Goal: Task Accomplishment & Management: Manage account settings

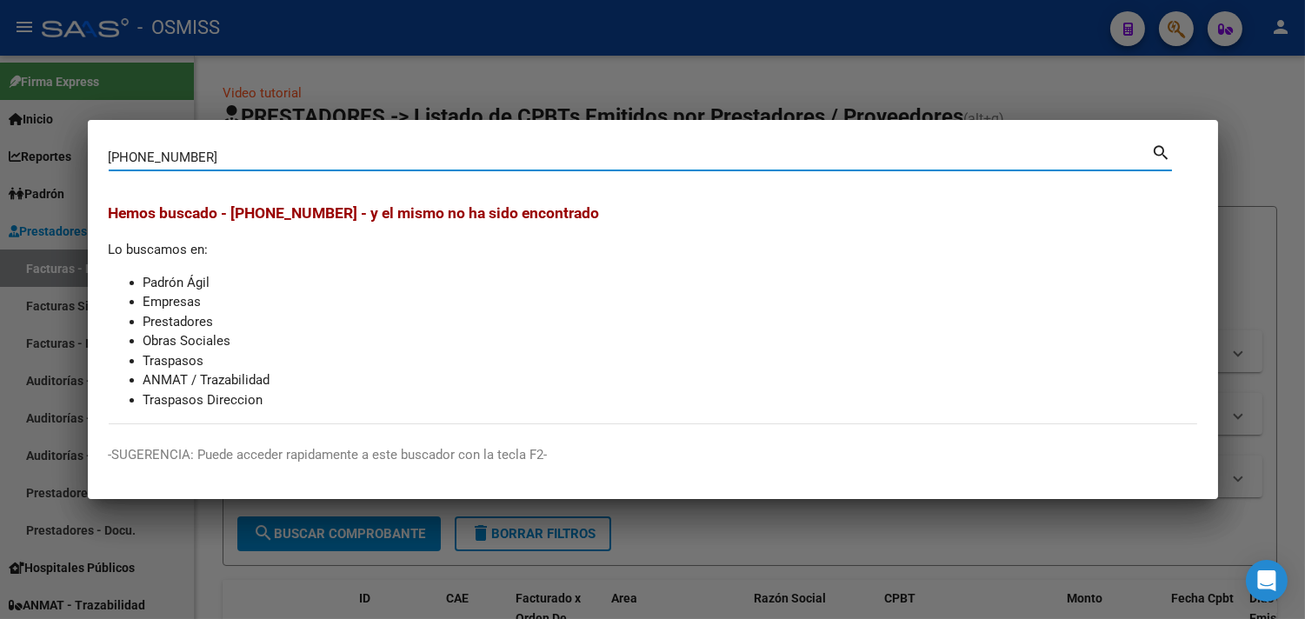
drag, startPoint x: 210, startPoint y: 163, endPoint x: 6, endPoint y: 141, distance: 205.6
click at [6, 141] on div "42-33412-3442 Buscar (apellido, dni, cuil, nro traspaso, cuit, obra social) sea…" at bounding box center [652, 309] width 1305 height 619
type input "1"
type input "12"
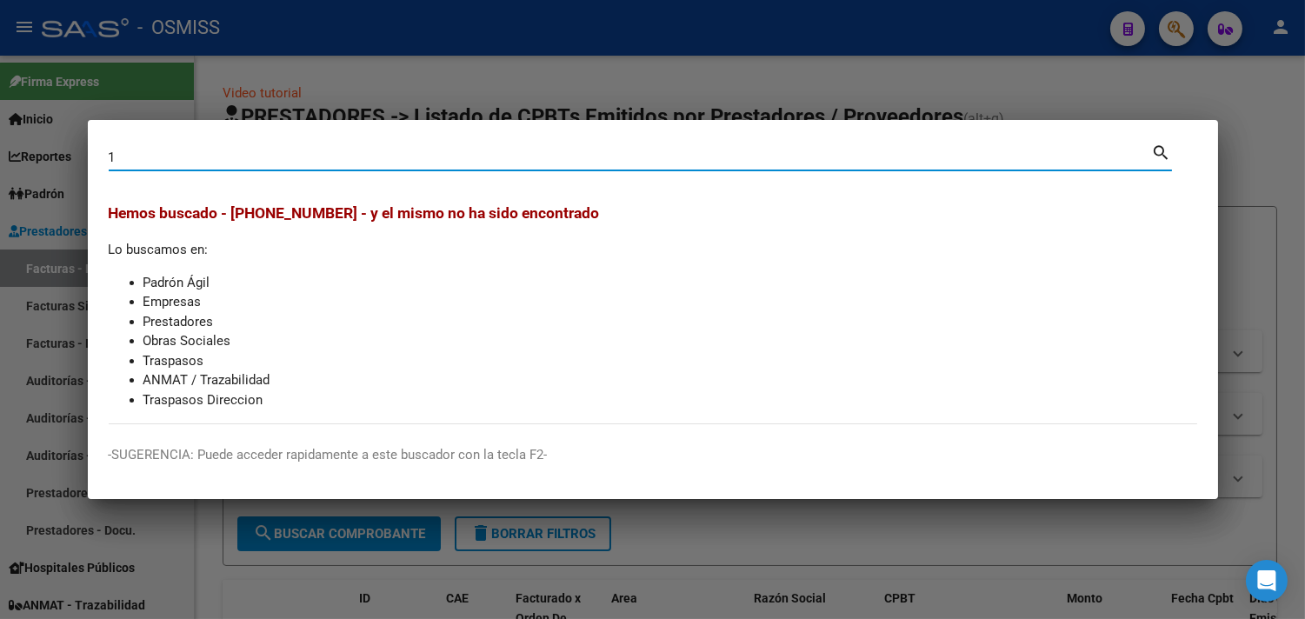
type input "12"
type input "12-"
type input "12-3"
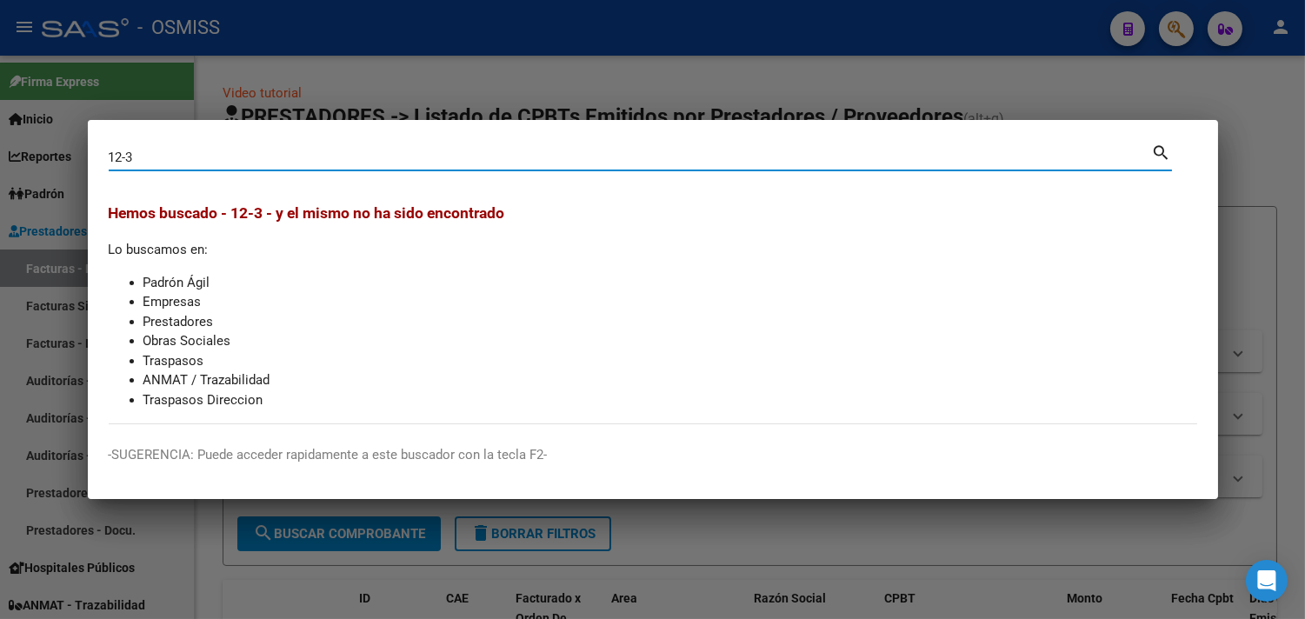
type input "12-34"
type input "12-344"
type input "12-3442"
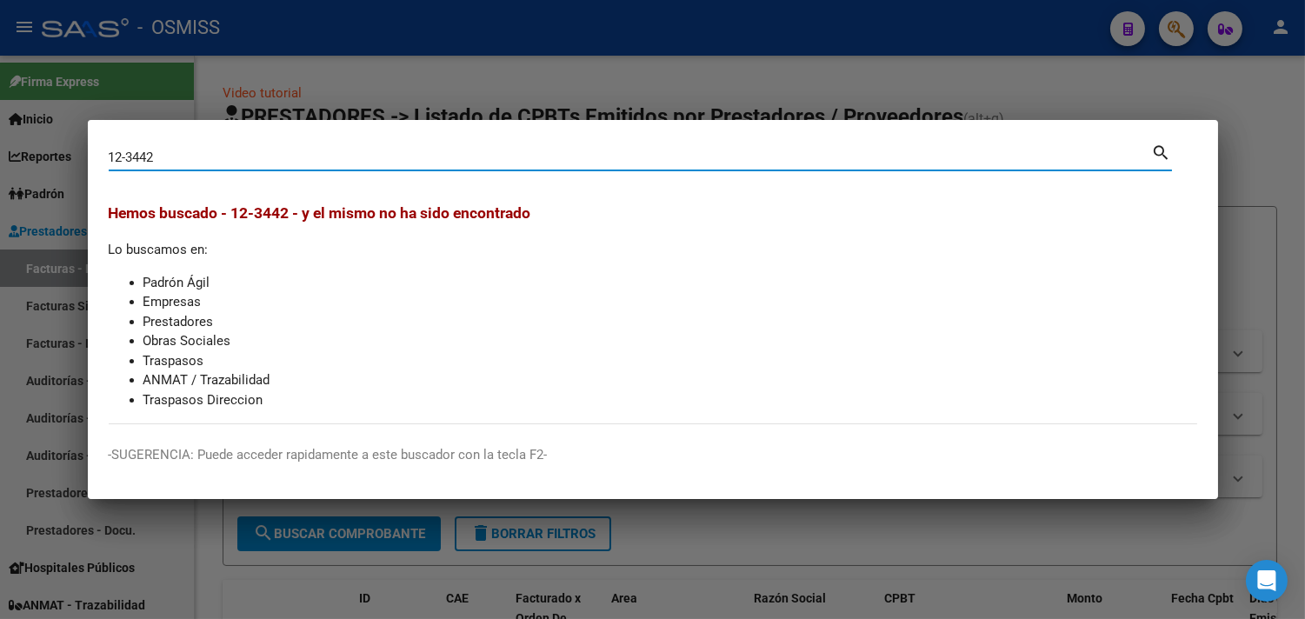
type input "12-3442"
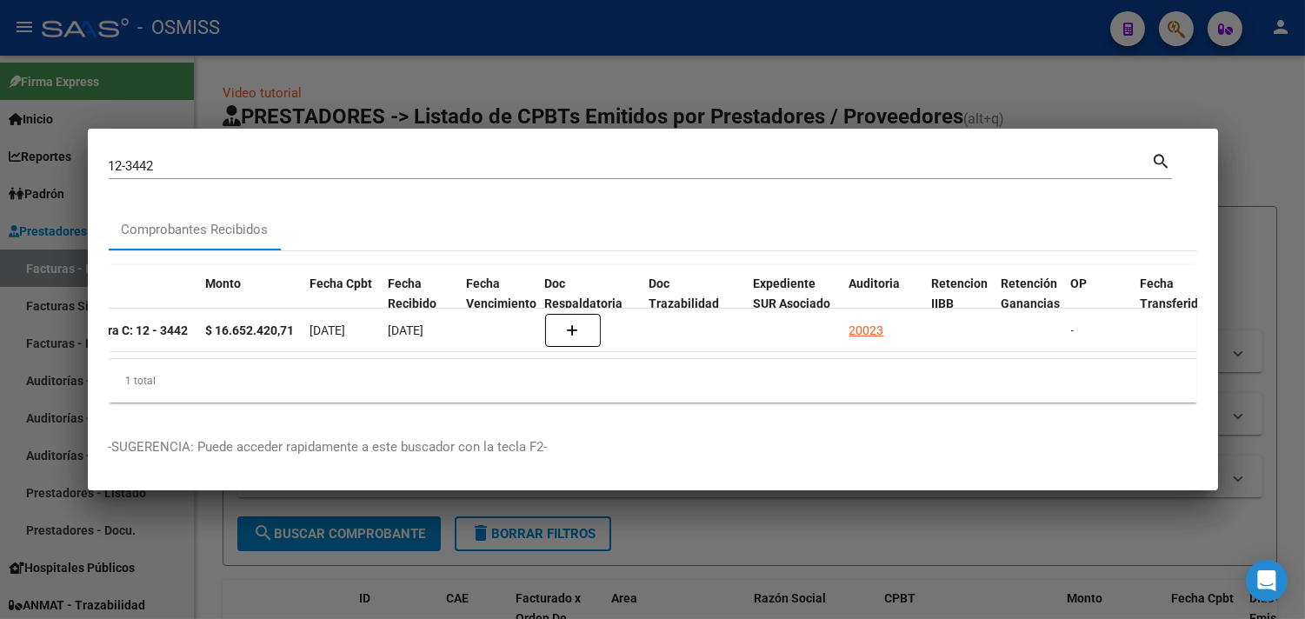
scroll to position [0, 363]
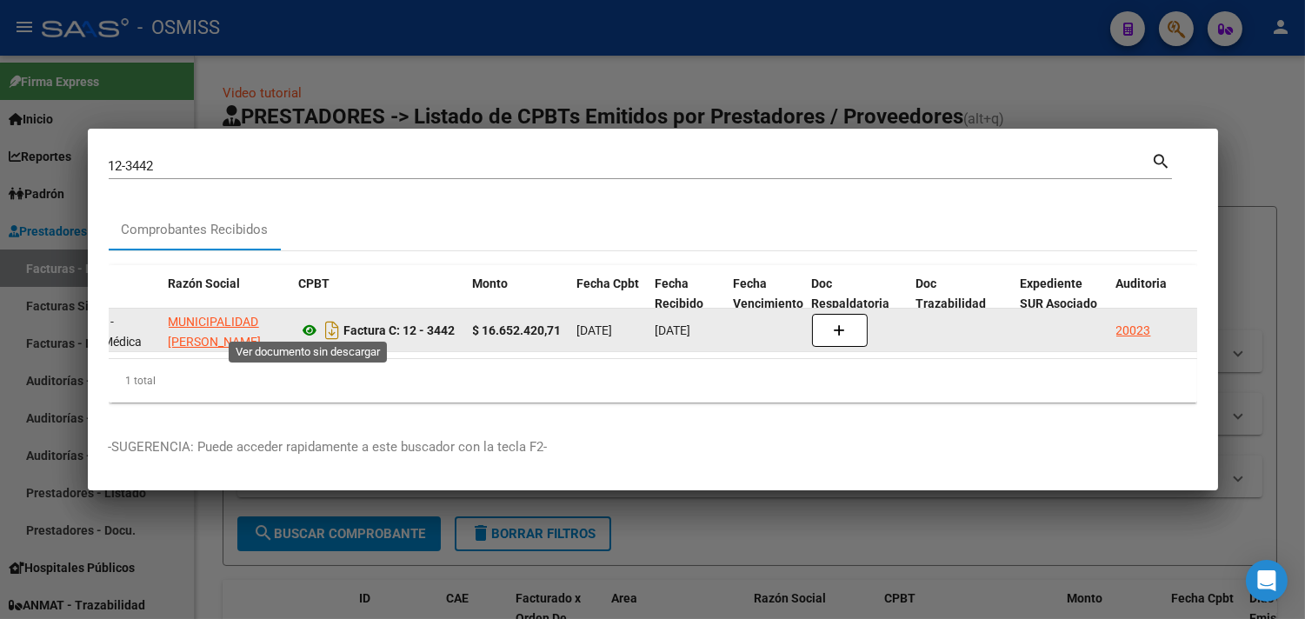
click at [308, 320] on icon at bounding box center [310, 330] width 23 height 21
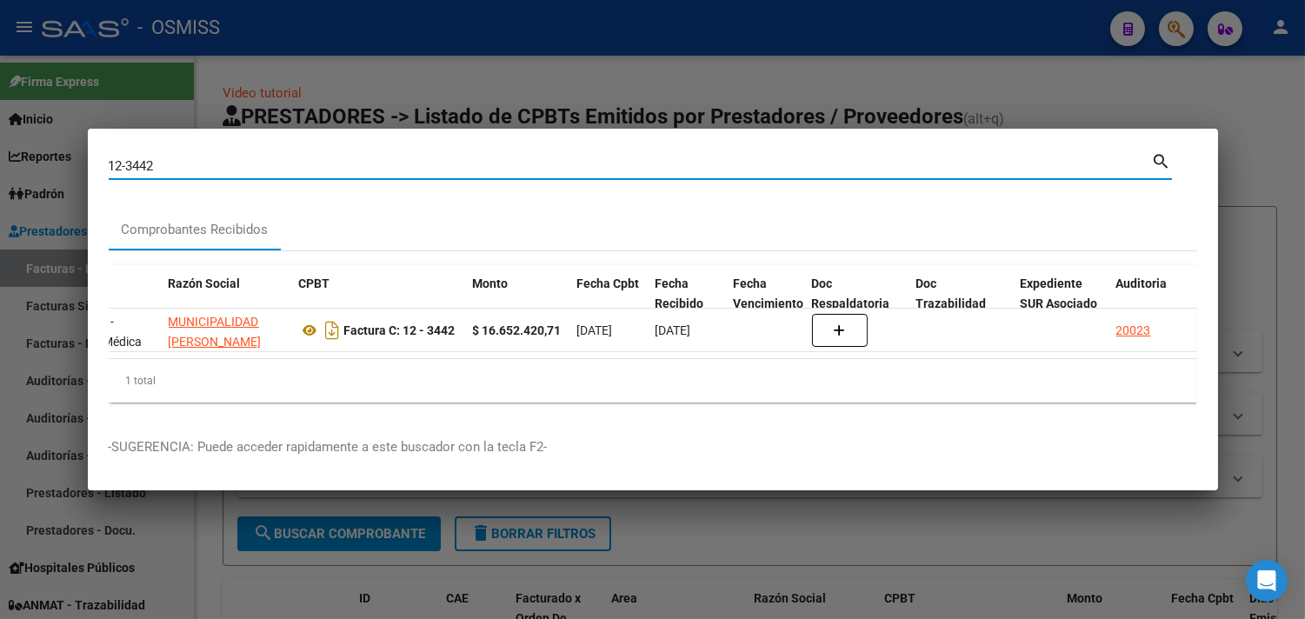
drag, startPoint x: 211, startPoint y: 165, endPoint x: 0, endPoint y: 82, distance: 227.2
click at [0, 82] on div "12-3442 Buscar (apellido, dni, cuil, nro traspaso, cuit, obra social) search Co…" at bounding box center [652, 309] width 1305 height 619
type input "5"
type input "51"
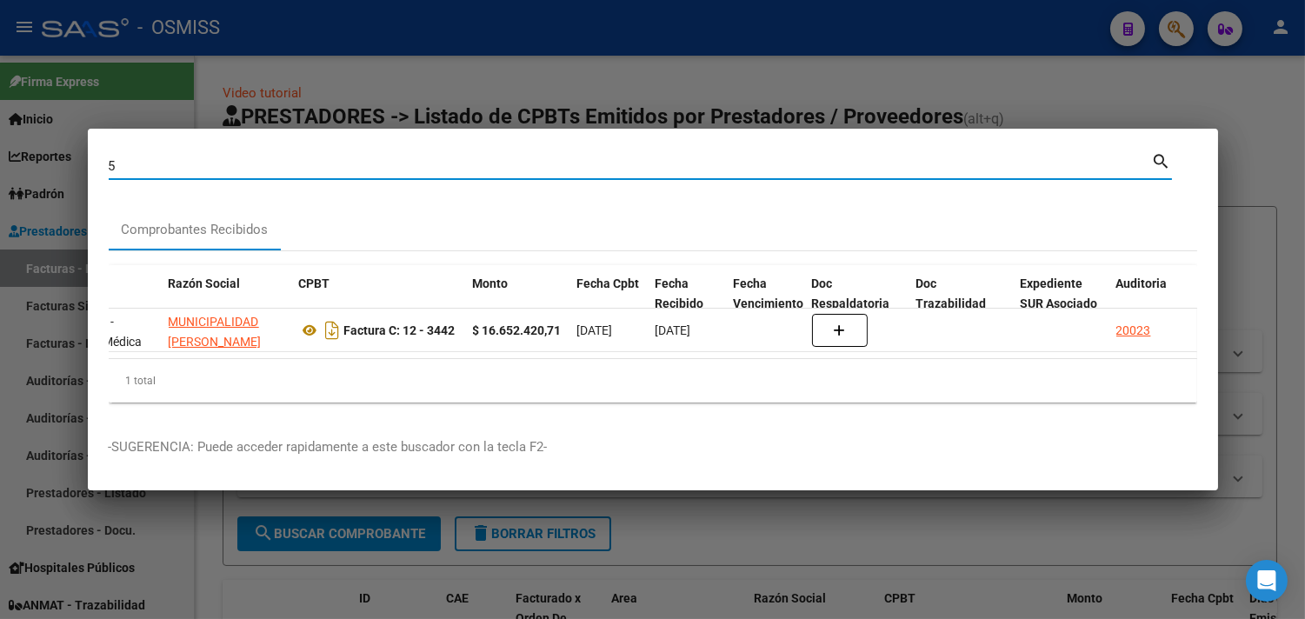
type input "51"
type input "512"
type input "5128"
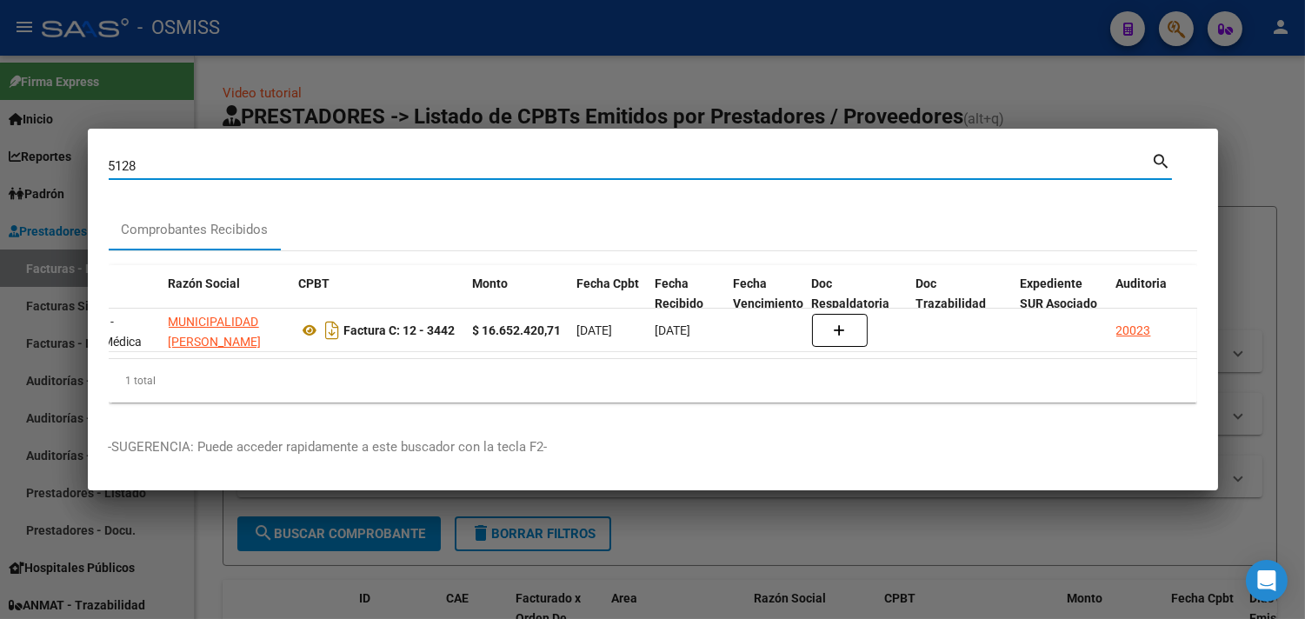
type input "51281"
type input "512815"
type input "5128157"
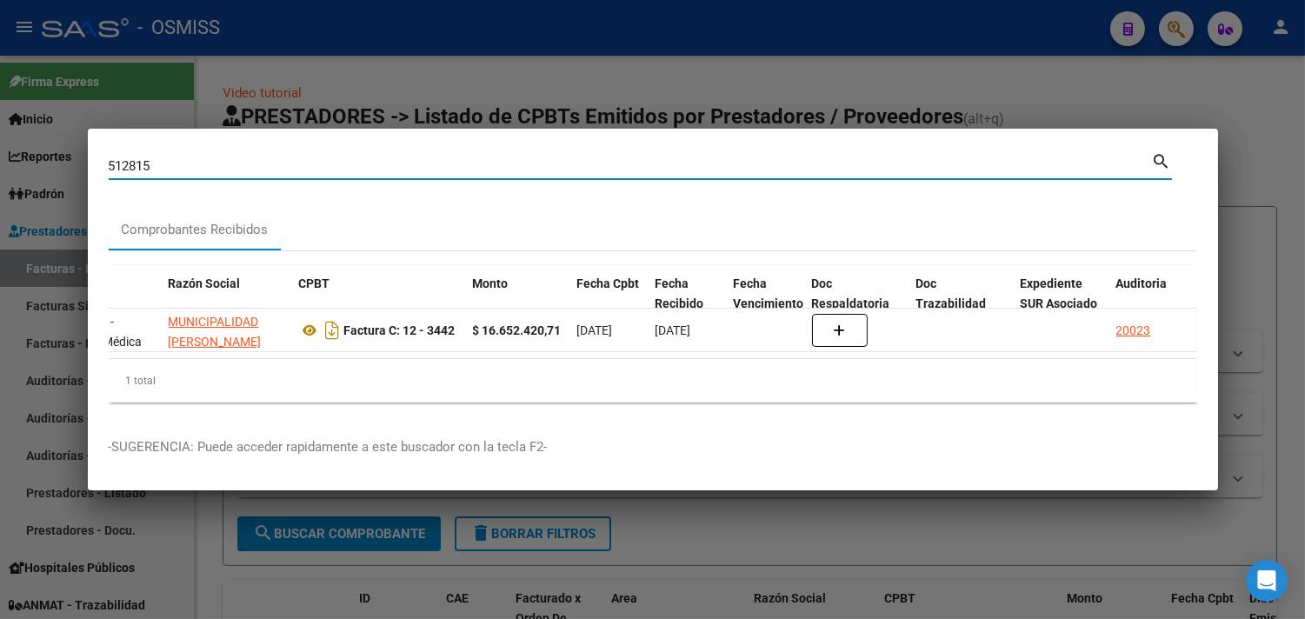
type input "5128157"
type input "51281579"
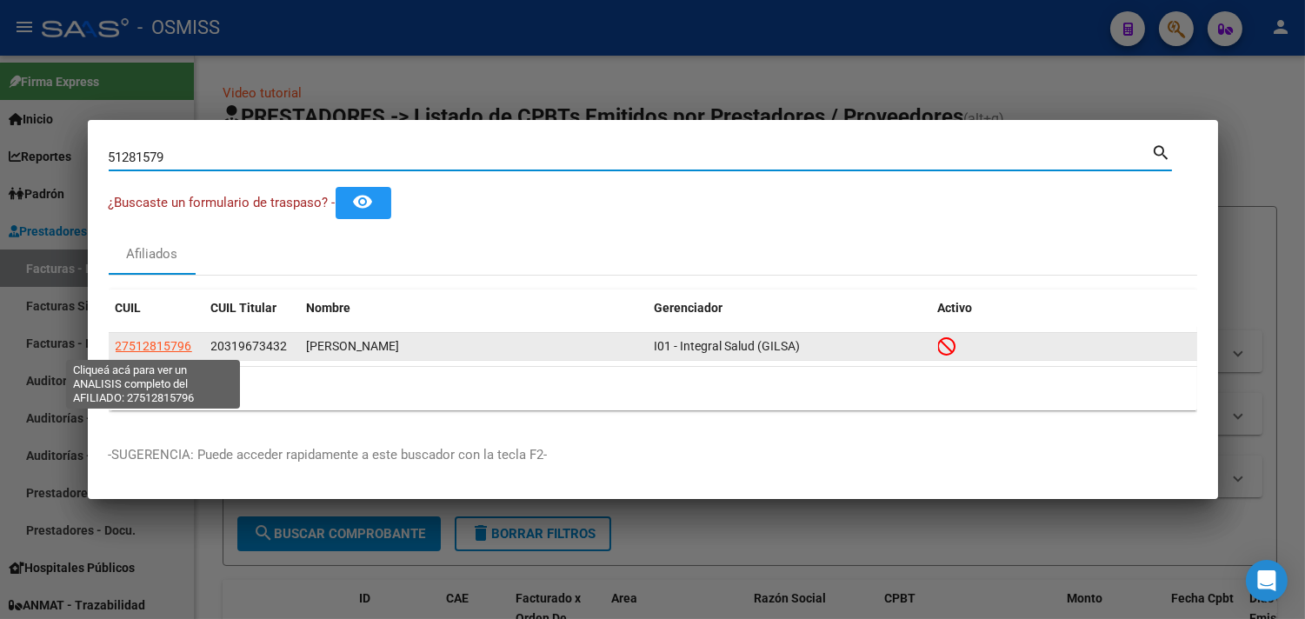
click at [163, 348] on span "27512815796" at bounding box center [154, 346] width 77 height 14
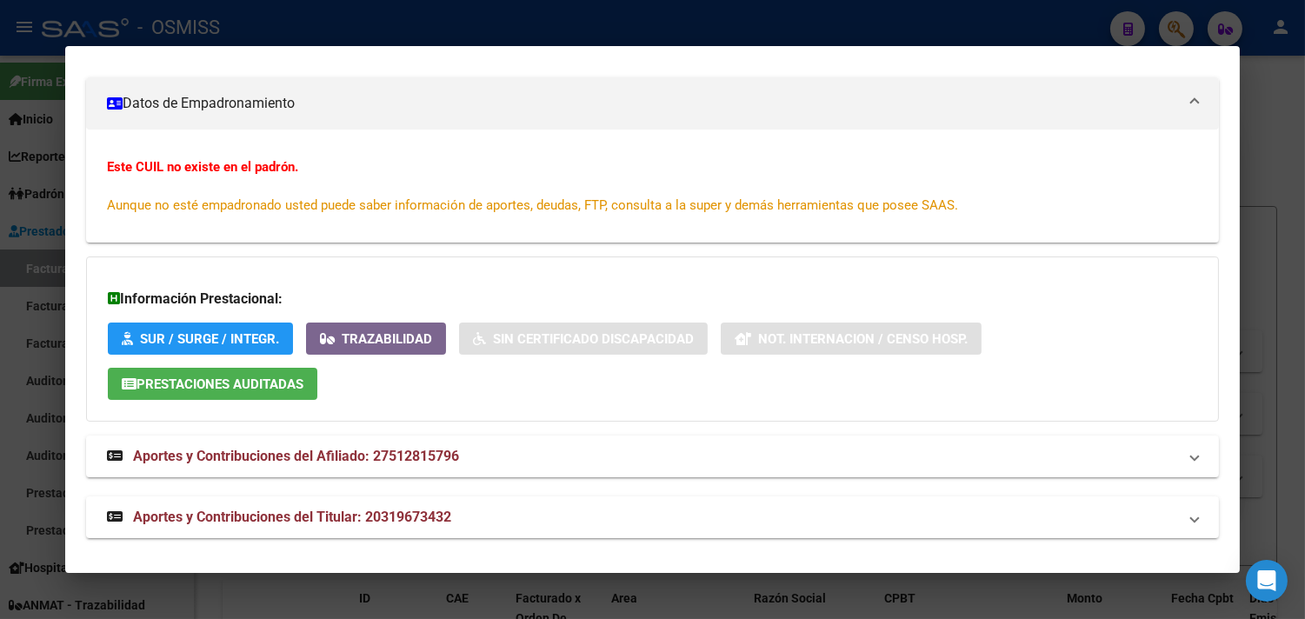
scroll to position [299, 0]
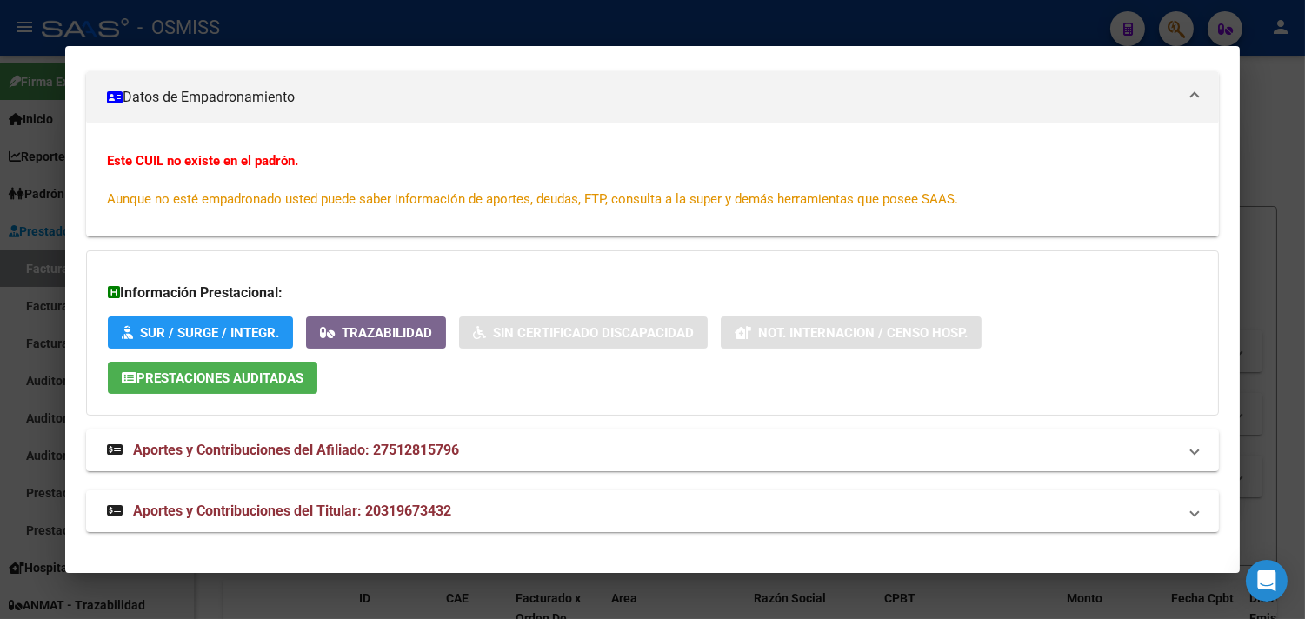
click at [1285, 161] on div at bounding box center [652, 309] width 1305 height 619
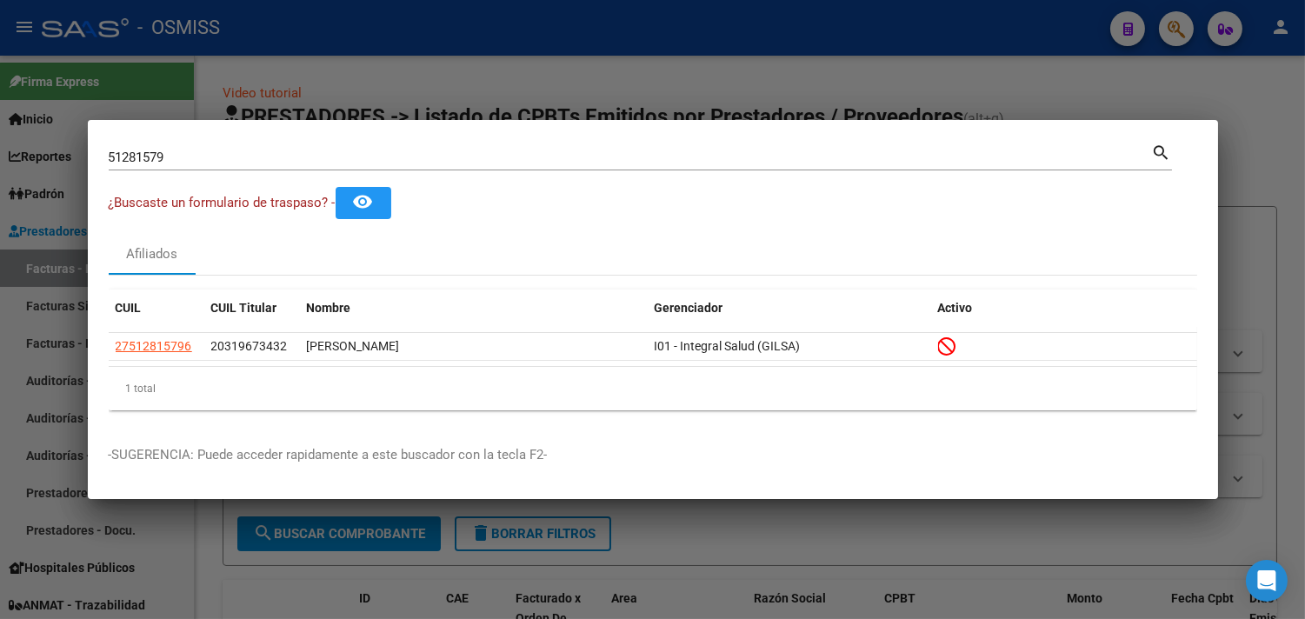
click at [402, 62] on div at bounding box center [652, 309] width 1305 height 619
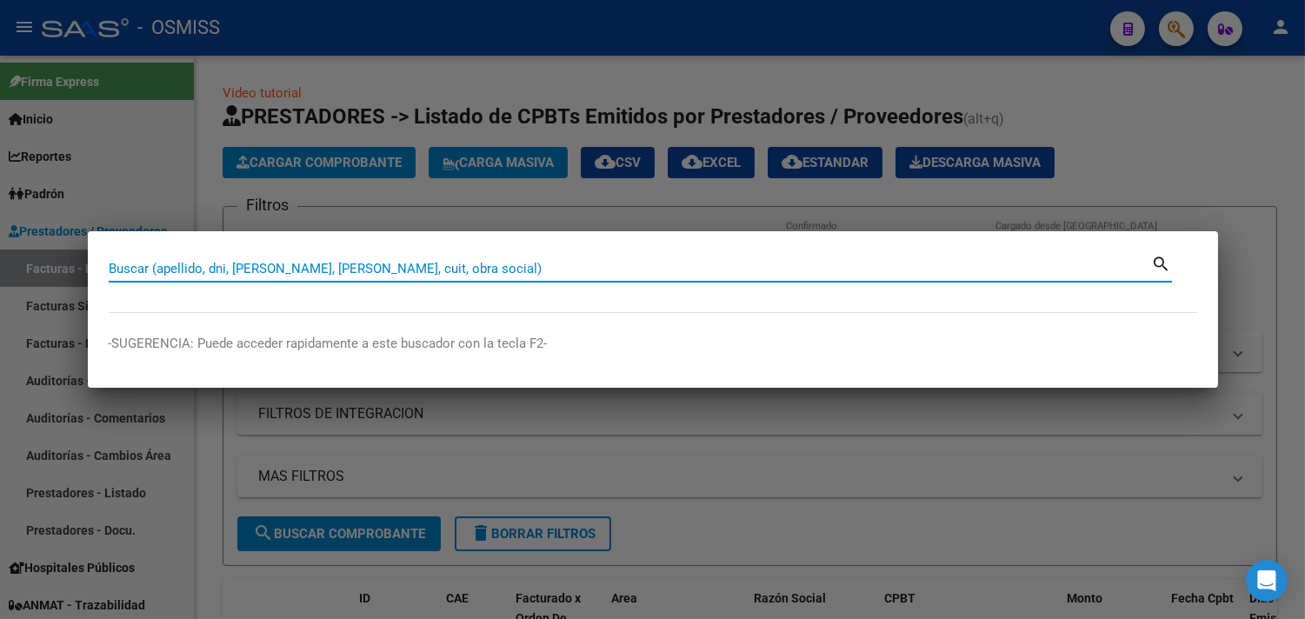
type input "1"
type input "12"
type input "12-"
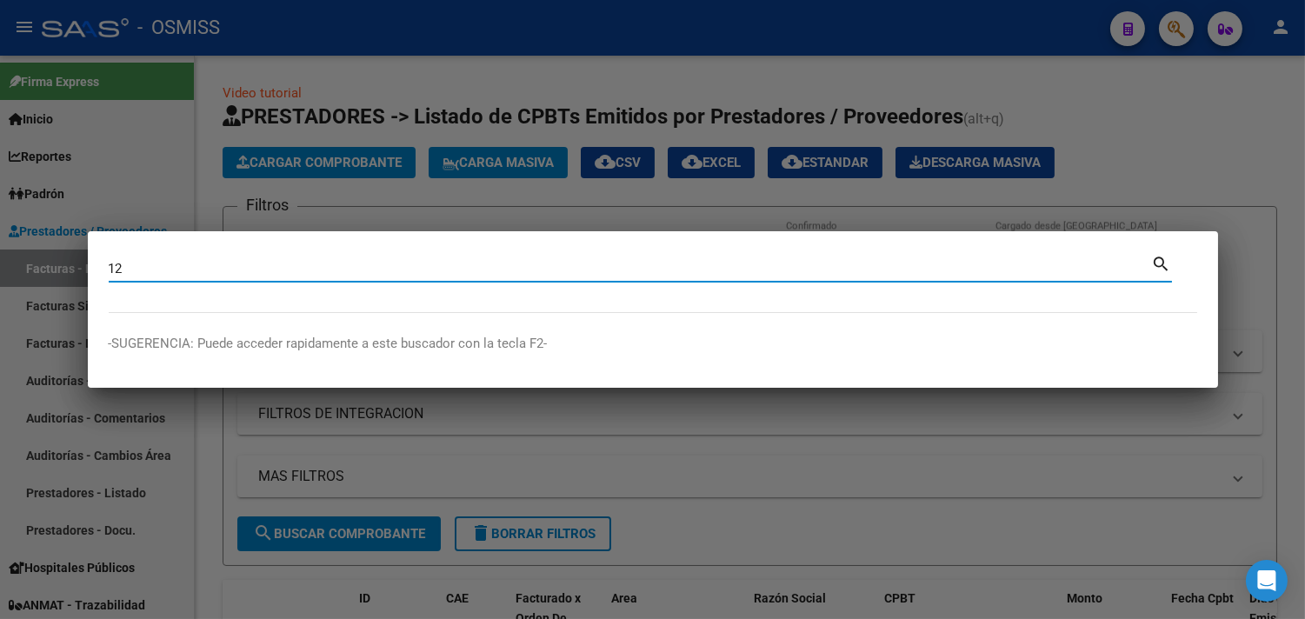
type input "12-"
type input "12-3"
type input "12-34"
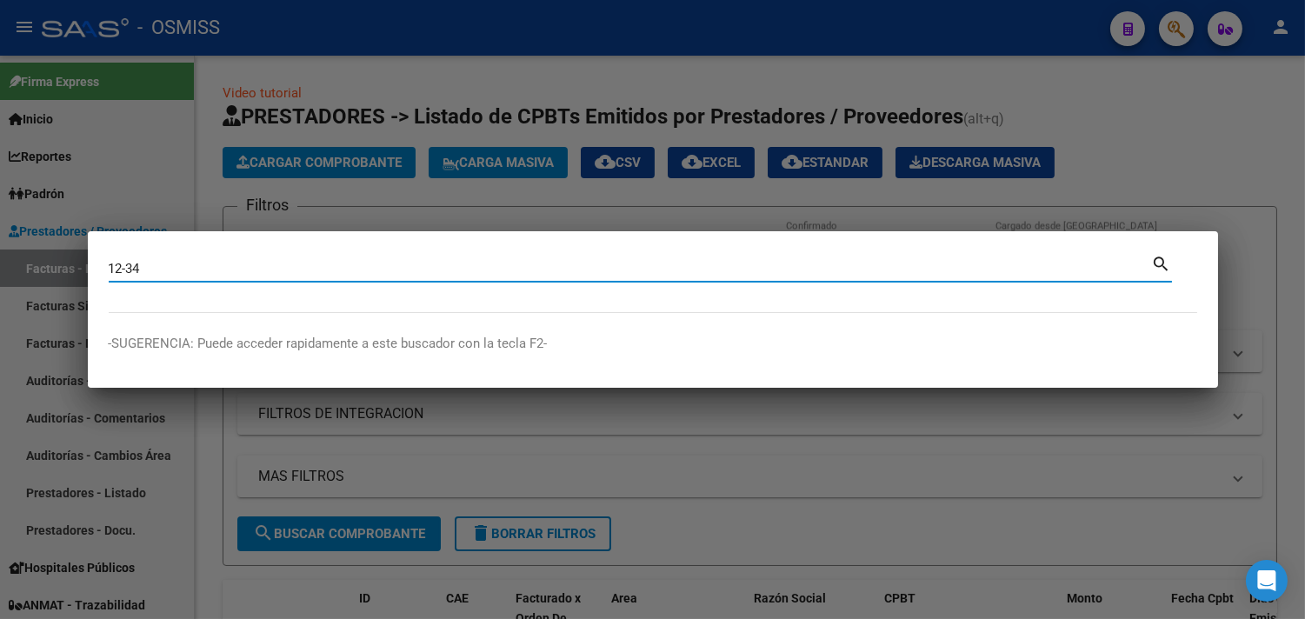
type input "12-344"
type input "12-3442"
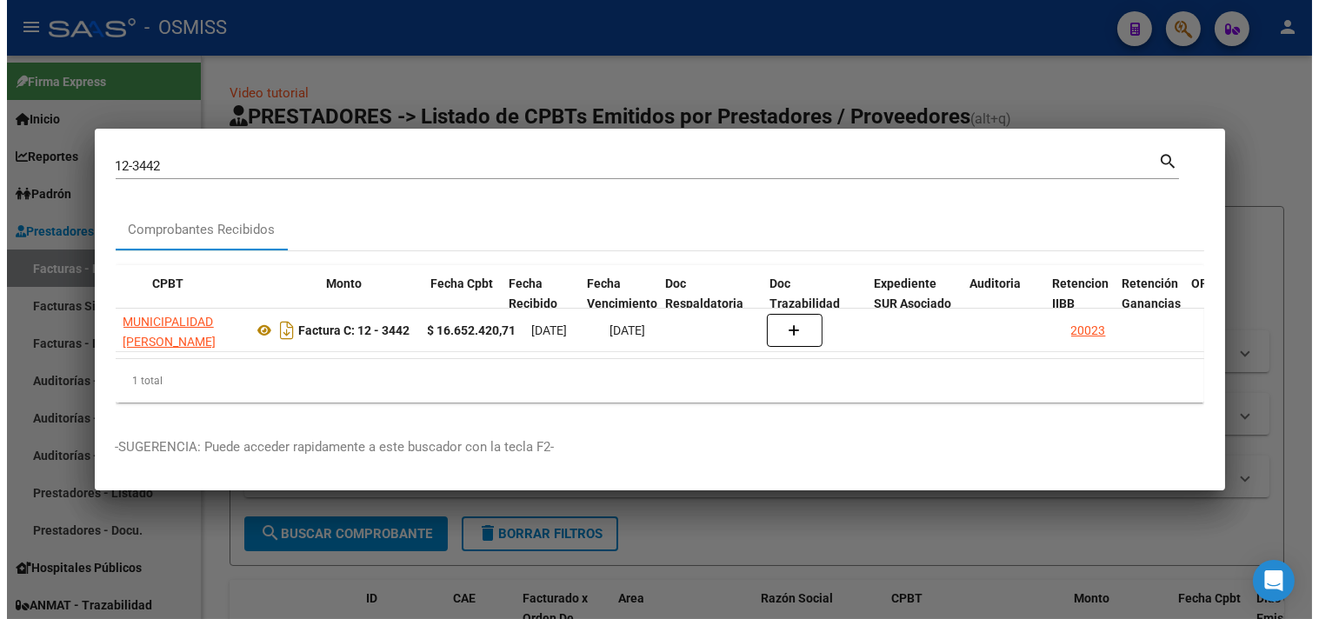
scroll to position [0, 533]
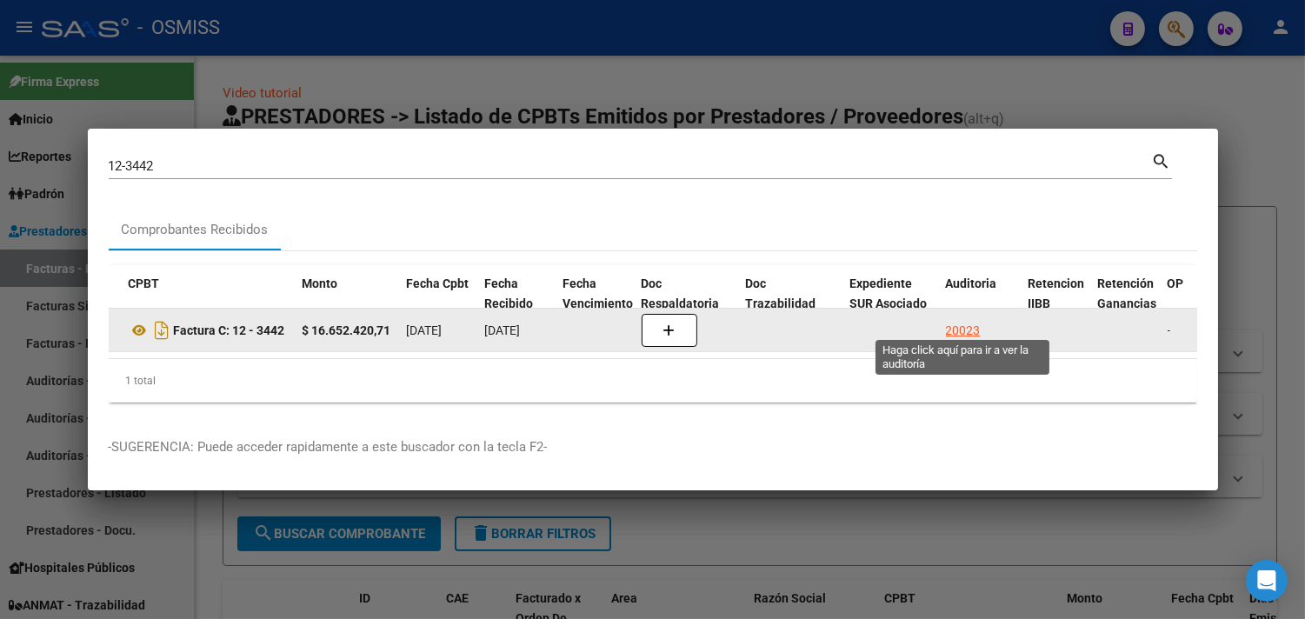
click at [974, 321] on div "20023" at bounding box center [963, 331] width 35 height 20
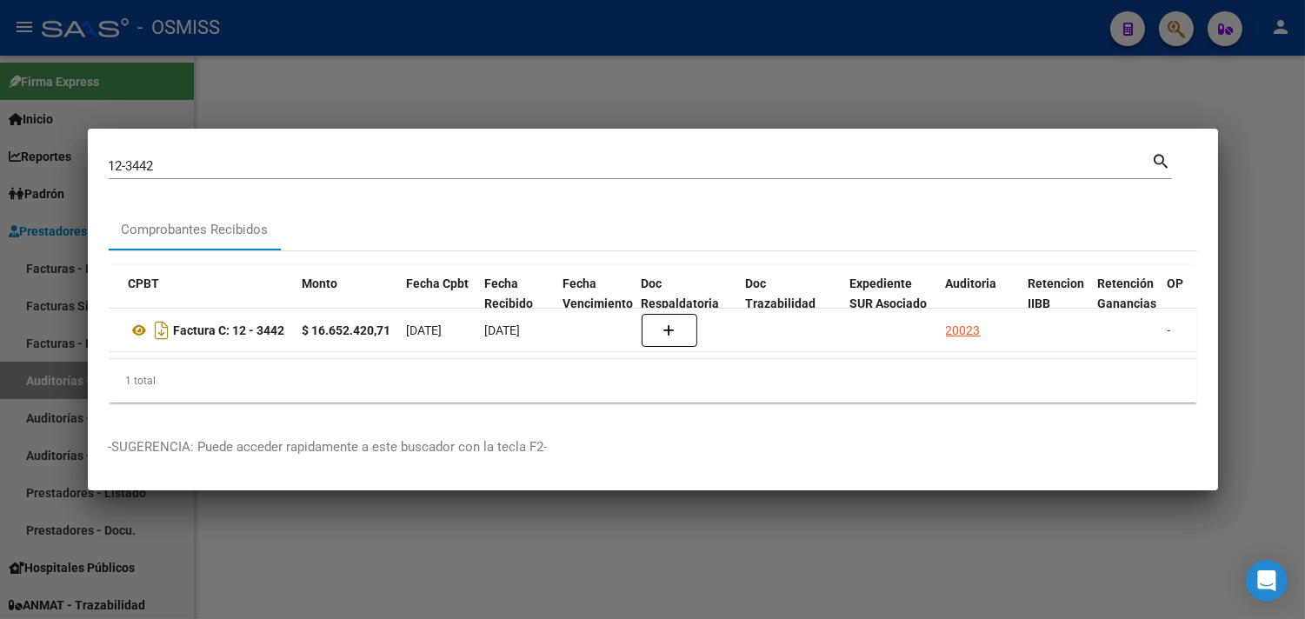
click at [1263, 160] on div at bounding box center [652, 309] width 1305 height 619
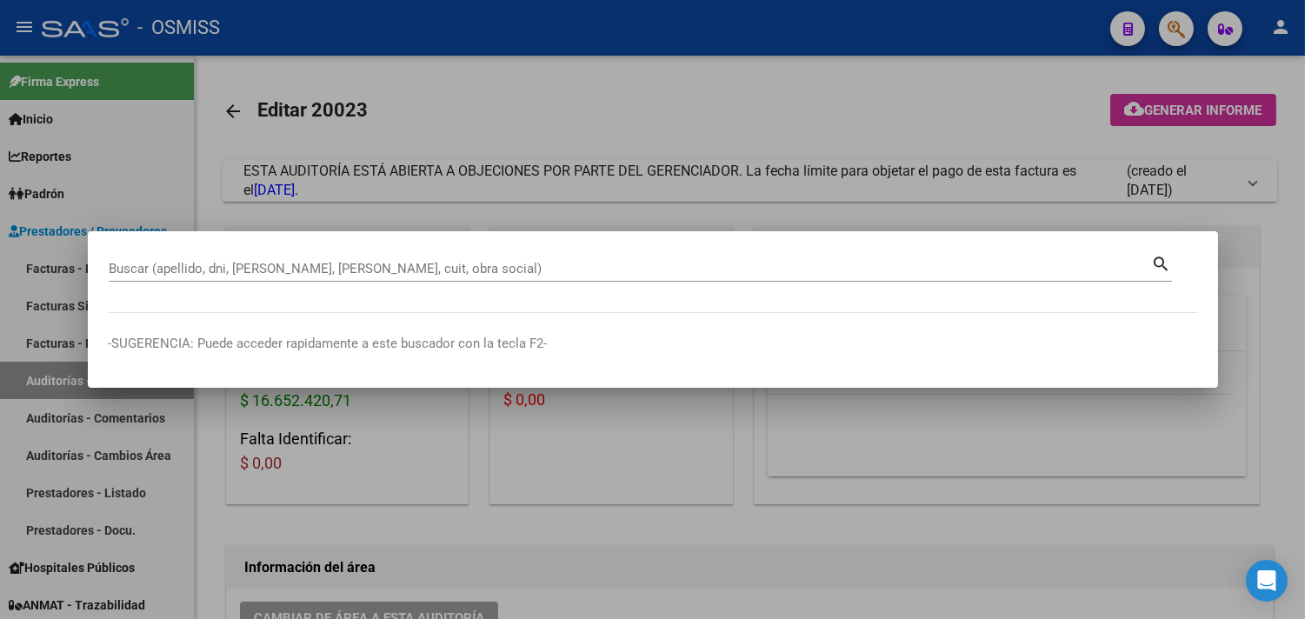
click at [1281, 431] on div at bounding box center [652, 309] width 1305 height 619
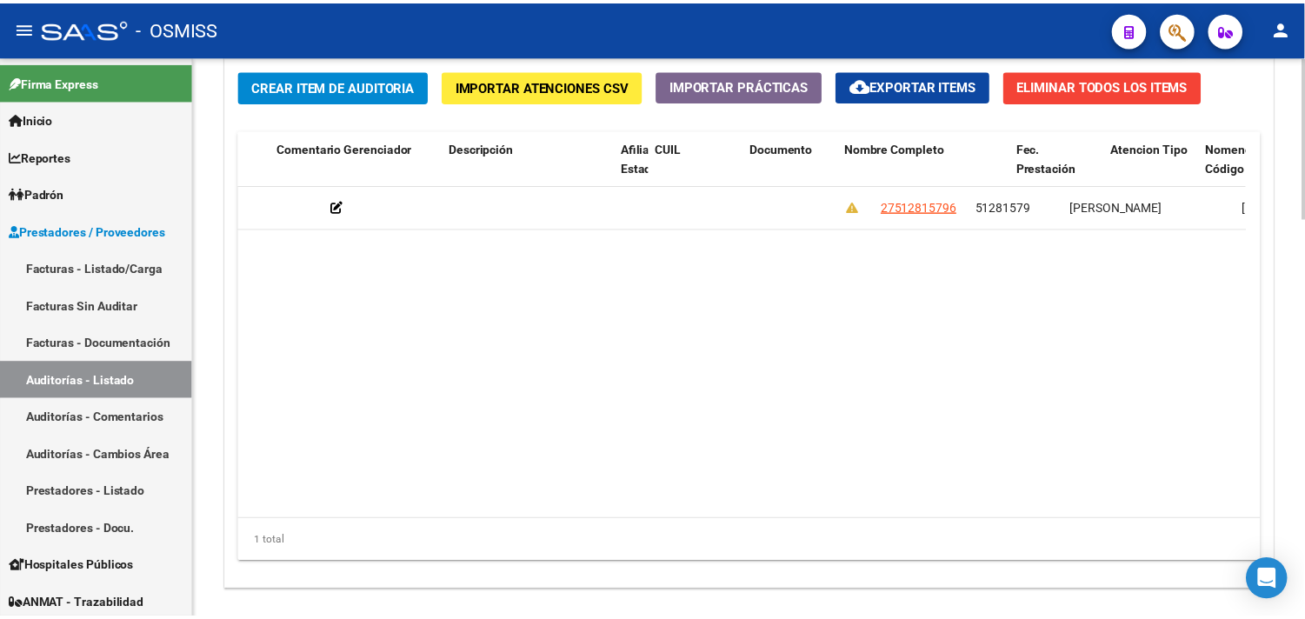
scroll to position [0, 1171]
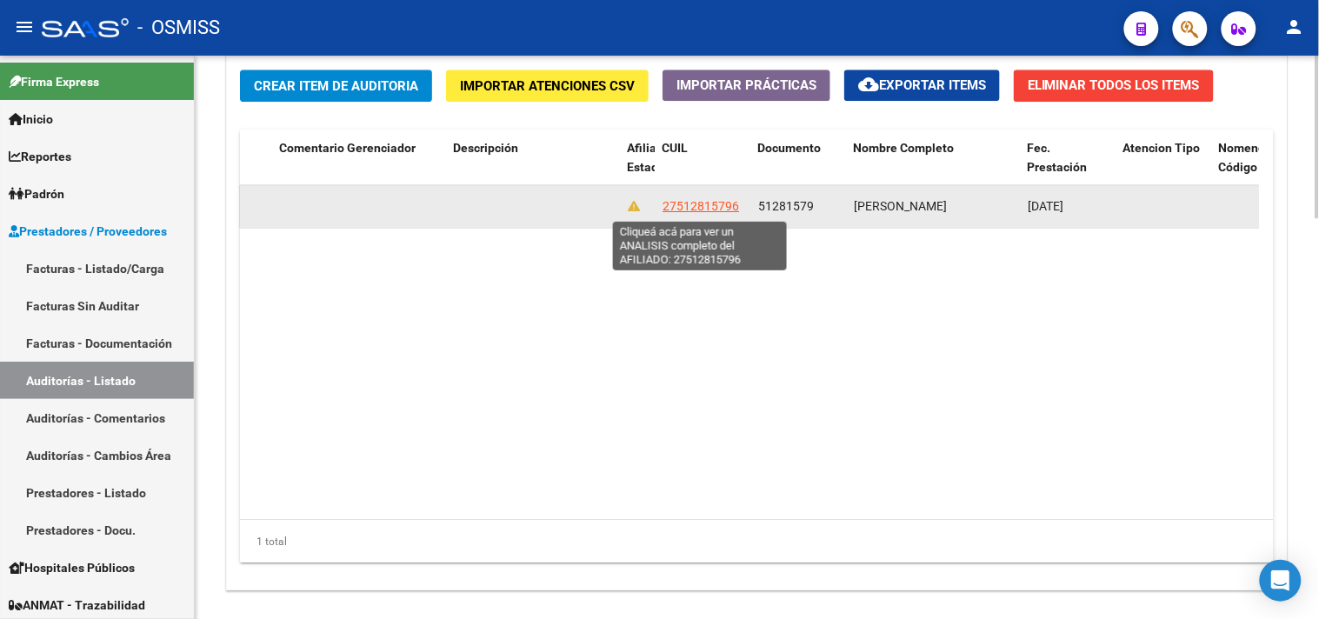
click at [723, 207] on span "27512815796" at bounding box center [701, 206] width 77 height 14
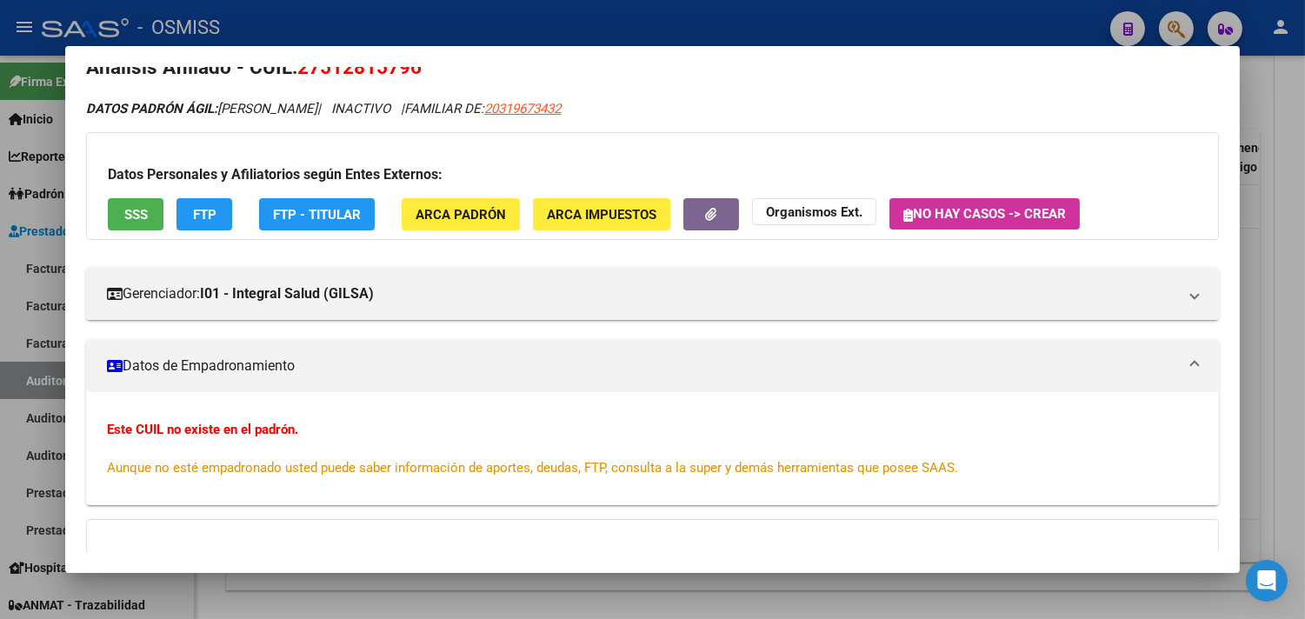
scroll to position [0, 0]
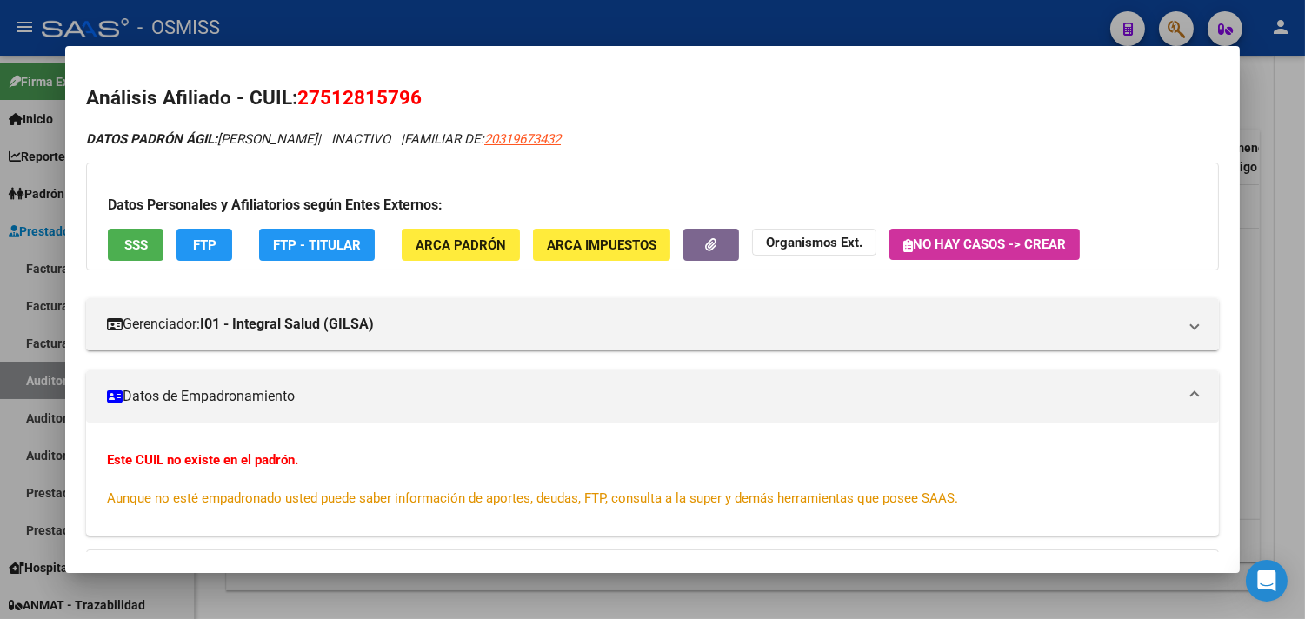
click at [1264, 178] on div at bounding box center [652, 309] width 1305 height 619
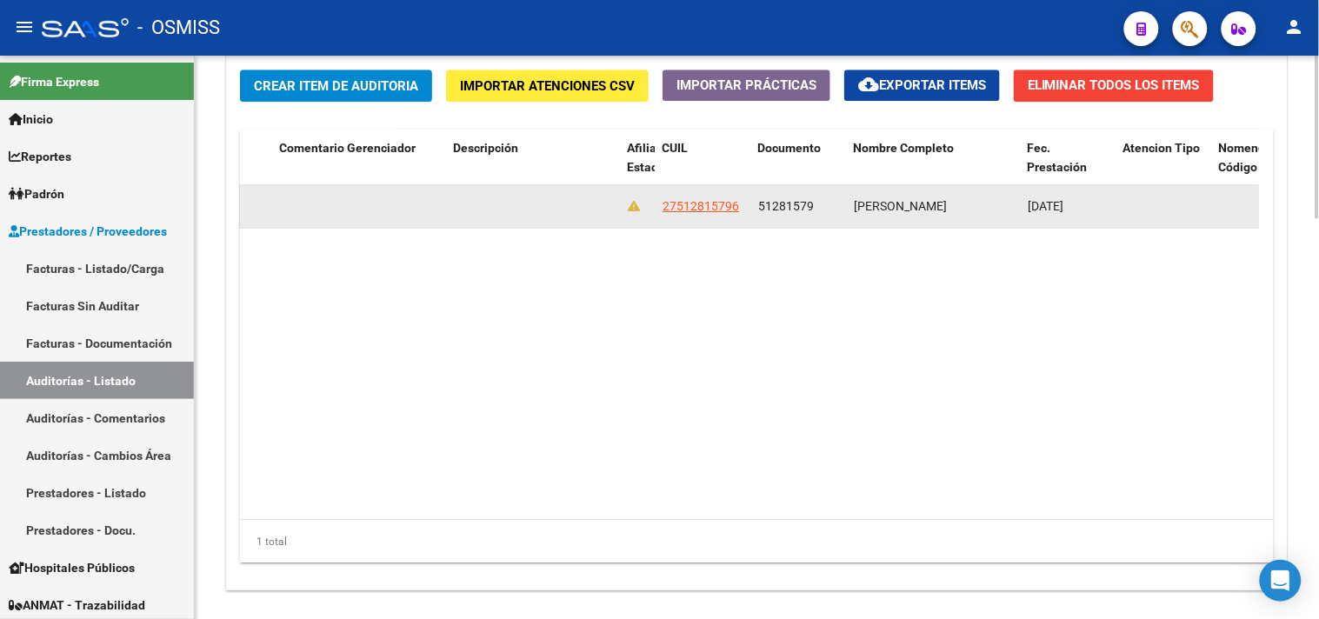
click at [692, 193] on datatable-body-cell "27512815796" at bounding box center [704, 206] width 96 height 43
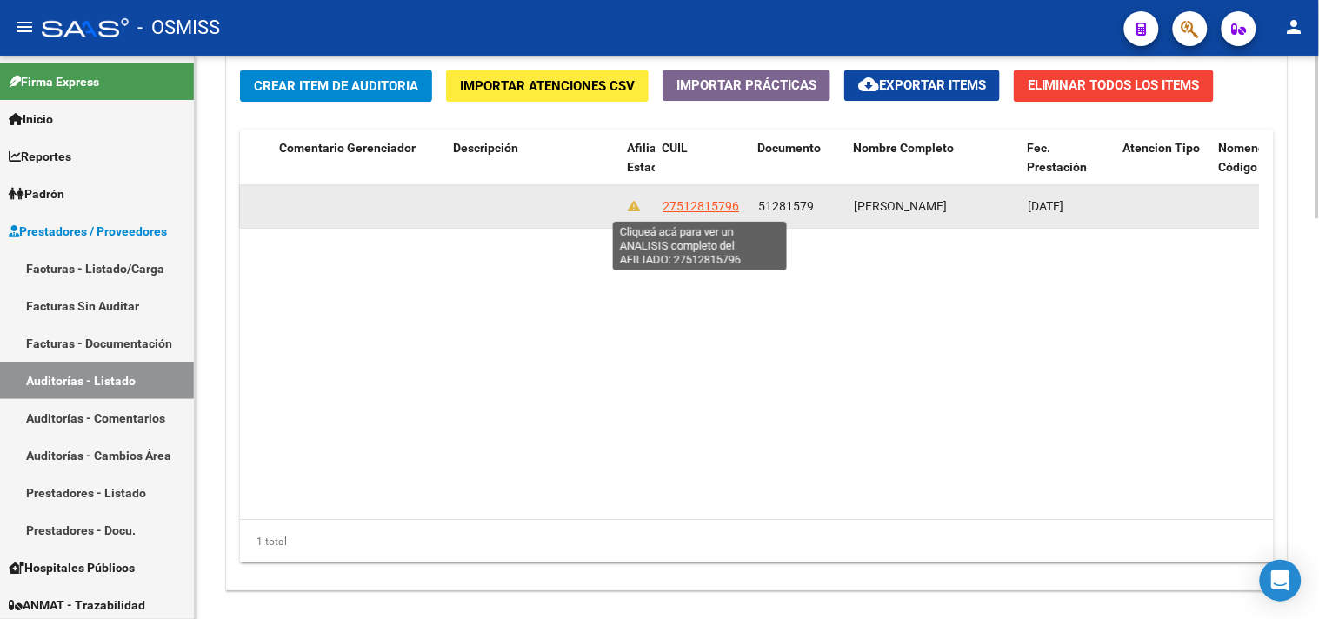
click at [706, 210] on span "27512815796" at bounding box center [701, 206] width 77 height 14
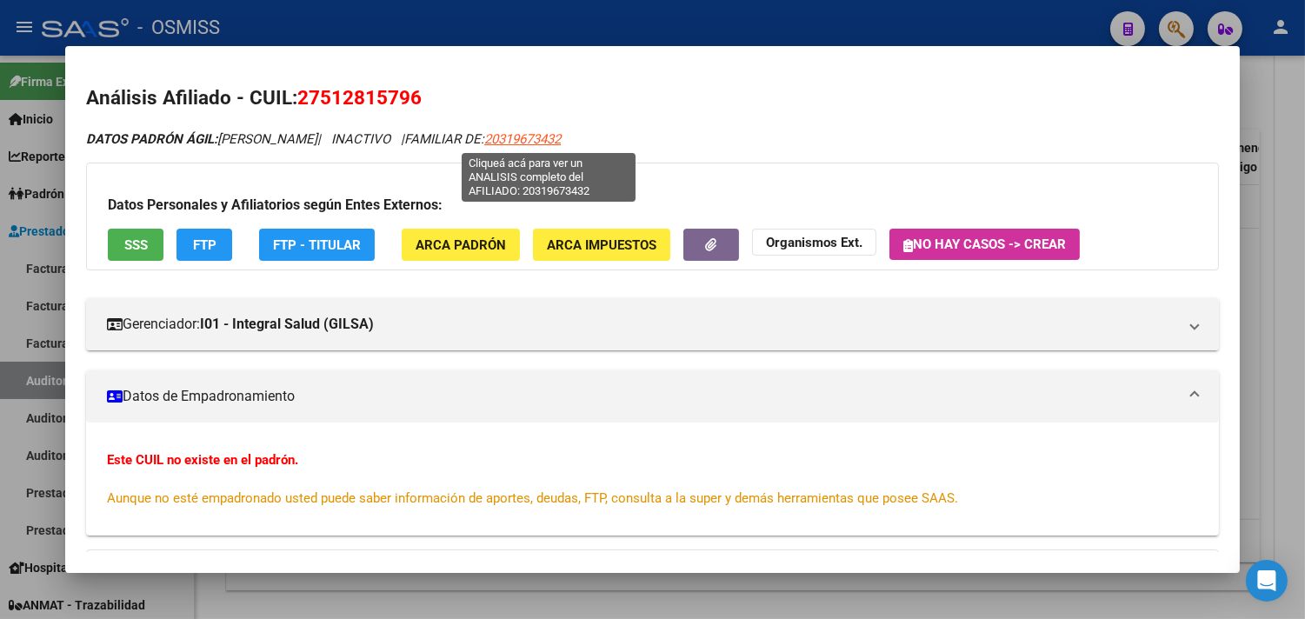
click at [544, 133] on span "20319673432" at bounding box center [522, 139] width 77 height 16
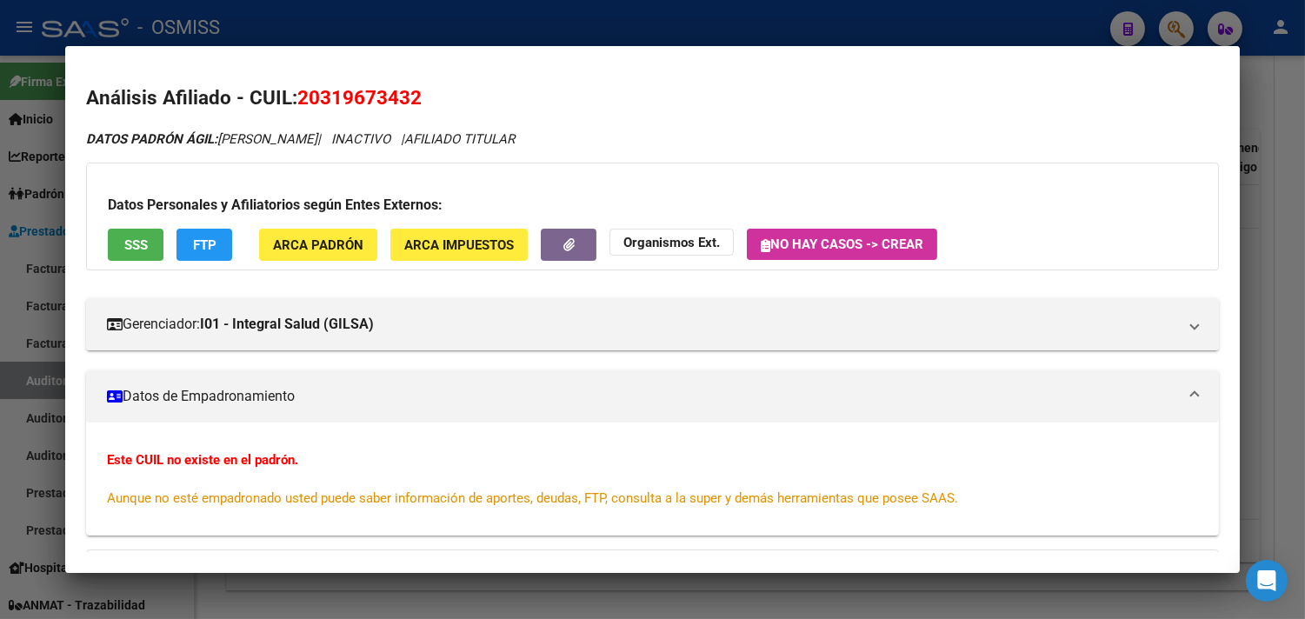
click at [126, 237] on button "SSS" at bounding box center [136, 245] width 56 height 32
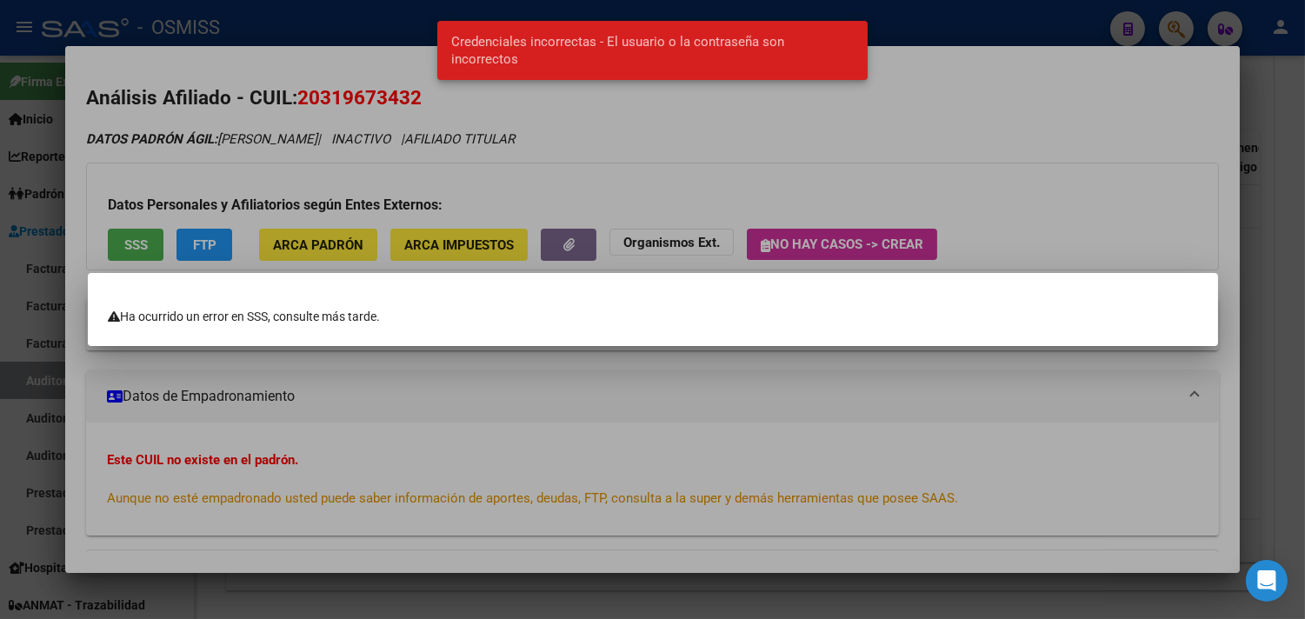
click at [481, 433] on div at bounding box center [652, 309] width 1305 height 619
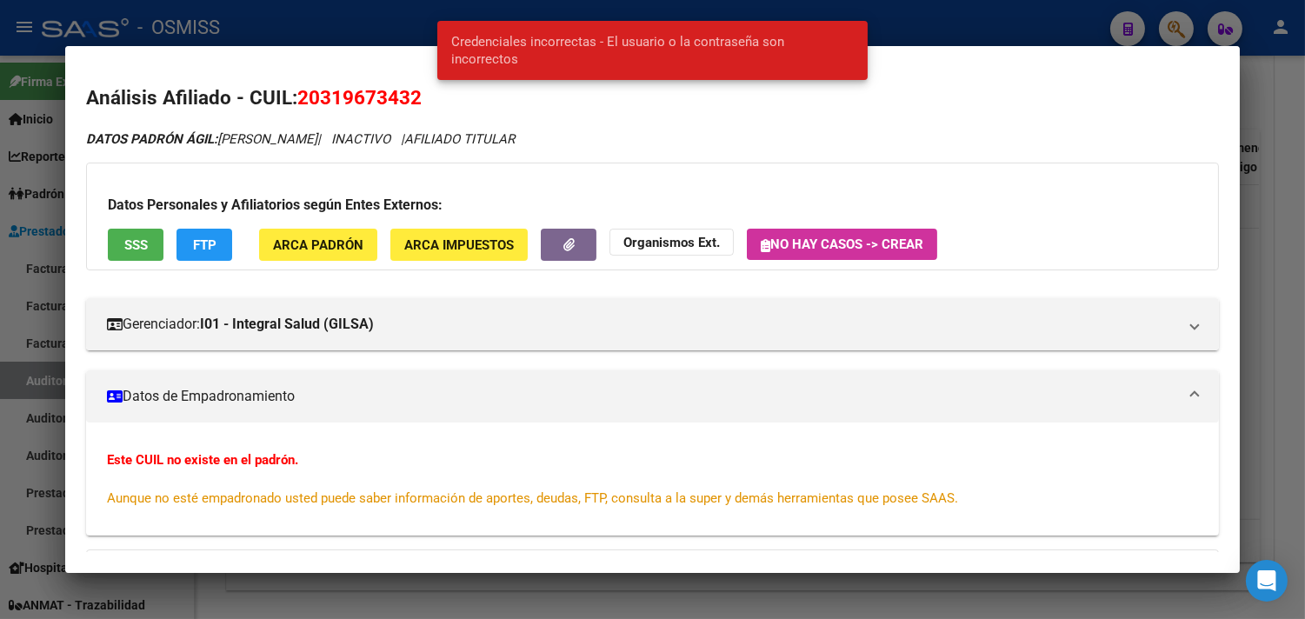
click at [194, 242] on span "FTP" at bounding box center [204, 245] width 23 height 16
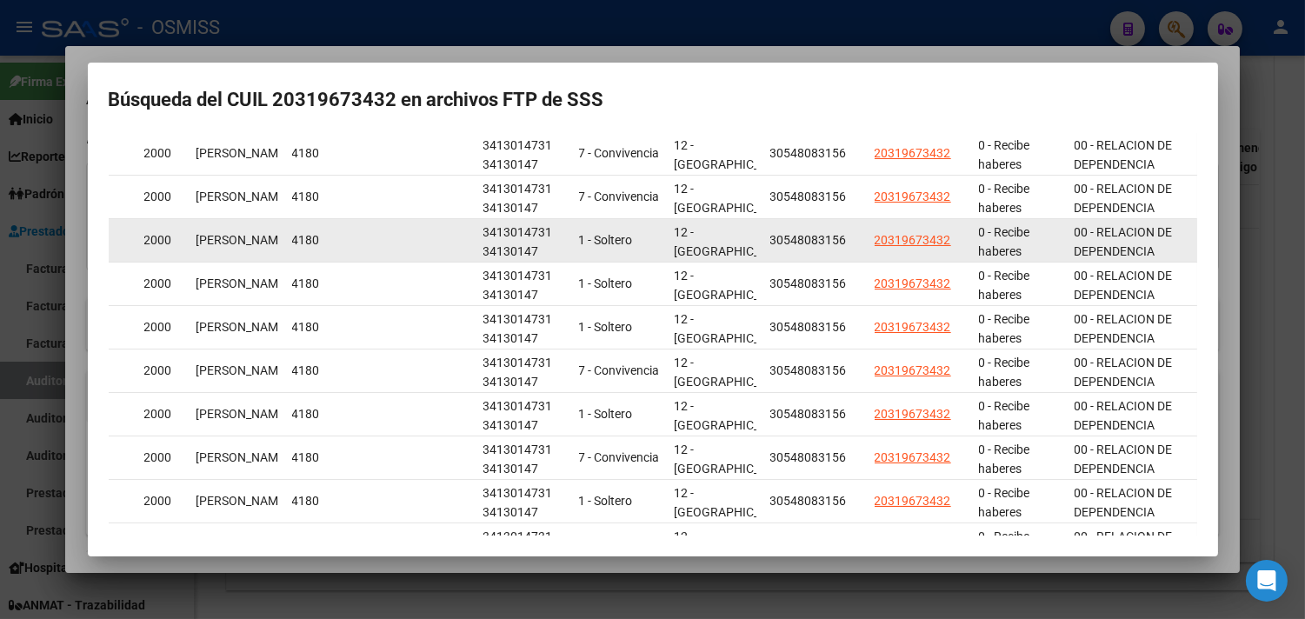
scroll to position [159, 0]
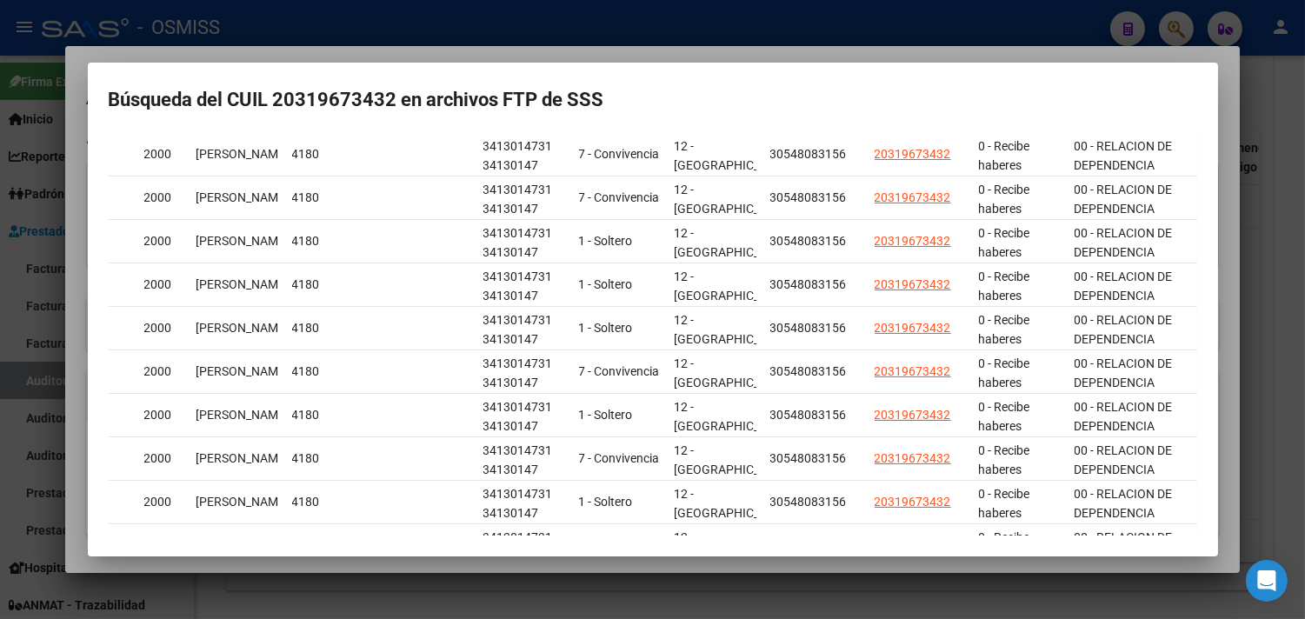
click at [1122, 52] on div at bounding box center [652, 309] width 1305 height 619
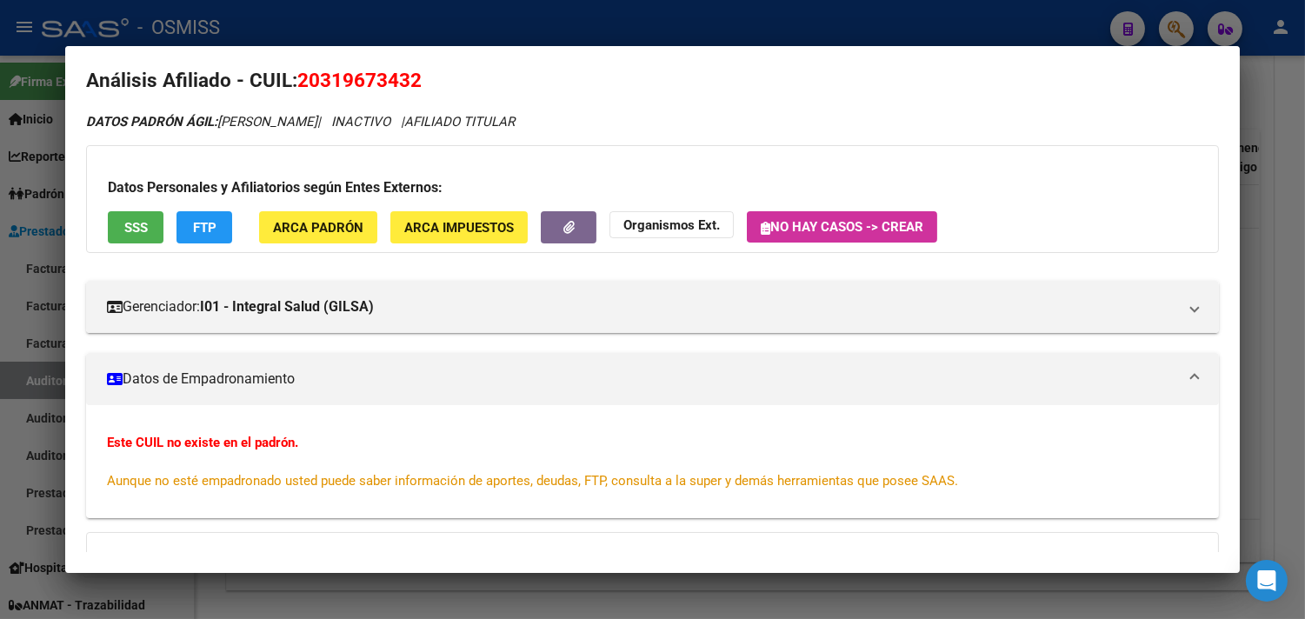
scroll to position [0, 0]
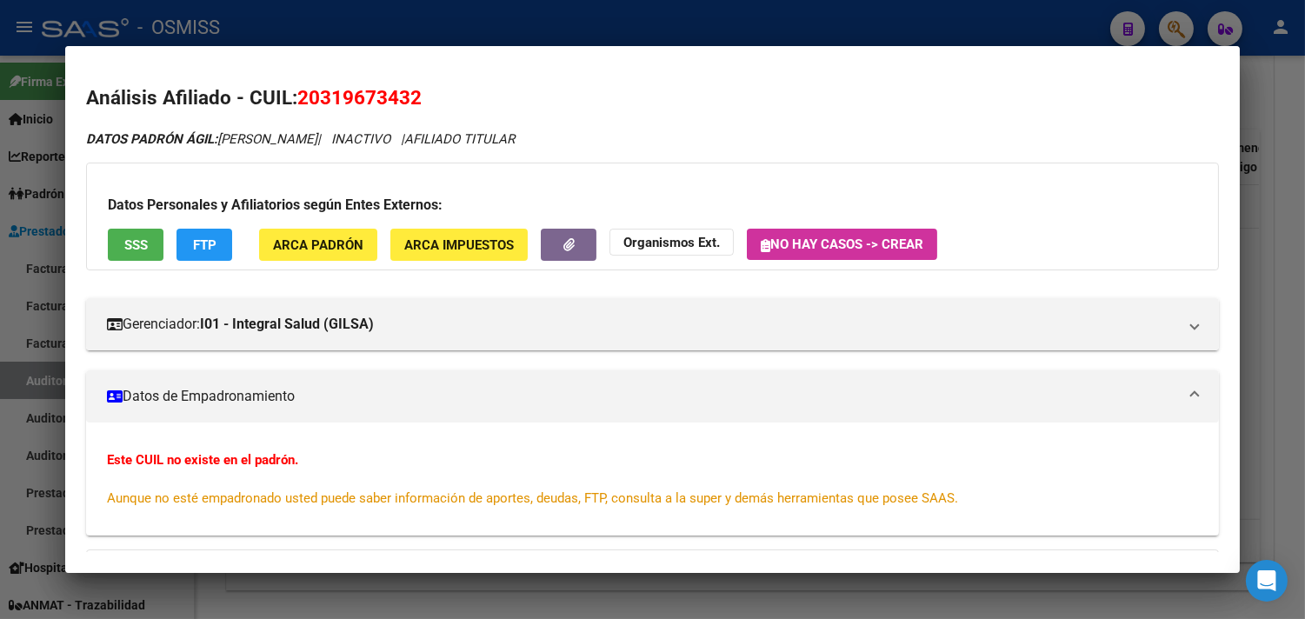
click at [437, 22] on div at bounding box center [652, 309] width 1305 height 619
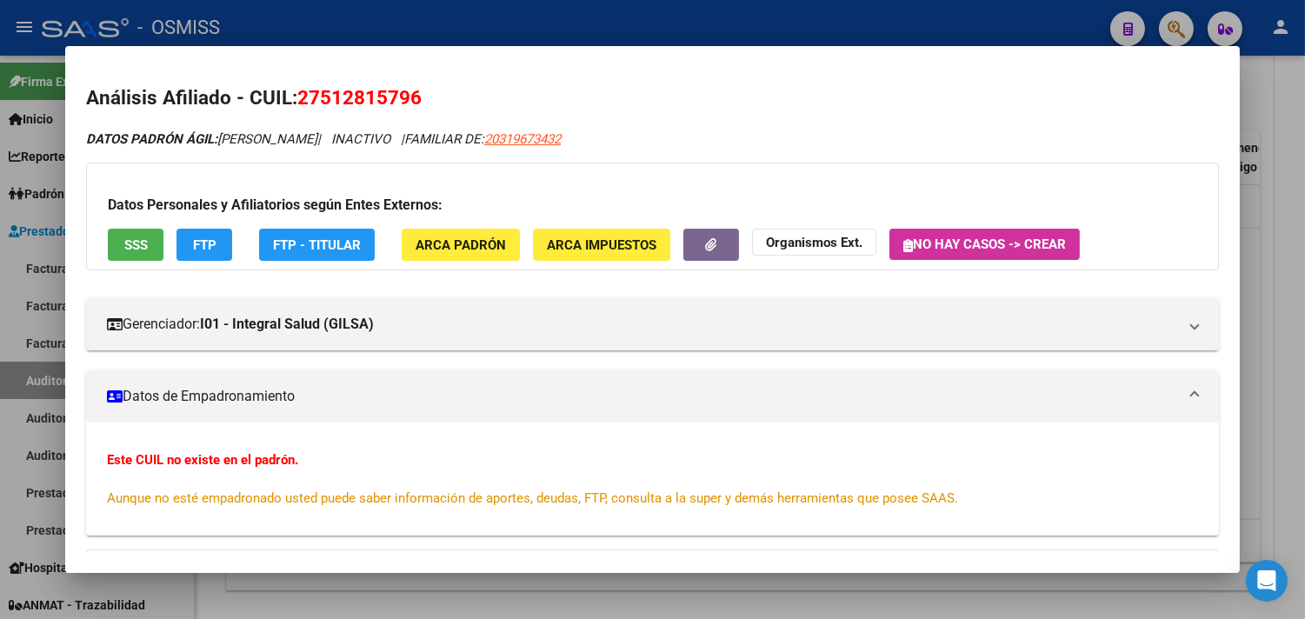
click at [418, 42] on div at bounding box center [652, 309] width 1305 height 619
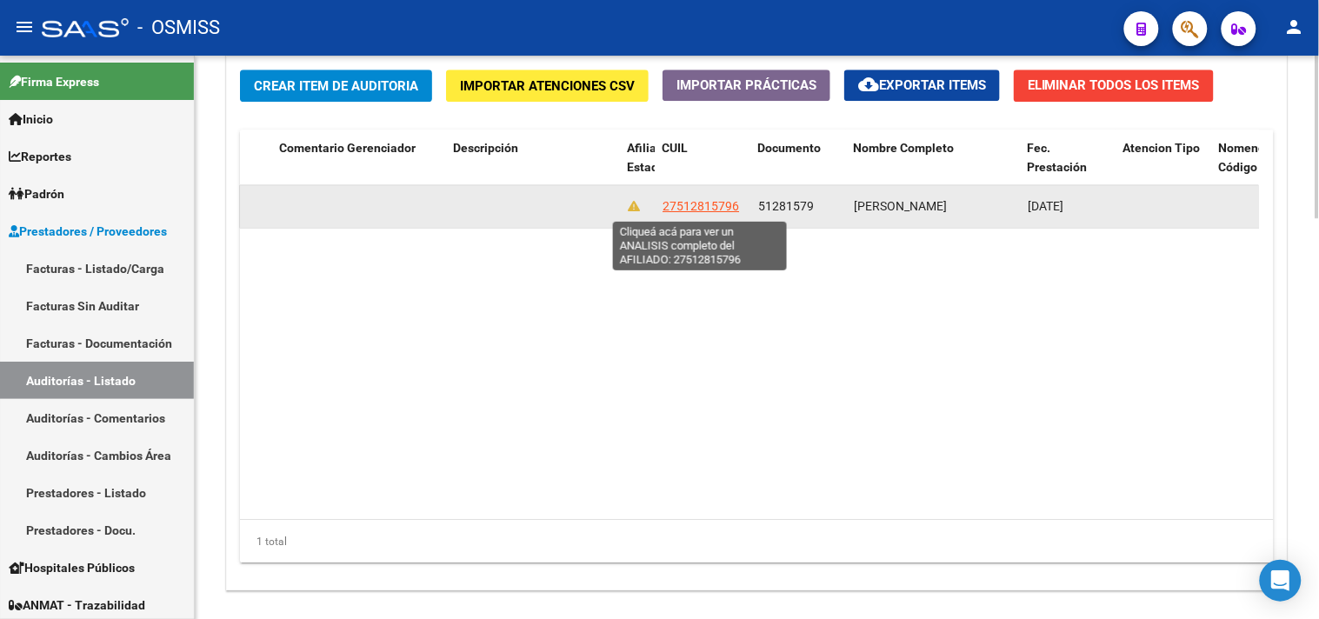
click at [699, 203] on span "27512815796" at bounding box center [701, 206] width 77 height 14
type textarea "27512815796"
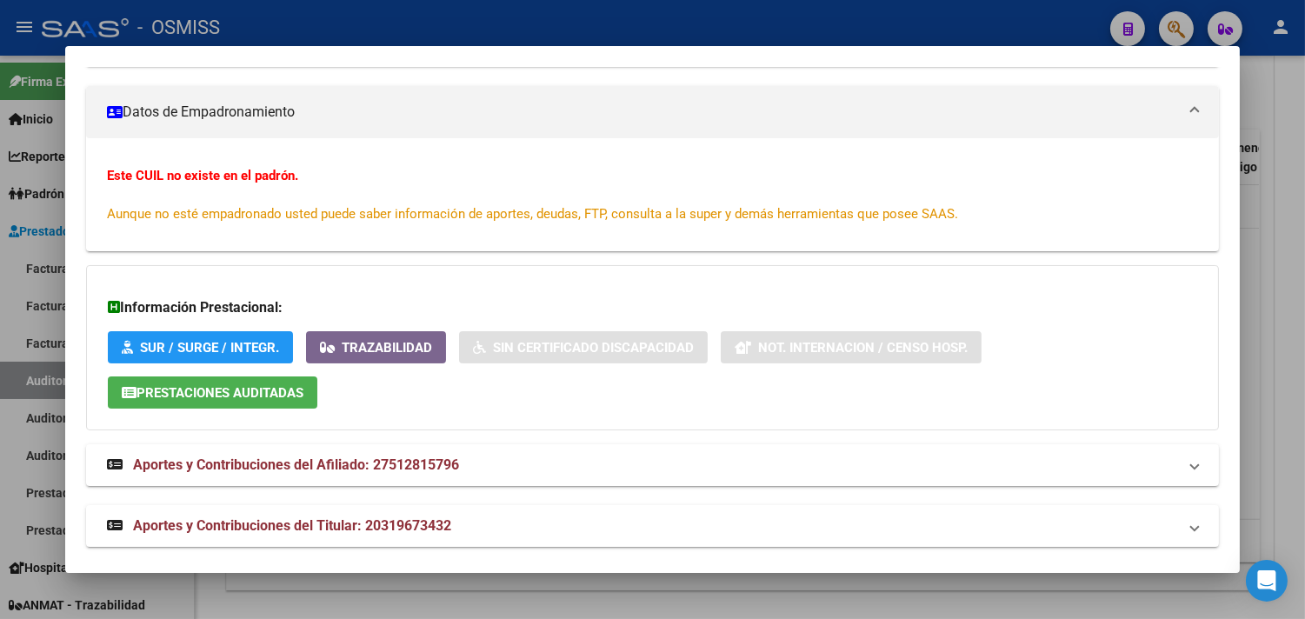
scroll to position [299, 0]
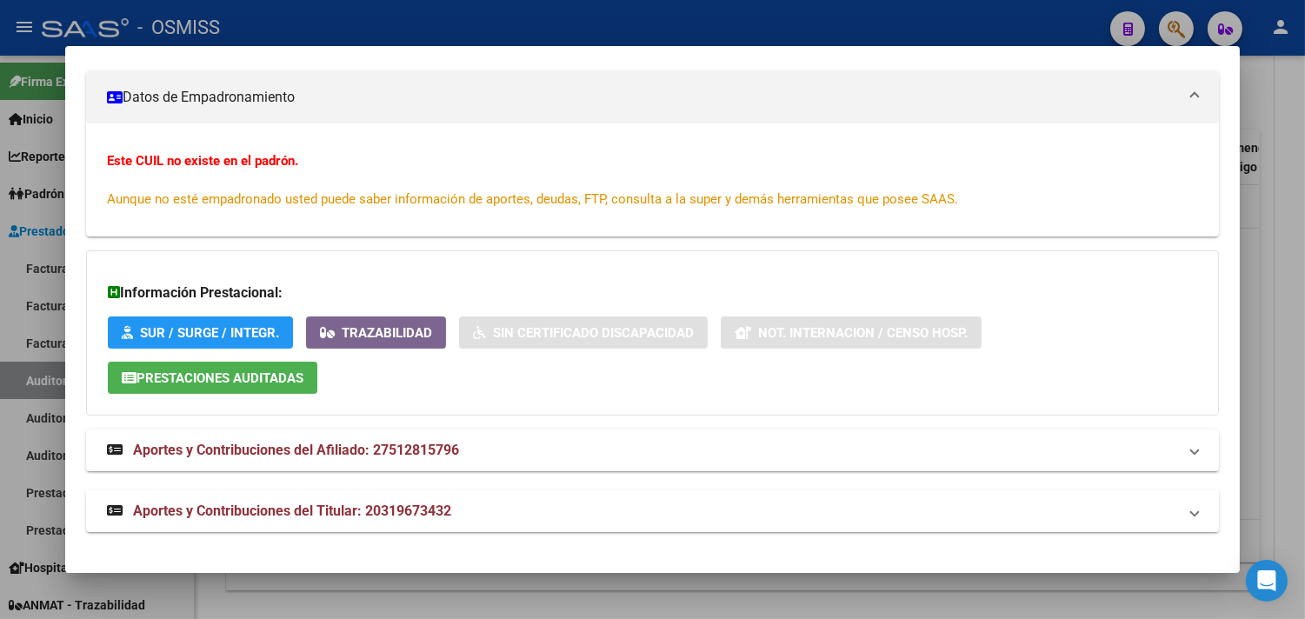
click at [231, 383] on span "Prestaciones Auditadas" at bounding box center [220, 378] width 167 height 16
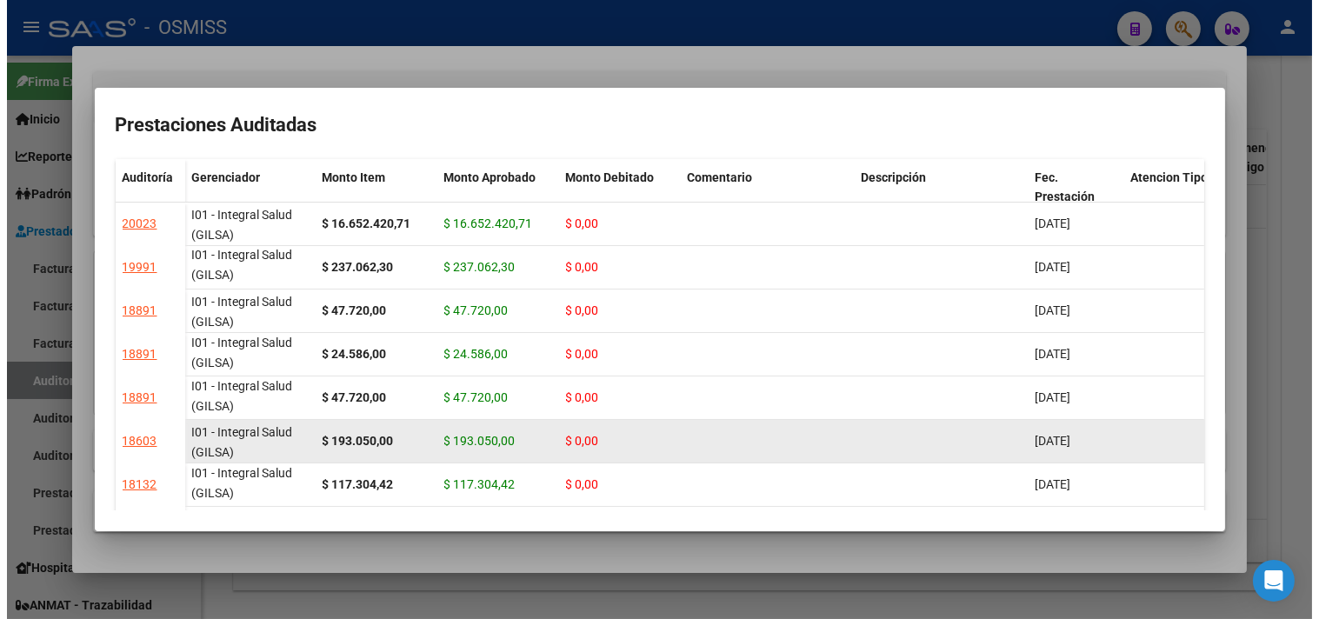
scroll to position [97, 0]
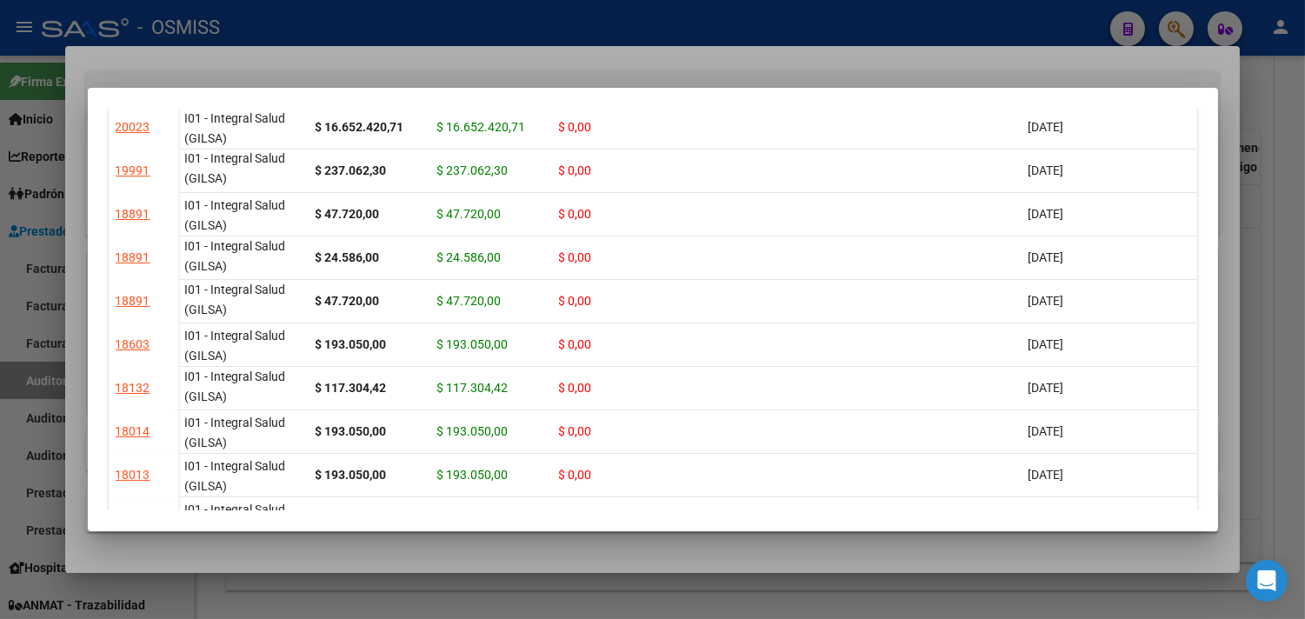
click at [1228, 212] on div at bounding box center [652, 309] width 1305 height 619
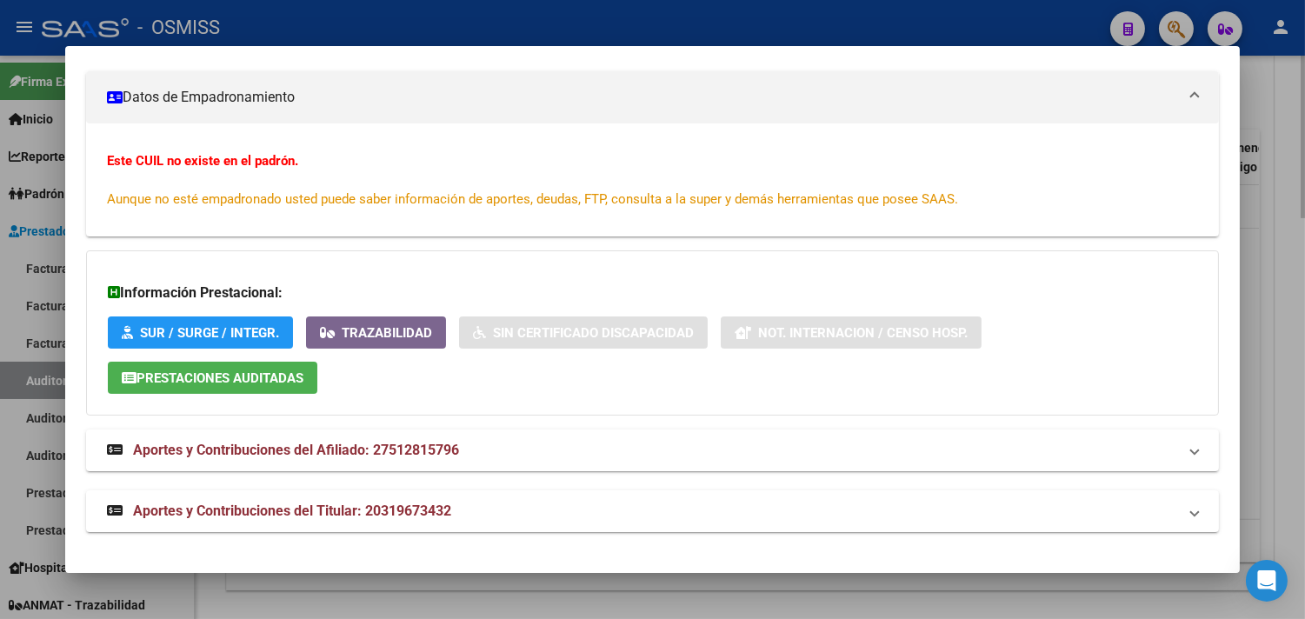
click at [1281, 195] on div at bounding box center [652, 309] width 1305 height 619
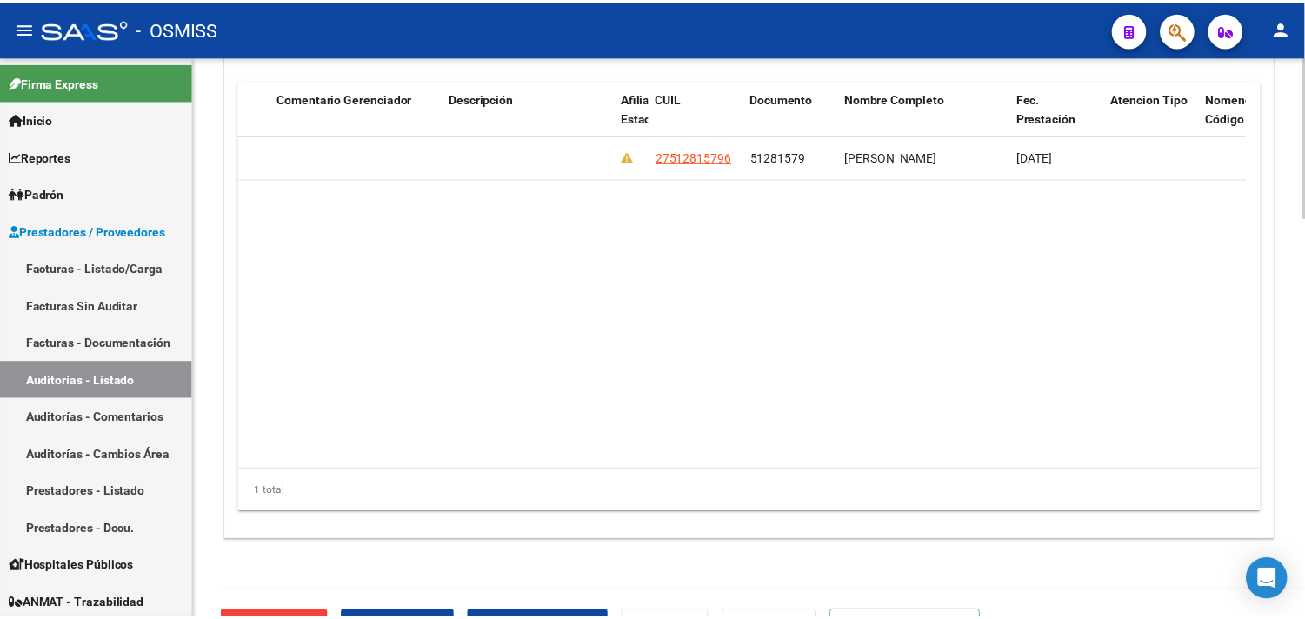
scroll to position [1392, 0]
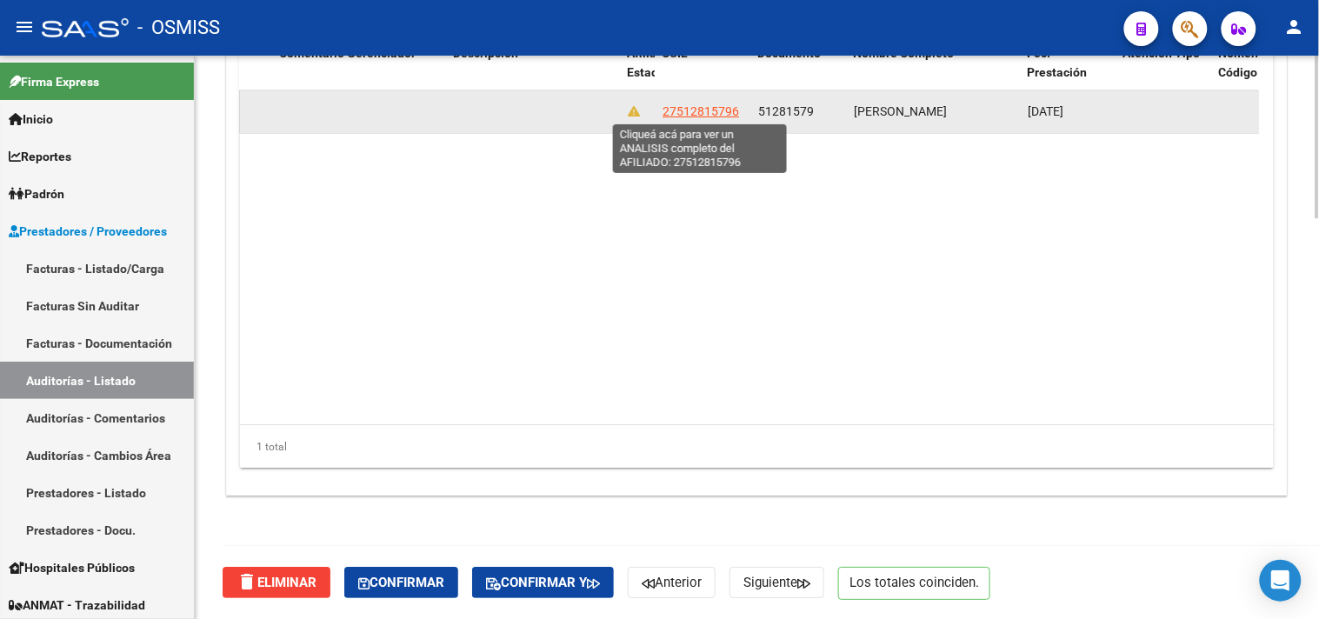
click at [683, 107] on span "27512815796" at bounding box center [701, 111] width 77 height 14
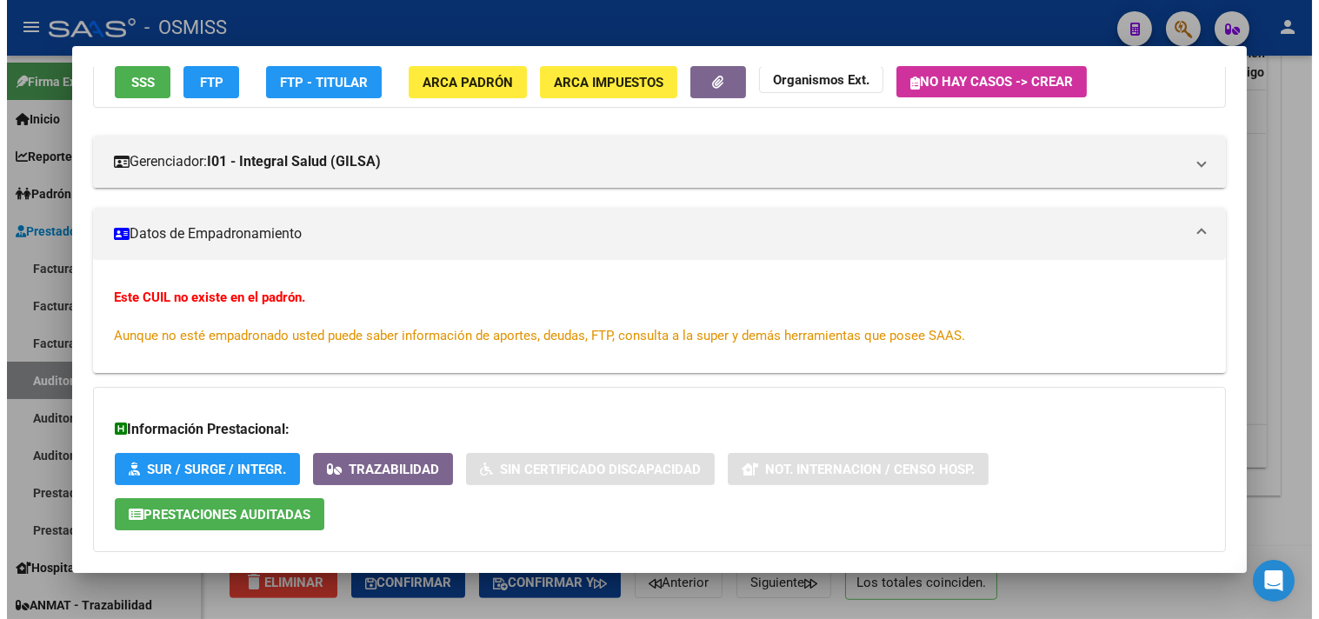
scroll to position [299, 0]
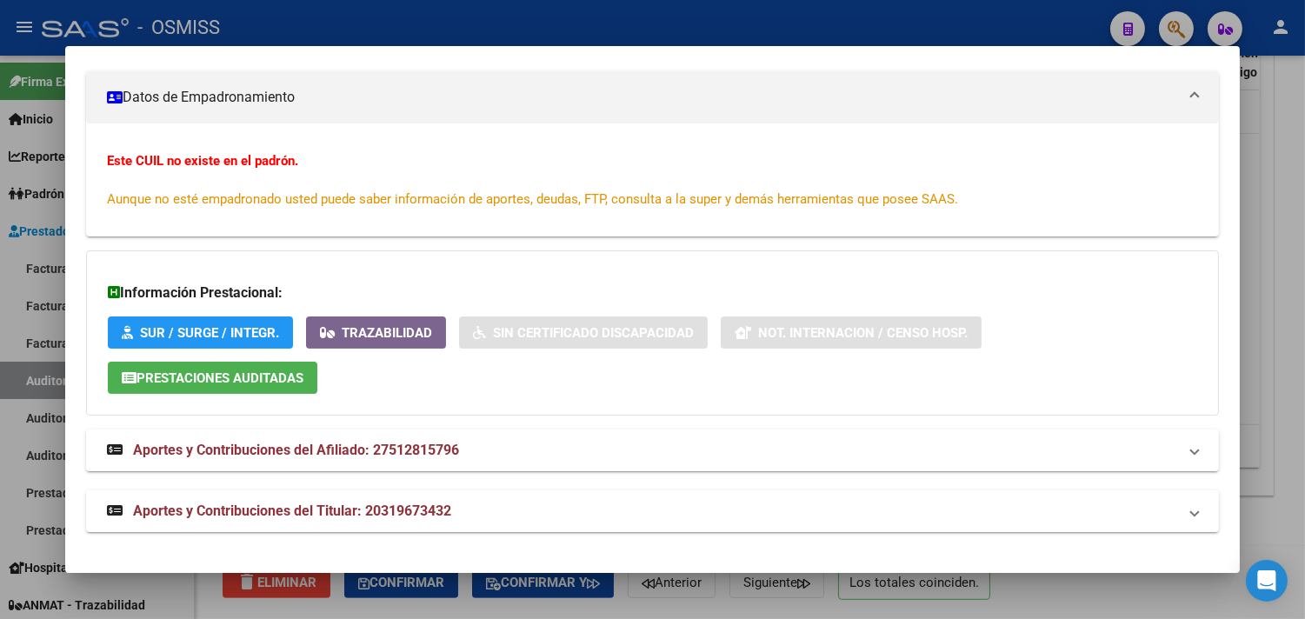
click at [291, 383] on span "Prestaciones Auditadas" at bounding box center [220, 378] width 167 height 16
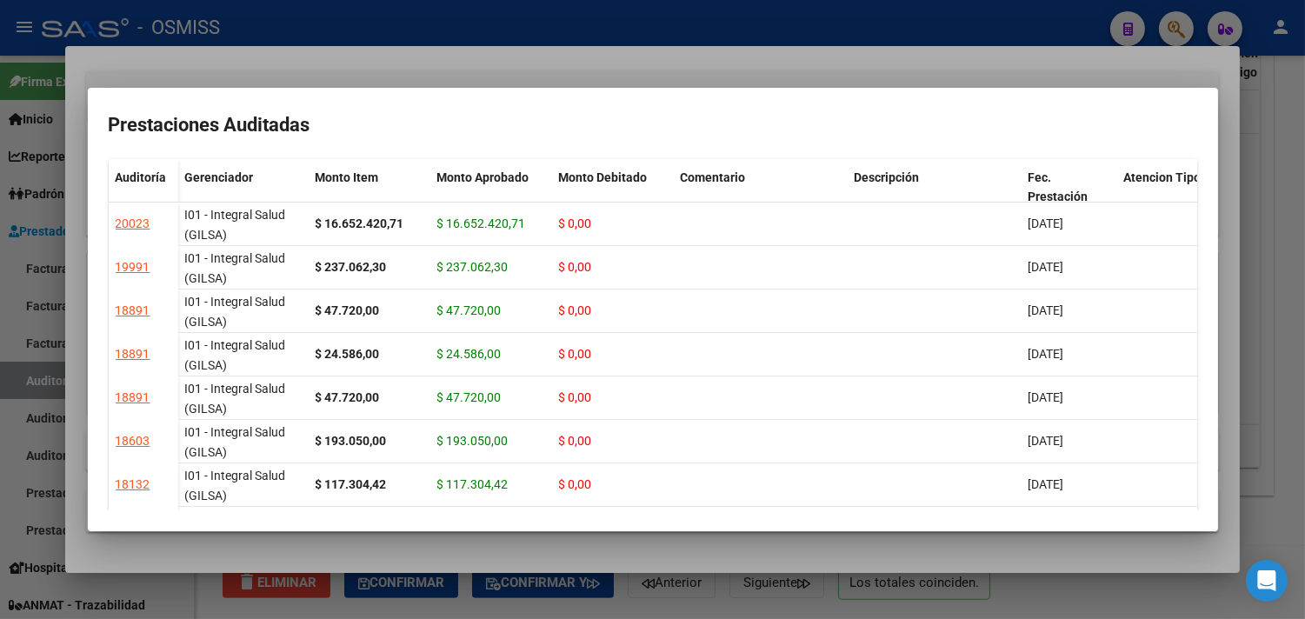
drag, startPoint x: 1282, startPoint y: 163, endPoint x: 1276, endPoint y: 171, distance: 10.6
click at [1276, 171] on div at bounding box center [652, 309] width 1305 height 619
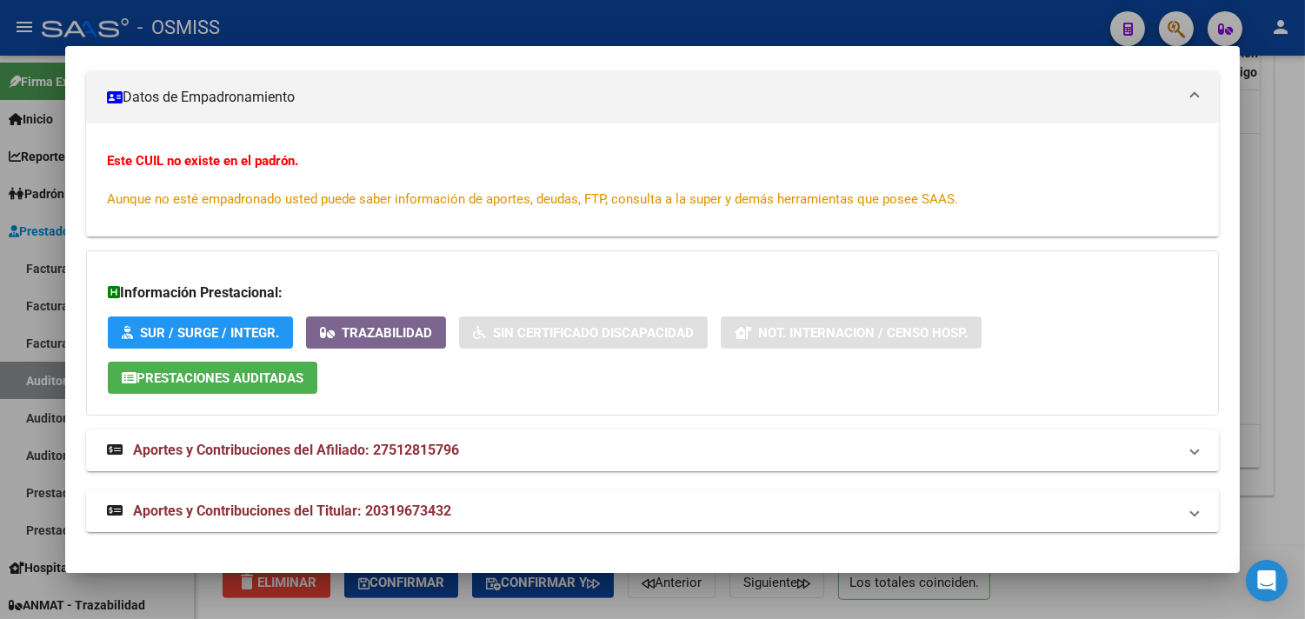
click at [1303, 170] on div at bounding box center [652, 309] width 1305 height 619
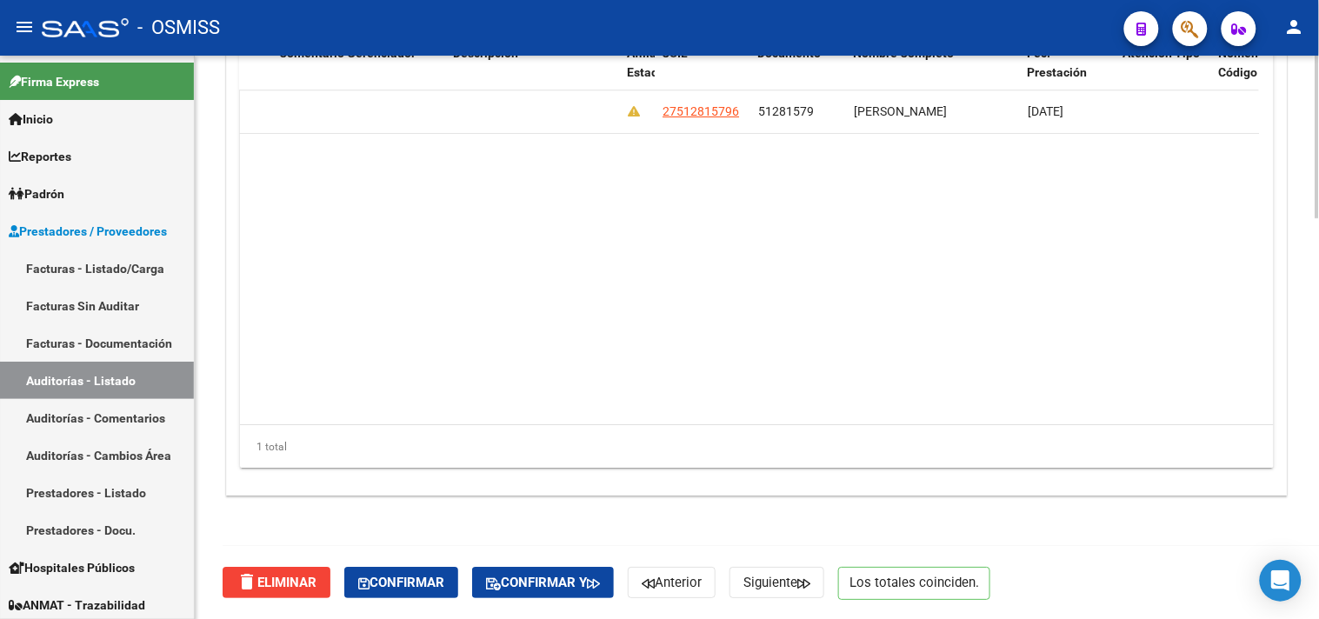
scroll to position [1198, 0]
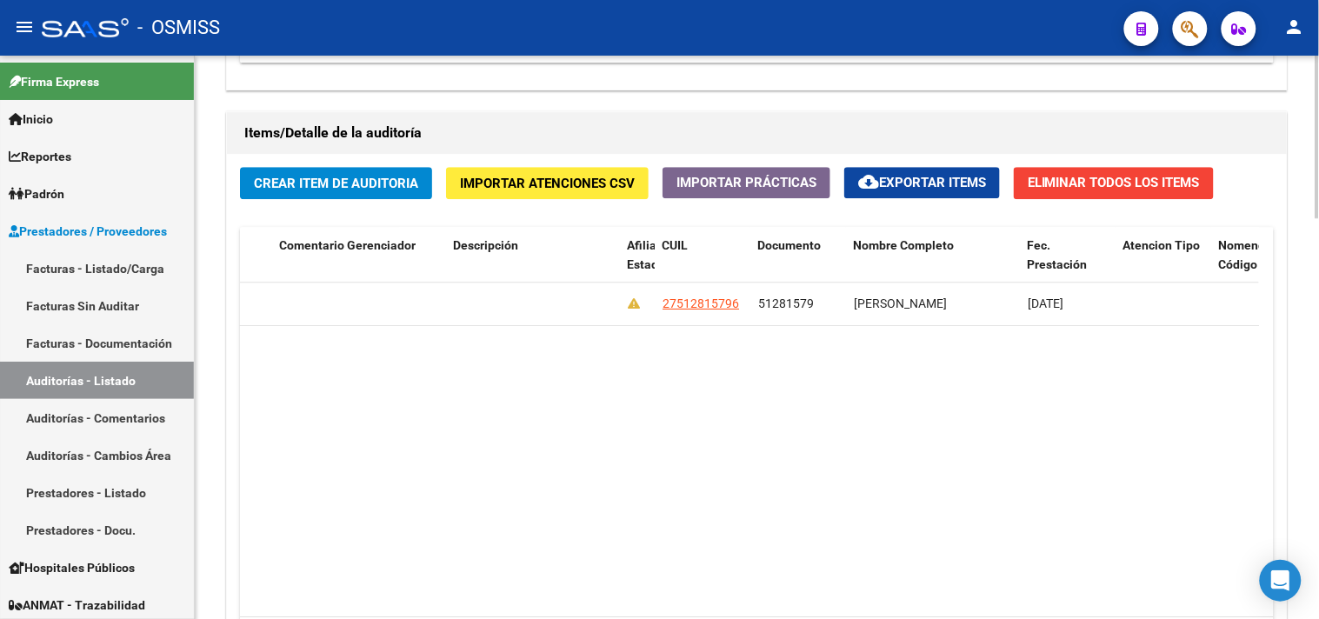
click at [603, 413] on datatable-body "353431 I01 - Integral Salud (GILSA) $ 16.652.420,71 $ 16.652.420,71 $ 0,00 $ 0,…" at bounding box center [749, 450] width 1019 height 335
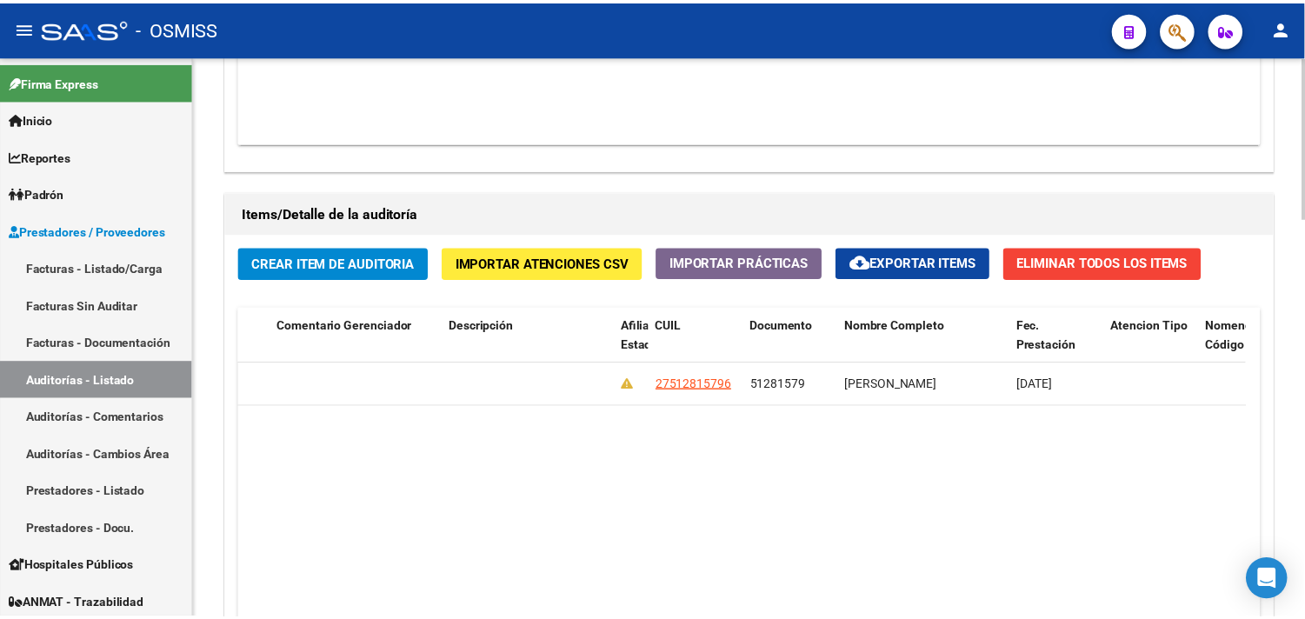
scroll to position [1102, 0]
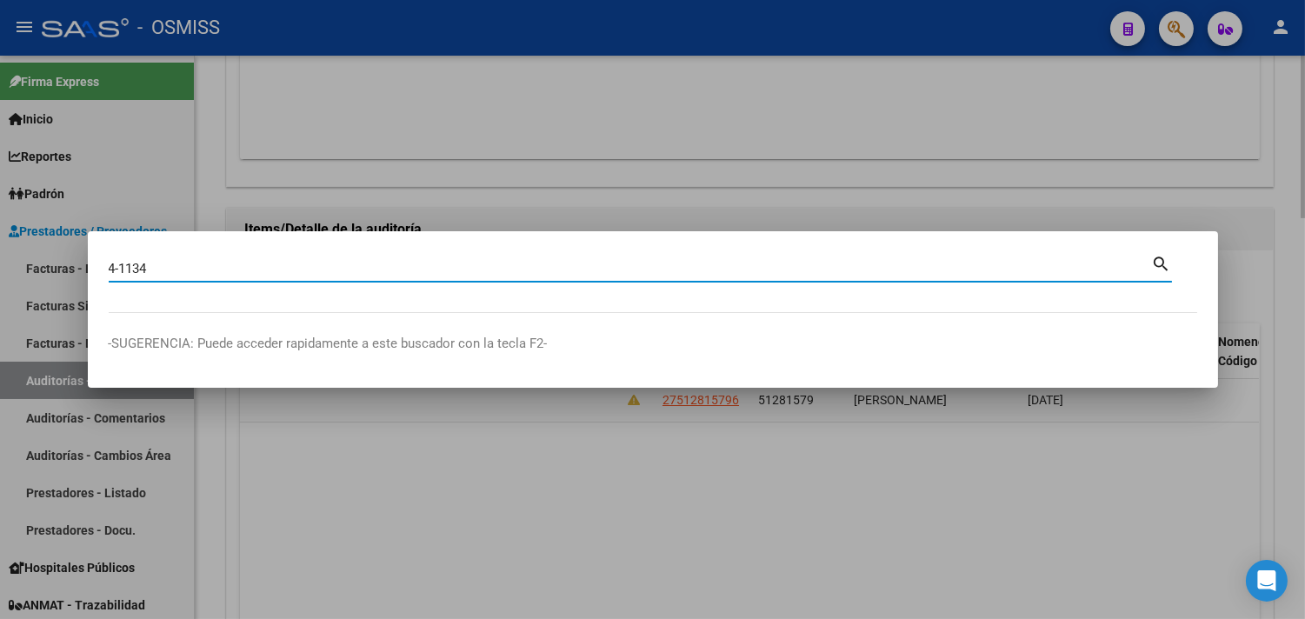
type input "4-1134"
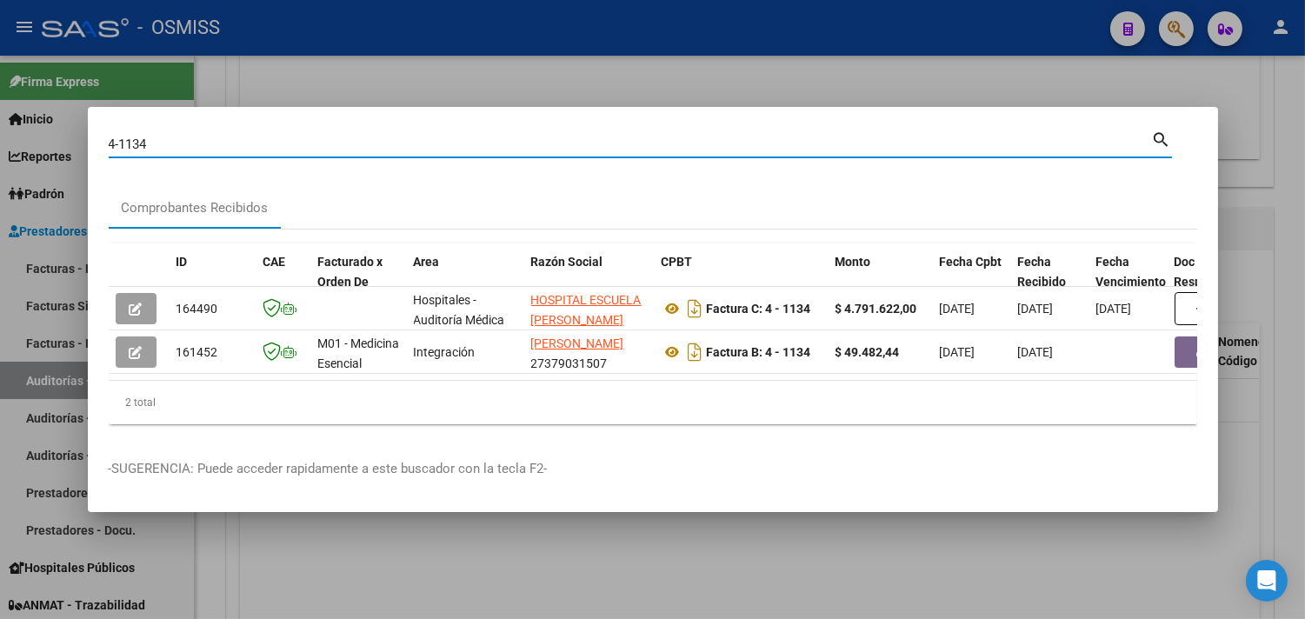
click at [846, 70] on div at bounding box center [652, 309] width 1305 height 619
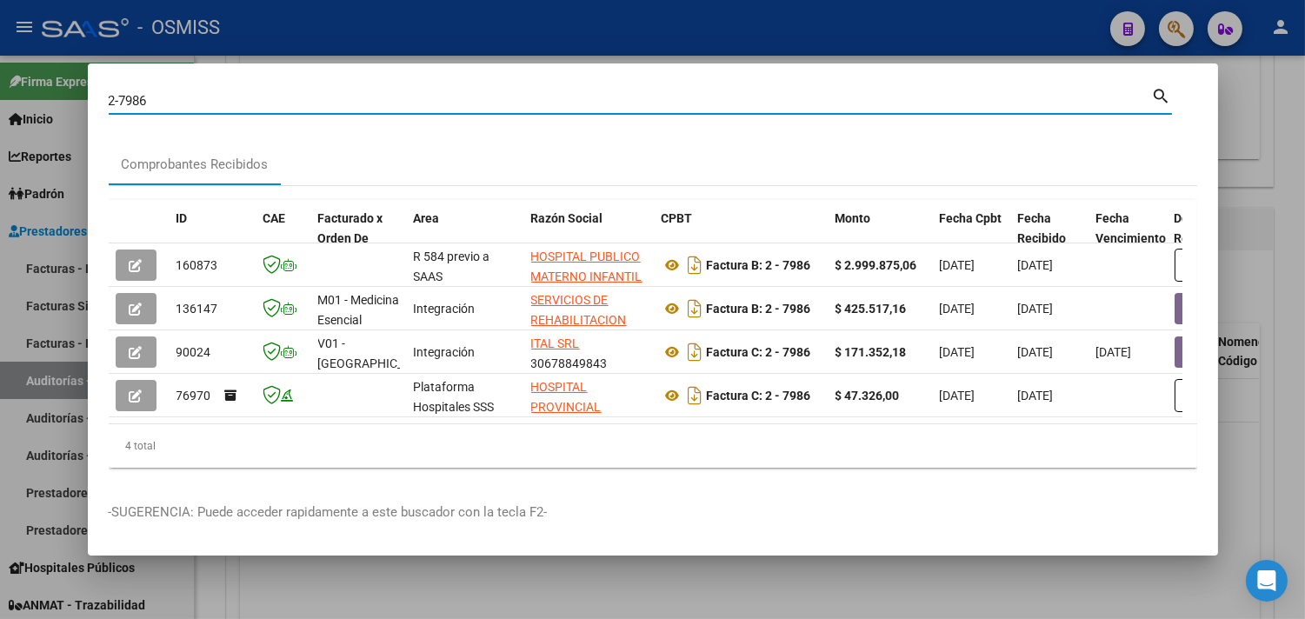
drag, startPoint x: 166, startPoint y: 97, endPoint x: 19, endPoint y: 84, distance: 147.5
click at [19, 84] on div "2-7986 Buscar (apellido, dni, cuil, nro traspaso, cuit, obra social) search Com…" at bounding box center [652, 309] width 1305 height 619
paste input "2-8734"
type input "2-8734"
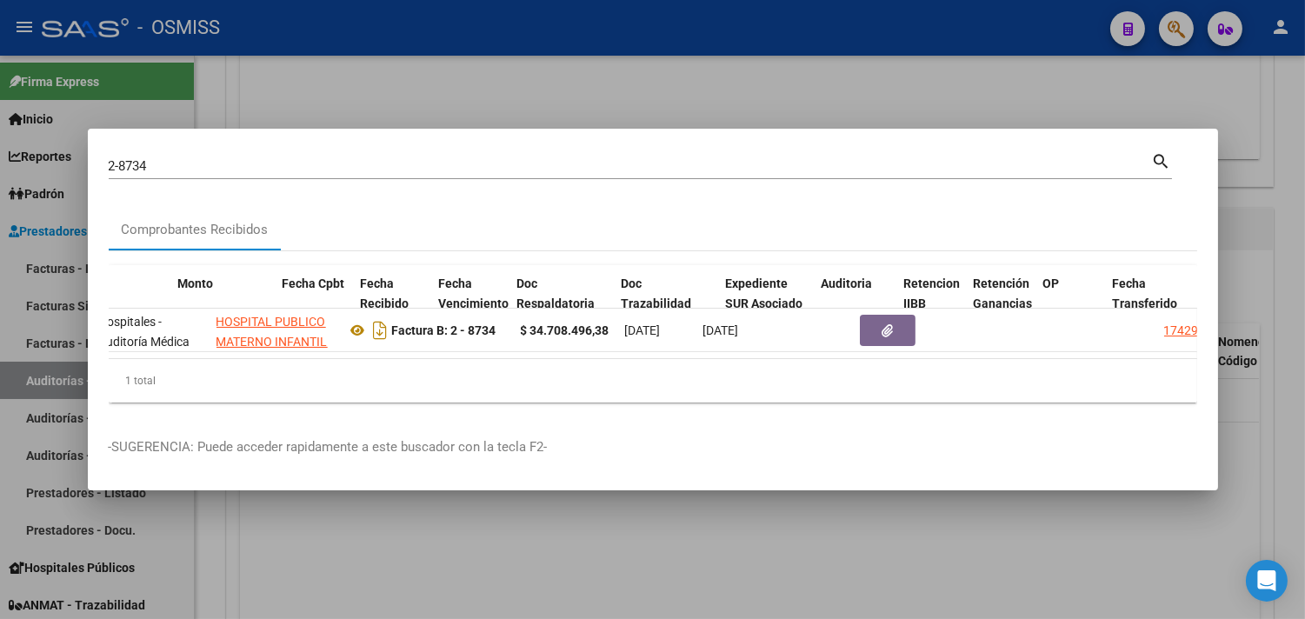
scroll to position [0, 682]
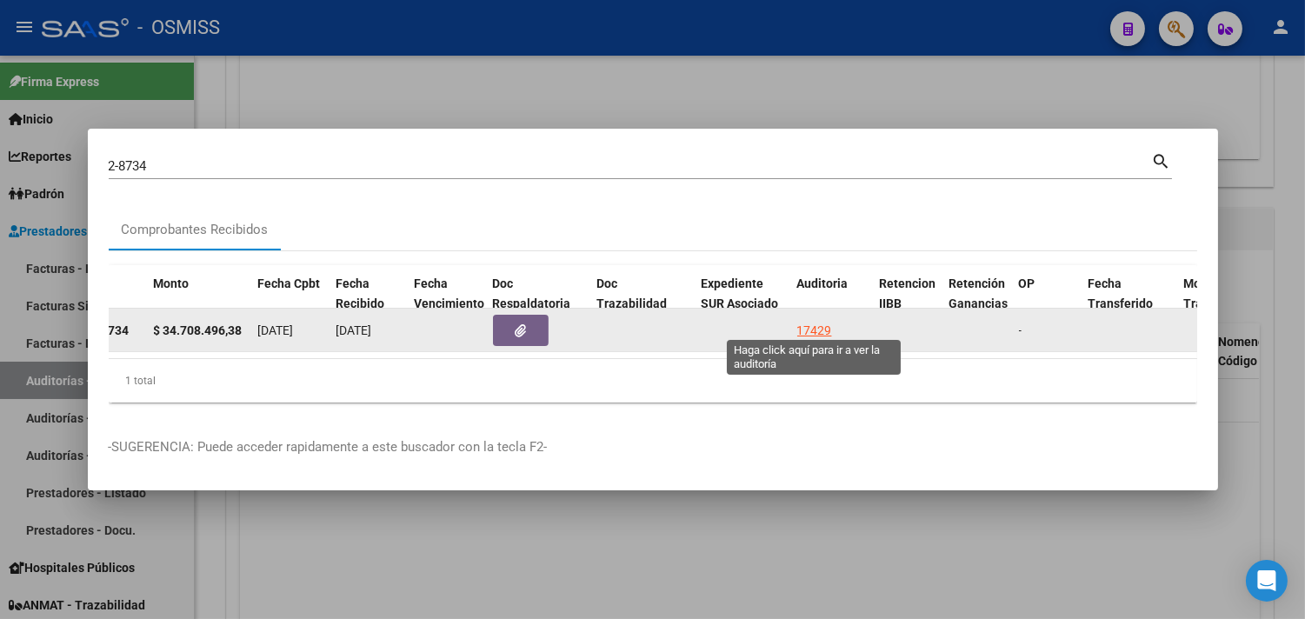
click at [811, 323] on div "17429" at bounding box center [814, 331] width 35 height 20
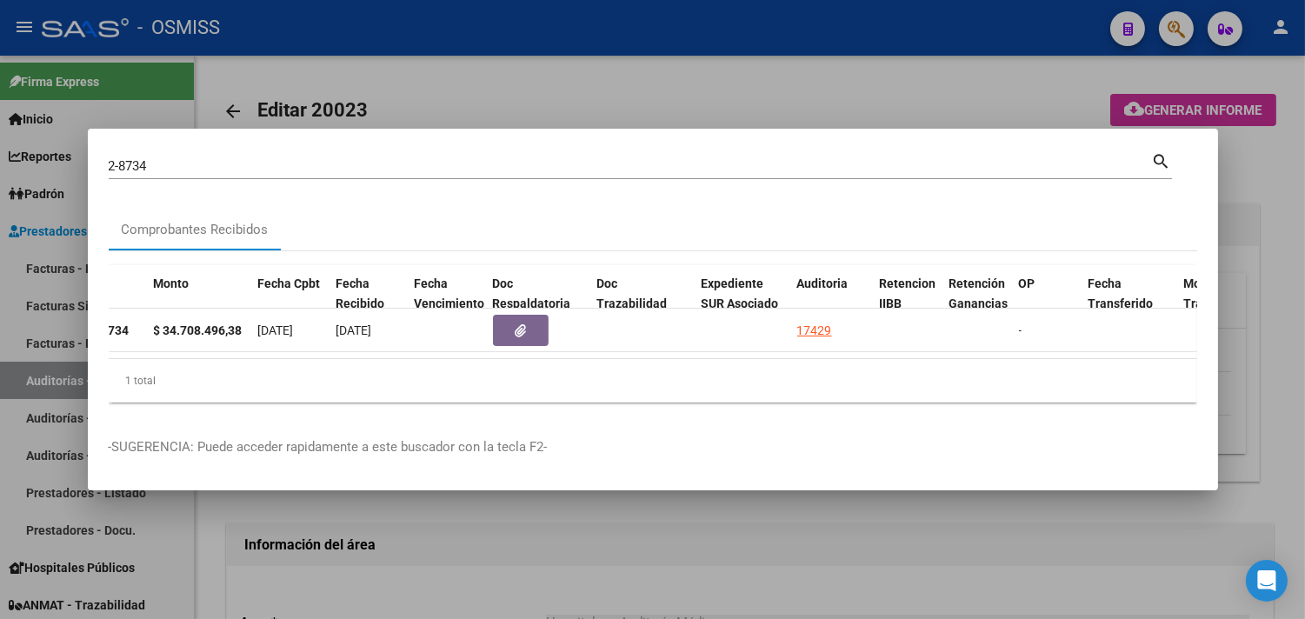
click at [1274, 198] on div at bounding box center [652, 309] width 1305 height 619
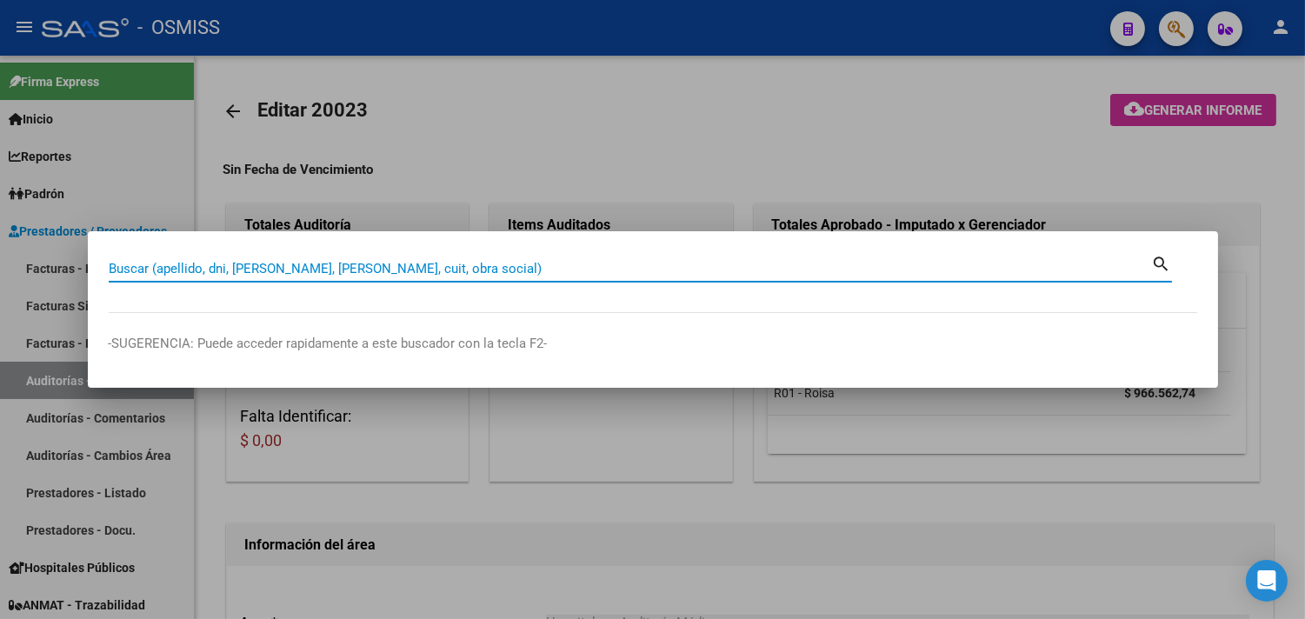
paste input "1502-39329"
type input "1502-39329"
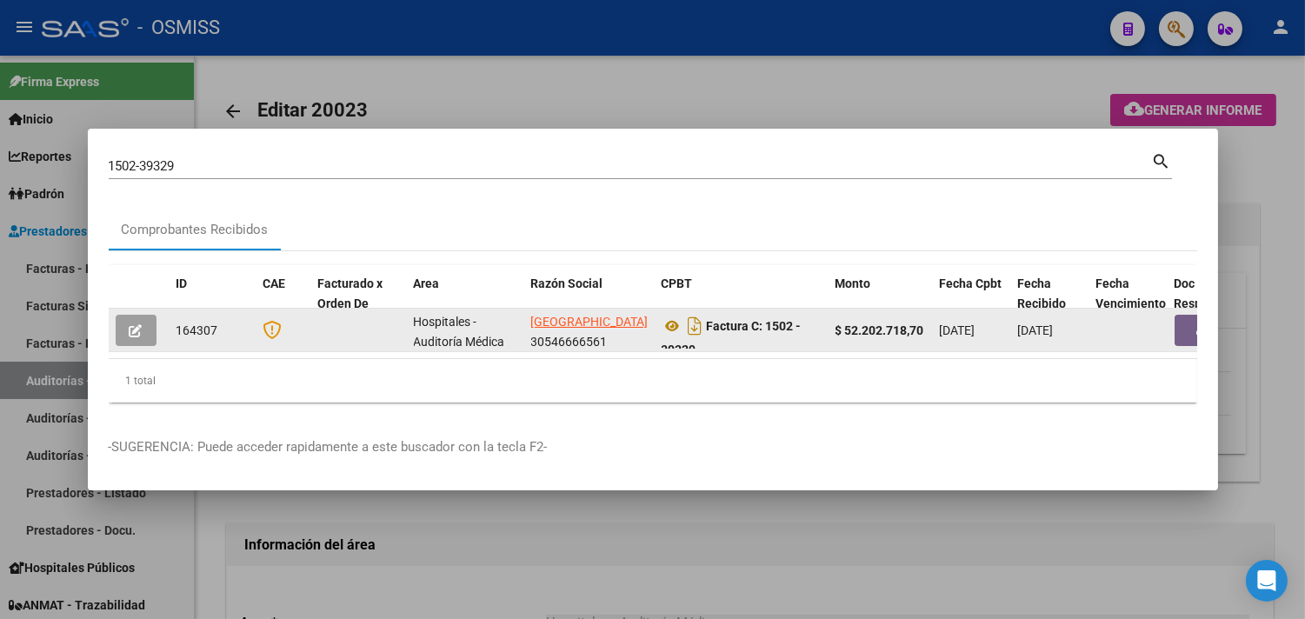
drag, startPoint x: 317, startPoint y: 344, endPoint x: 400, endPoint y: 351, distance: 83.8
click at [401, 352] on datatable-body "164307 Hospitales - Auditoría Médica UNIVERSIDAD DE BUENOS AIRES 30546666561 Fa…" at bounding box center [653, 334] width 1089 height 50
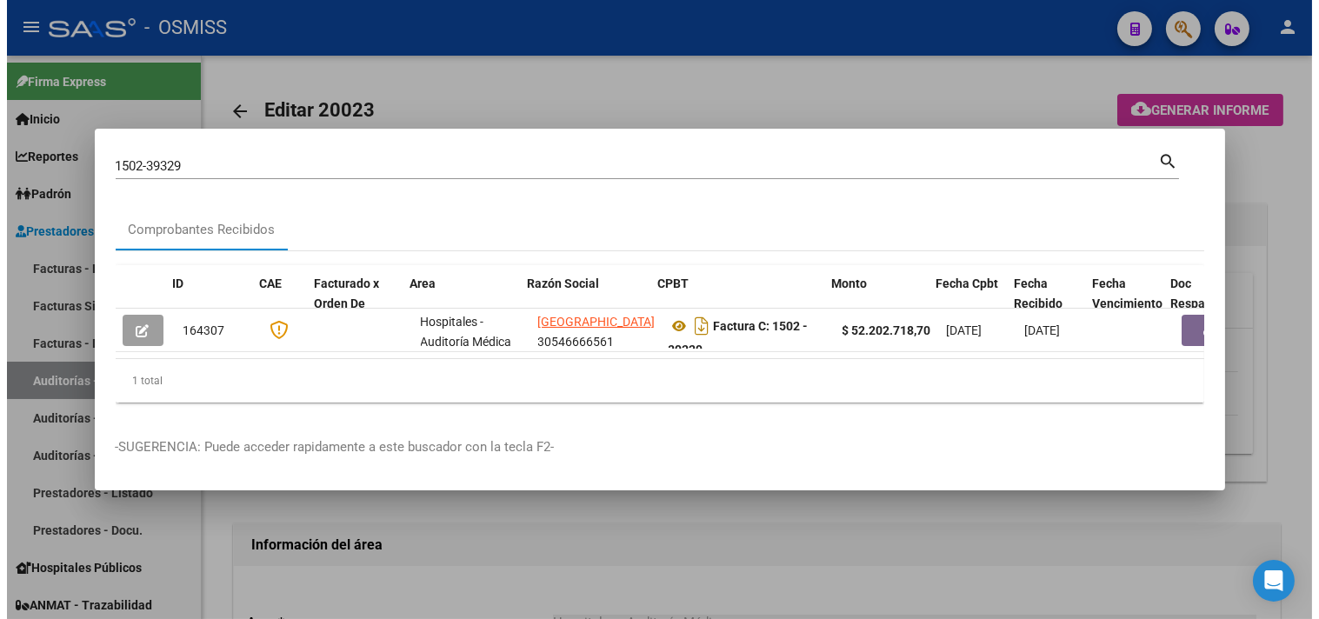
scroll to position [0, 685]
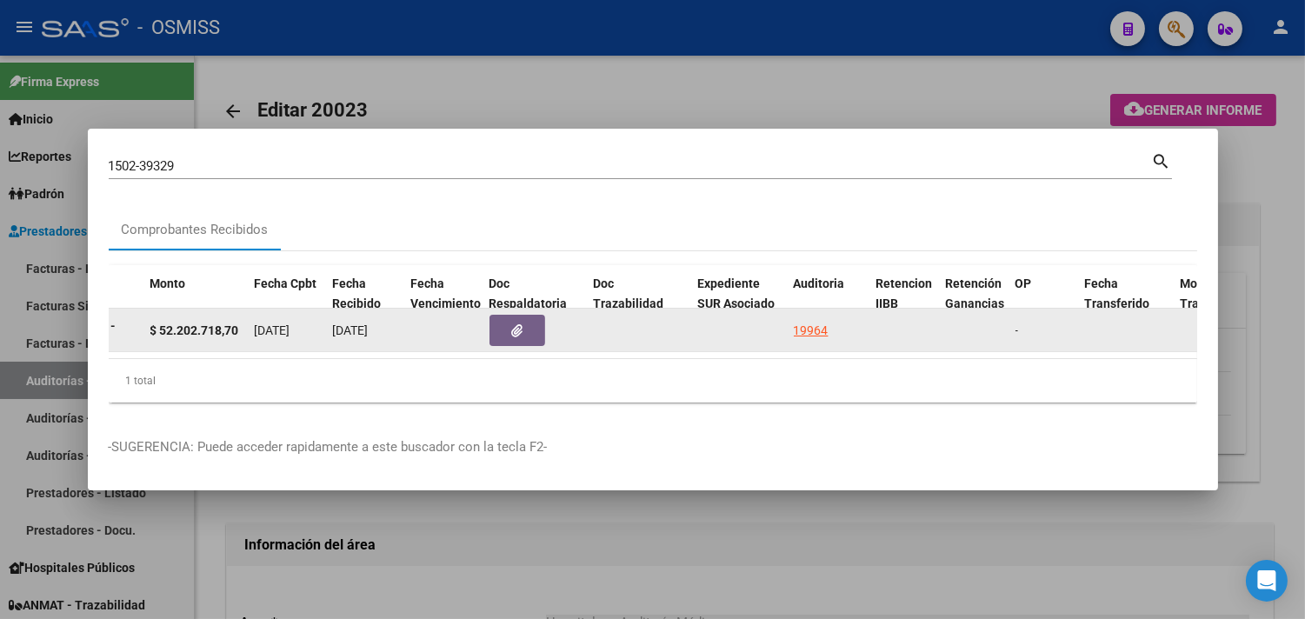
click at [805, 321] on div "19964" at bounding box center [811, 331] width 35 height 20
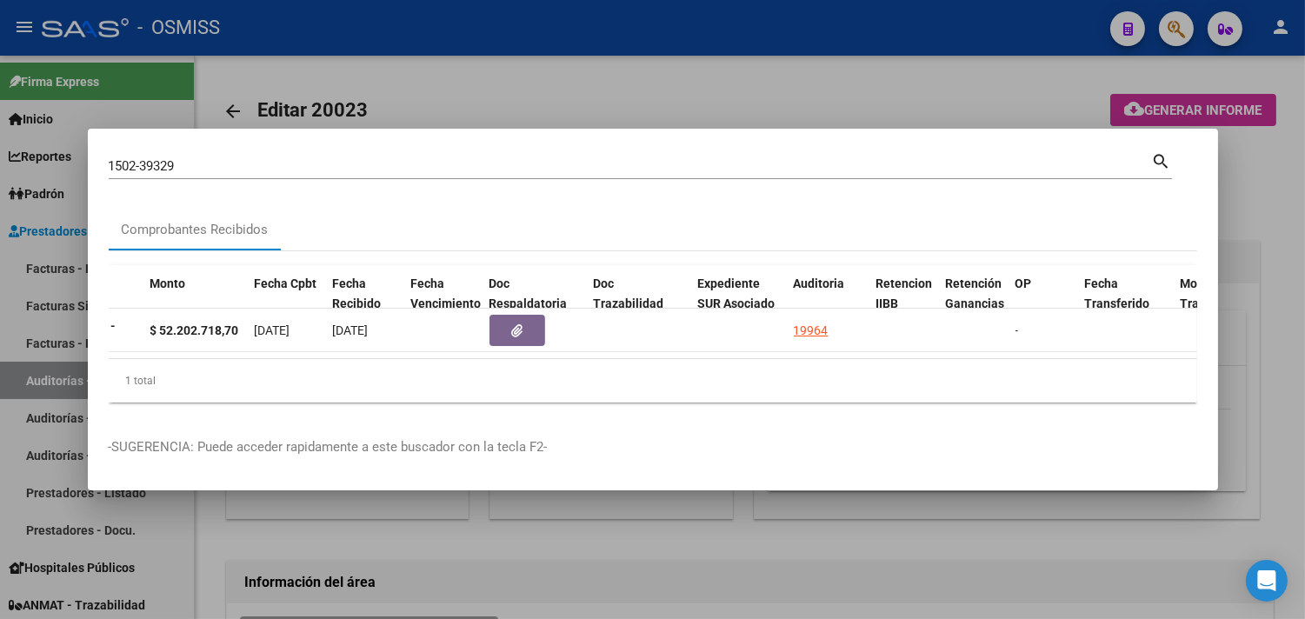
click at [1273, 207] on div at bounding box center [652, 309] width 1305 height 619
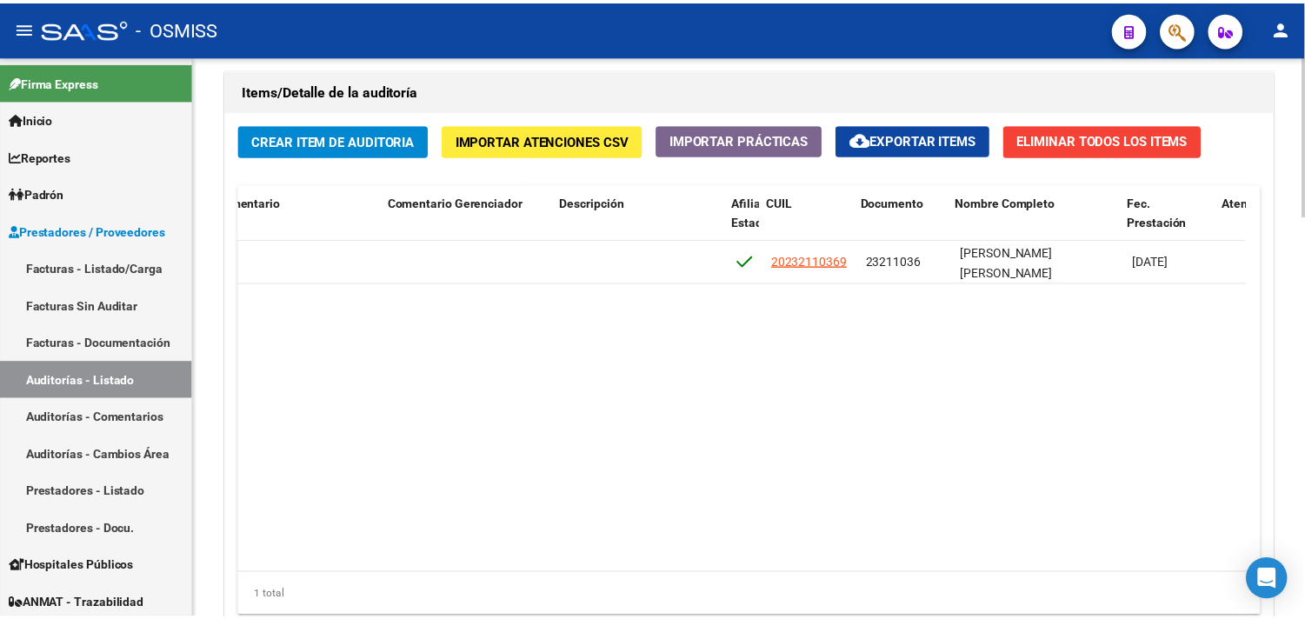
scroll to position [0, 1009]
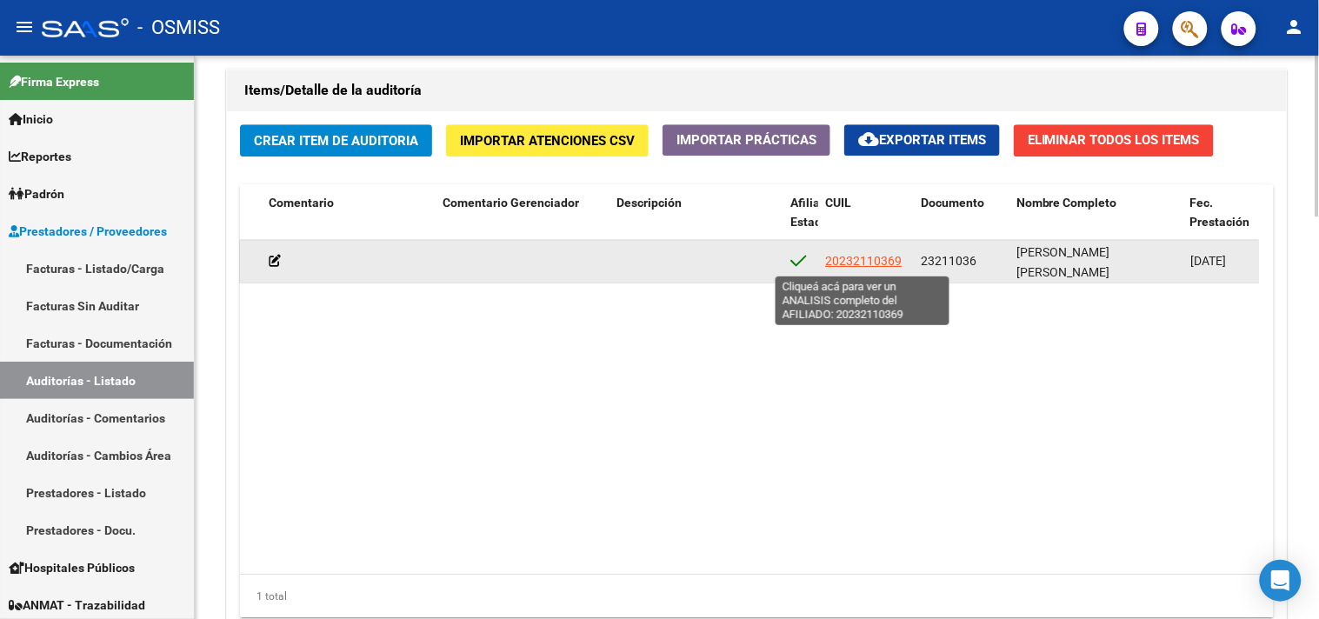
click at [863, 259] on span "20232110369" at bounding box center [863, 261] width 77 height 14
type textarea "20232110369"
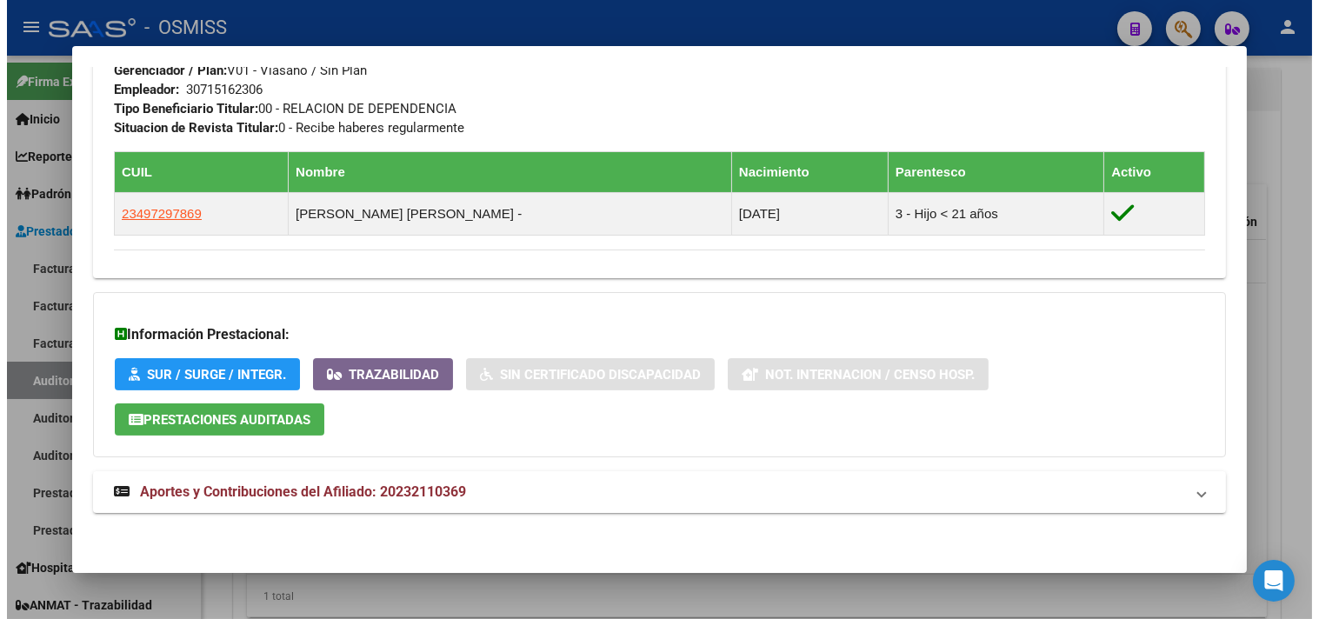
scroll to position [795, 0]
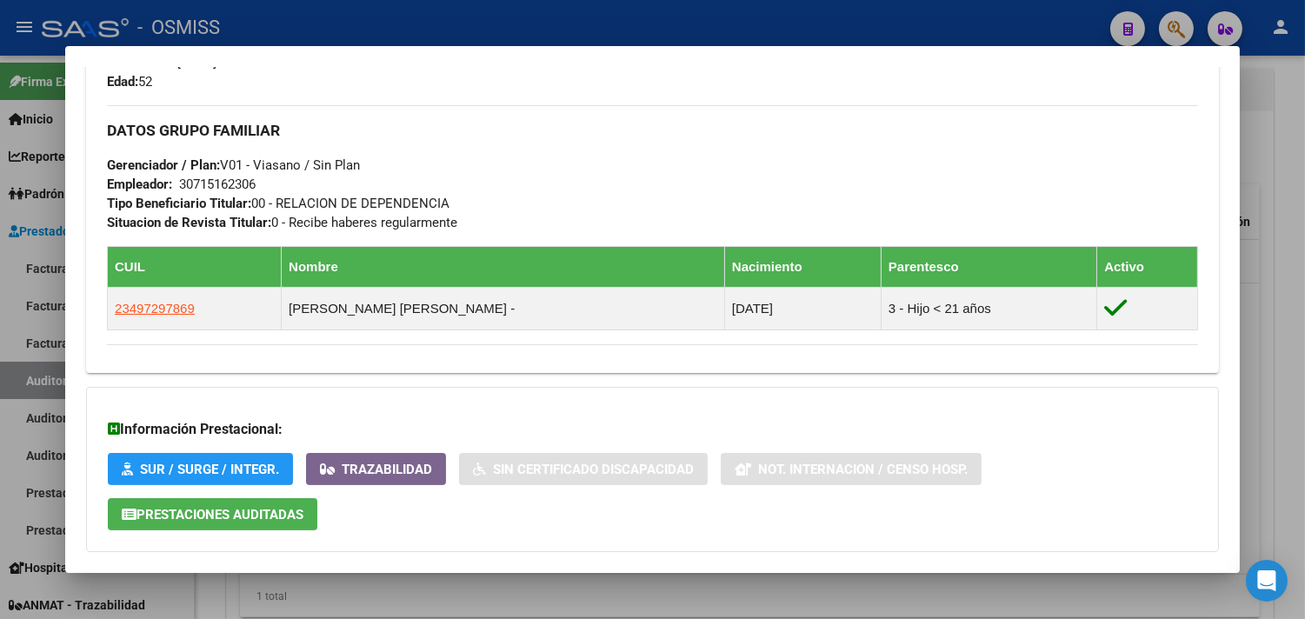
click at [1284, 270] on div at bounding box center [652, 309] width 1305 height 619
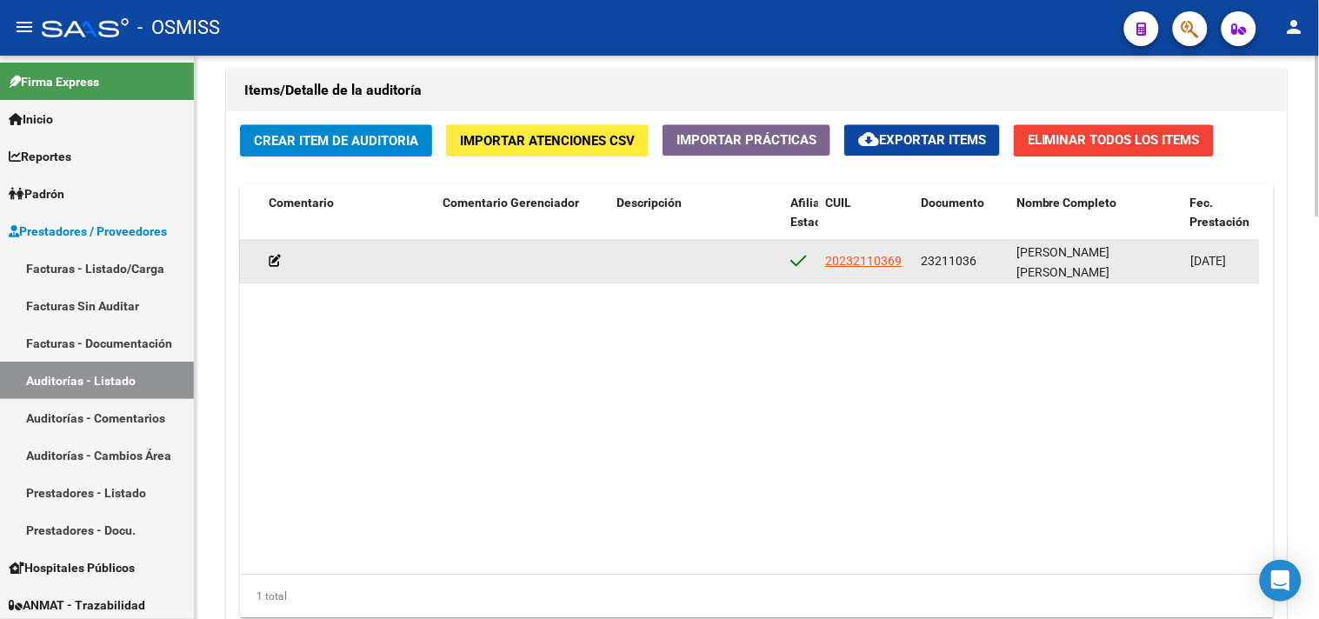
drag, startPoint x: 983, startPoint y: 262, endPoint x: 922, endPoint y: 265, distance: 61.0
click at [922, 265] on div "23211036" at bounding box center [962, 261] width 82 height 20
copy span "23211036"
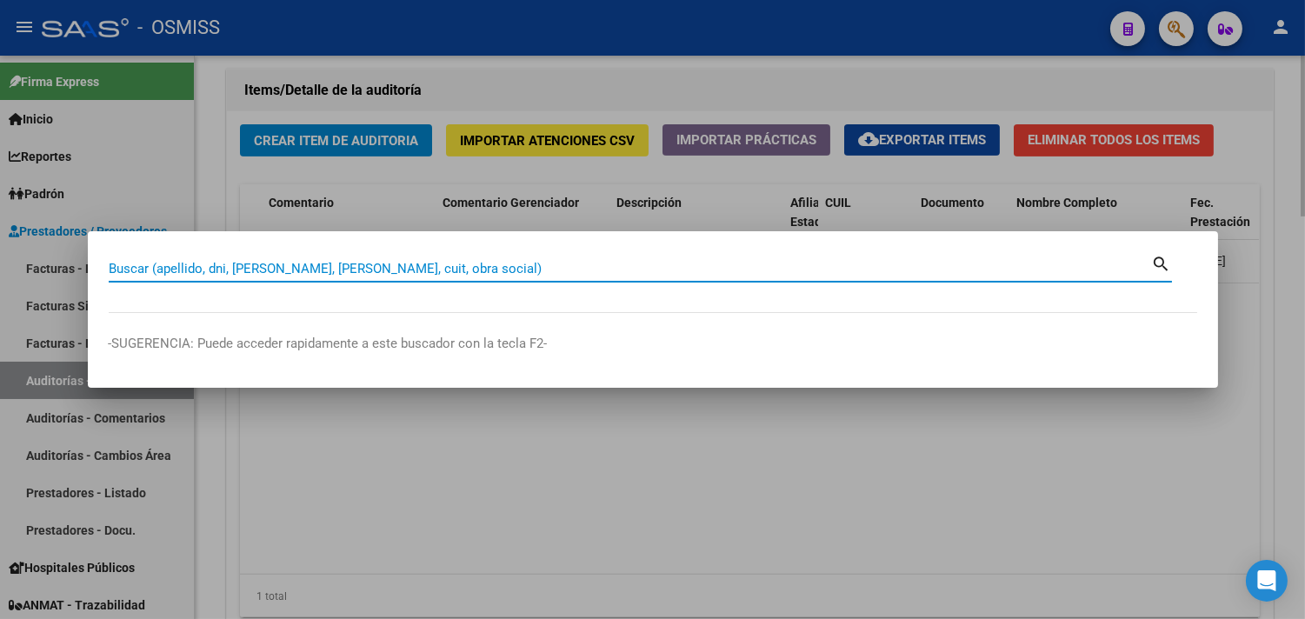
paste input "23211036"
type input "23211036"
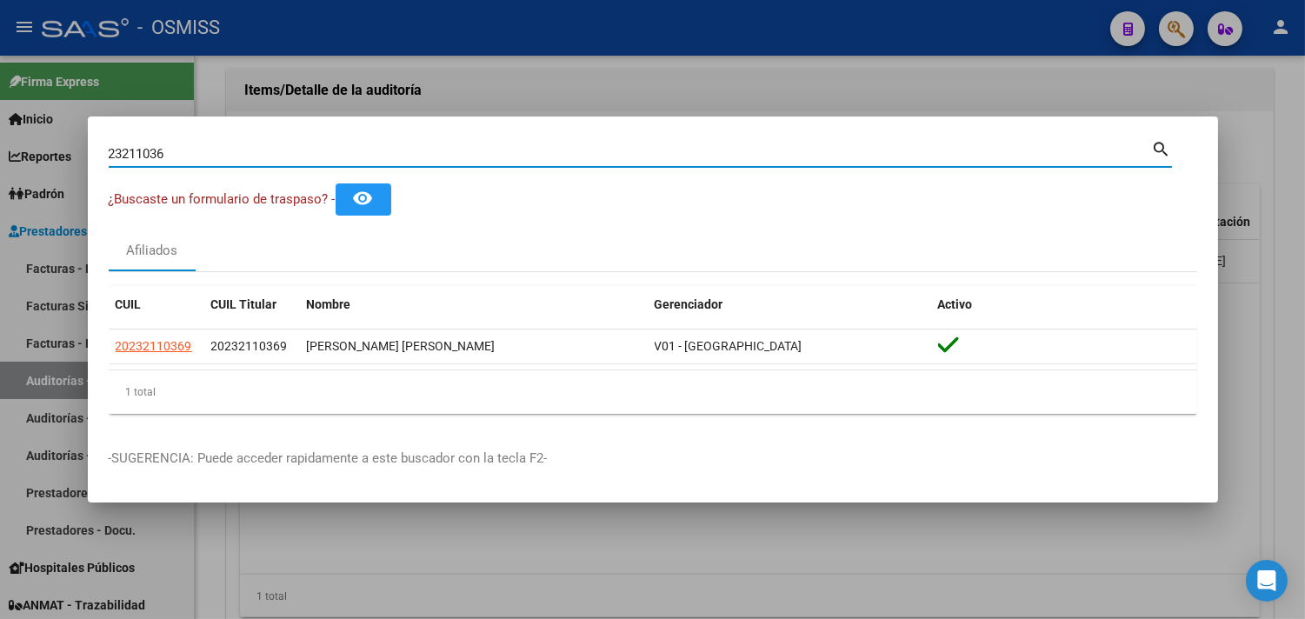
click at [1280, 323] on div at bounding box center [652, 309] width 1305 height 619
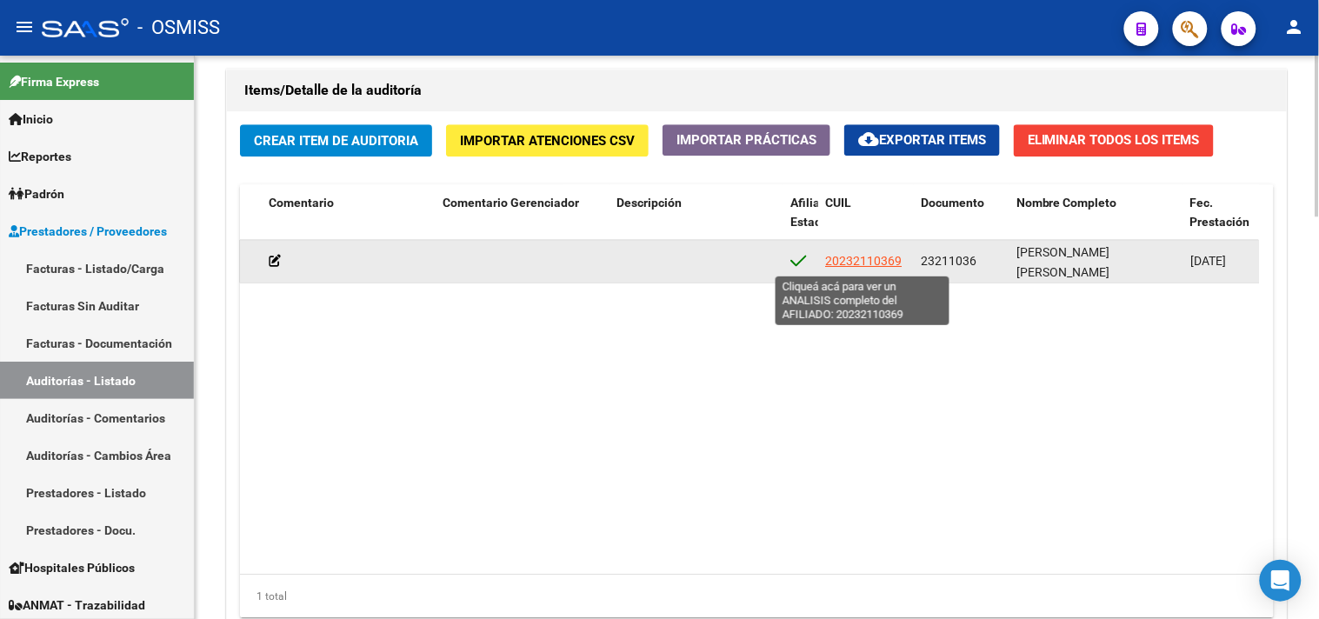
click at [883, 257] on span "20232110369" at bounding box center [863, 261] width 77 height 14
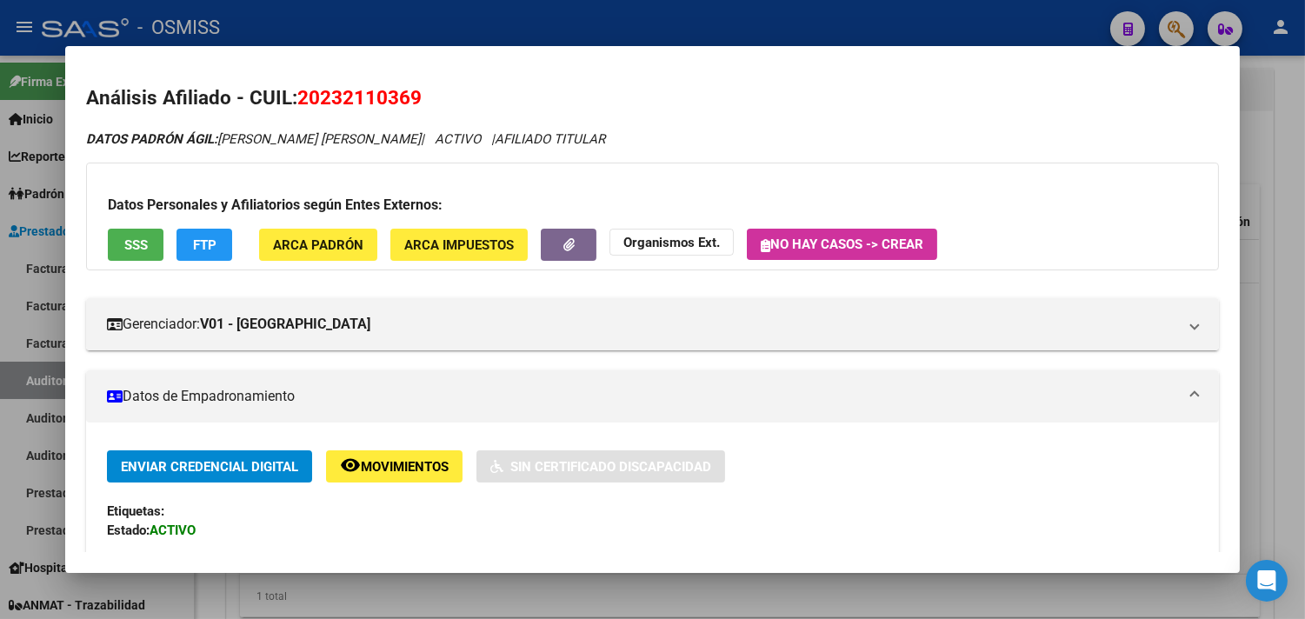
click at [1290, 163] on div at bounding box center [652, 309] width 1305 height 619
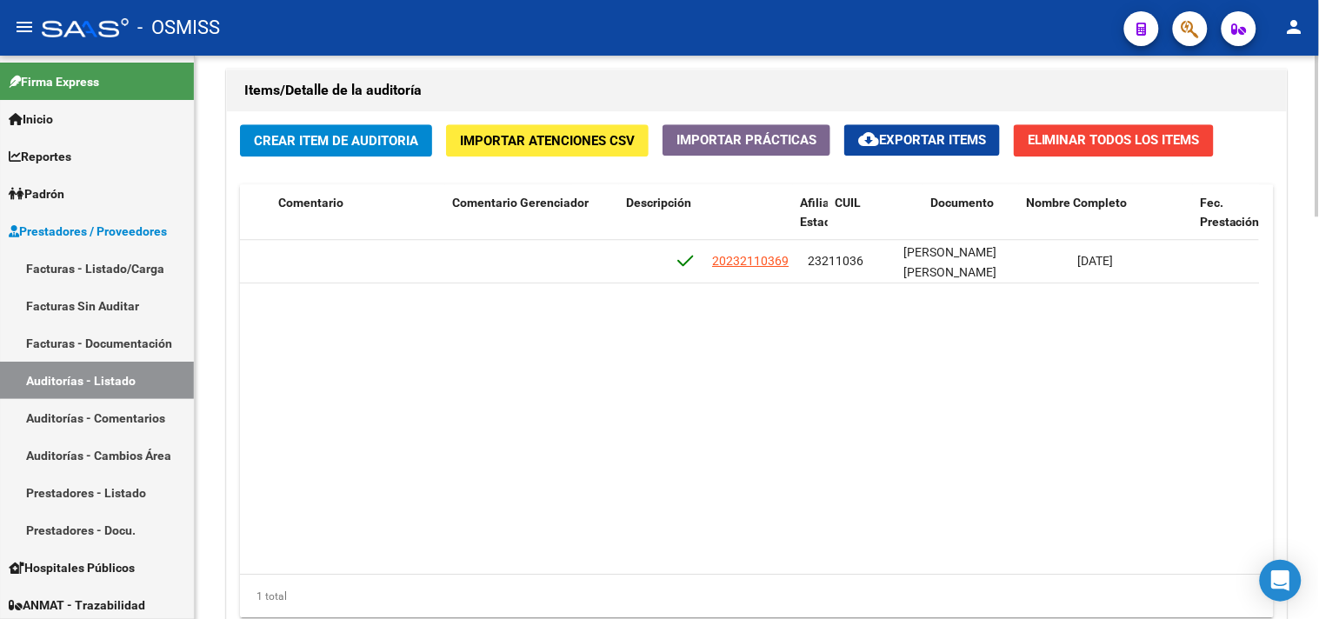
scroll to position [0, 998]
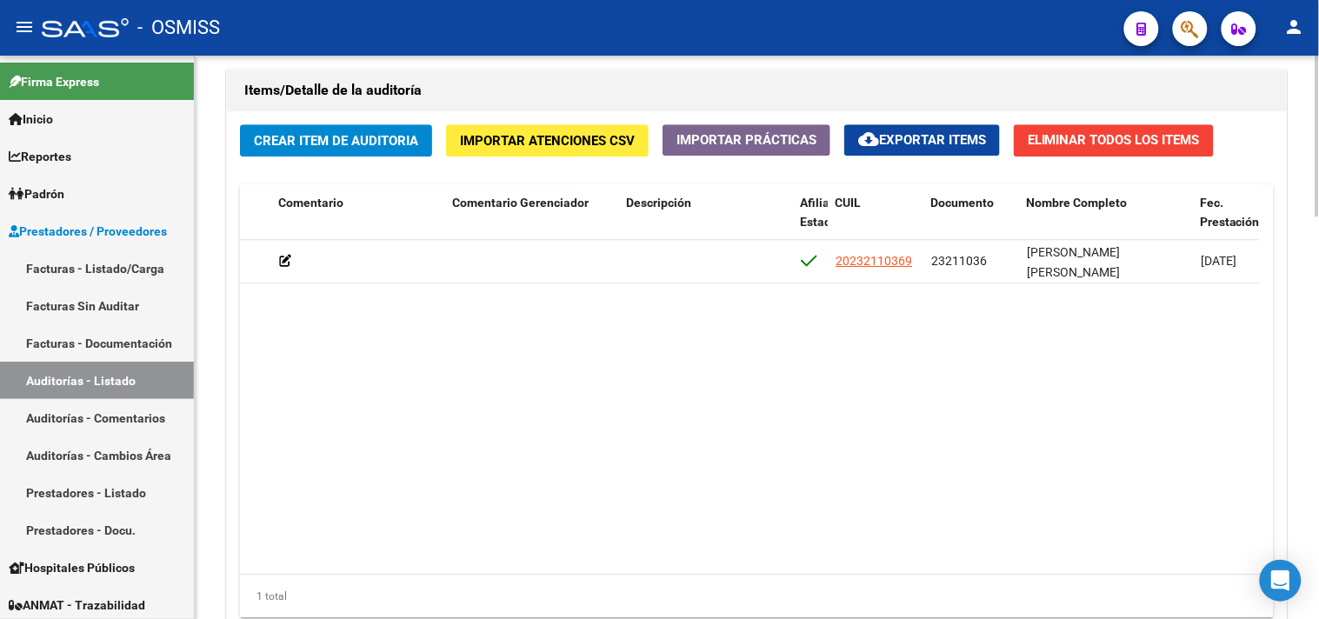
click at [290, 480] on datatable-body "353026 V01 - Viasano $ 52.202.718,70 $ 52.202.718,70 $ 0,00 $ 0,00 $ 0,00 20232…" at bounding box center [749, 407] width 1019 height 335
click at [896, 330] on datatable-body "353026 V01 - Viasano $ 52.202.718,70 $ 52.202.718,70 $ 0,00 $ 0,00 $ 0,00 20232…" at bounding box center [749, 407] width 1019 height 335
click at [106, 385] on link "Auditorías - Listado" at bounding box center [97, 380] width 194 height 37
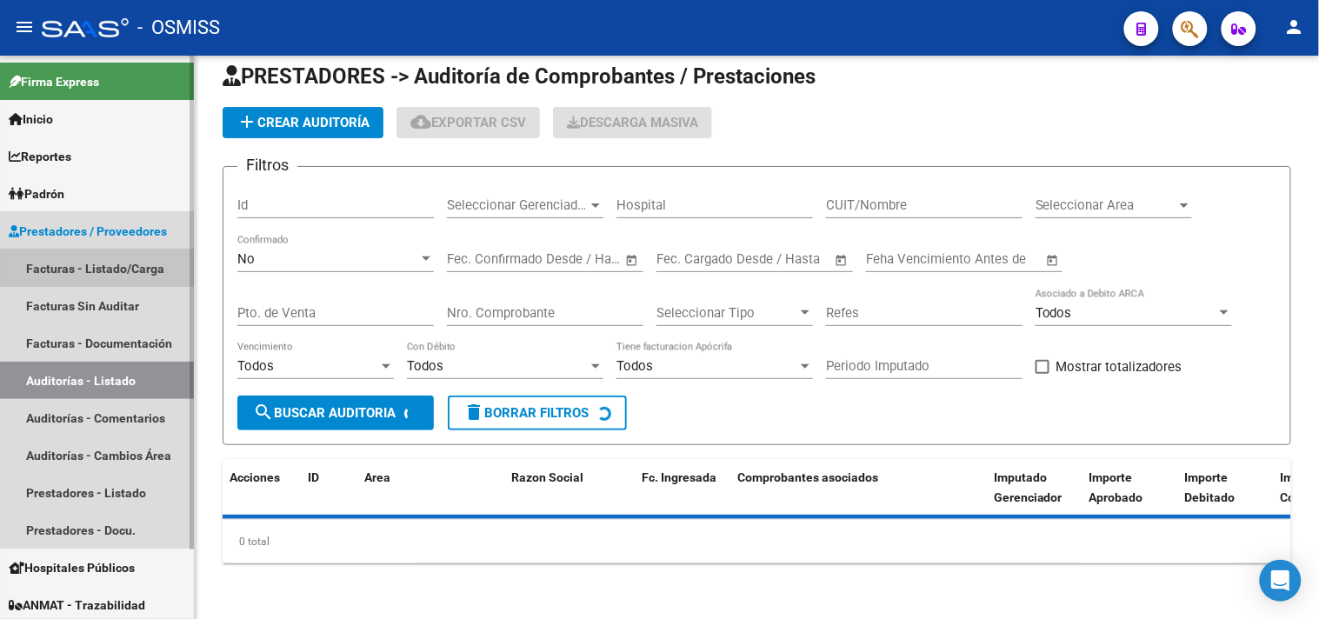
click at [133, 262] on link "Facturas - Listado/Carga" at bounding box center [97, 268] width 194 height 37
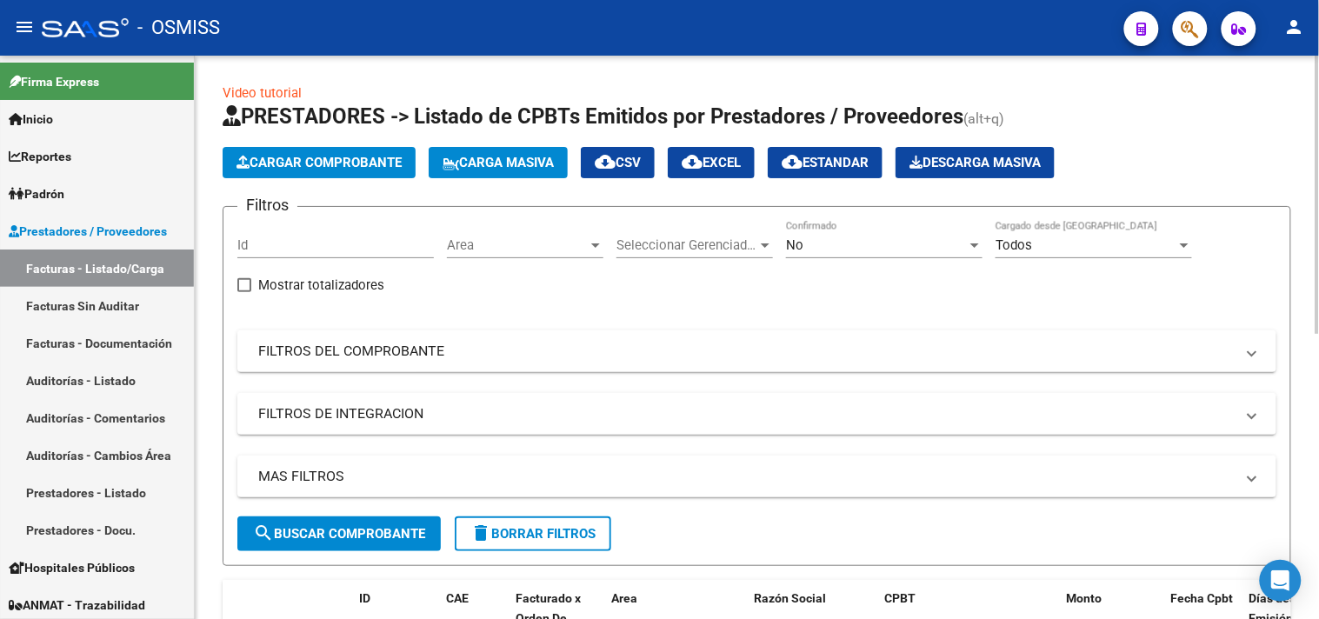
click at [557, 238] on span "Area" at bounding box center [517, 245] width 141 height 16
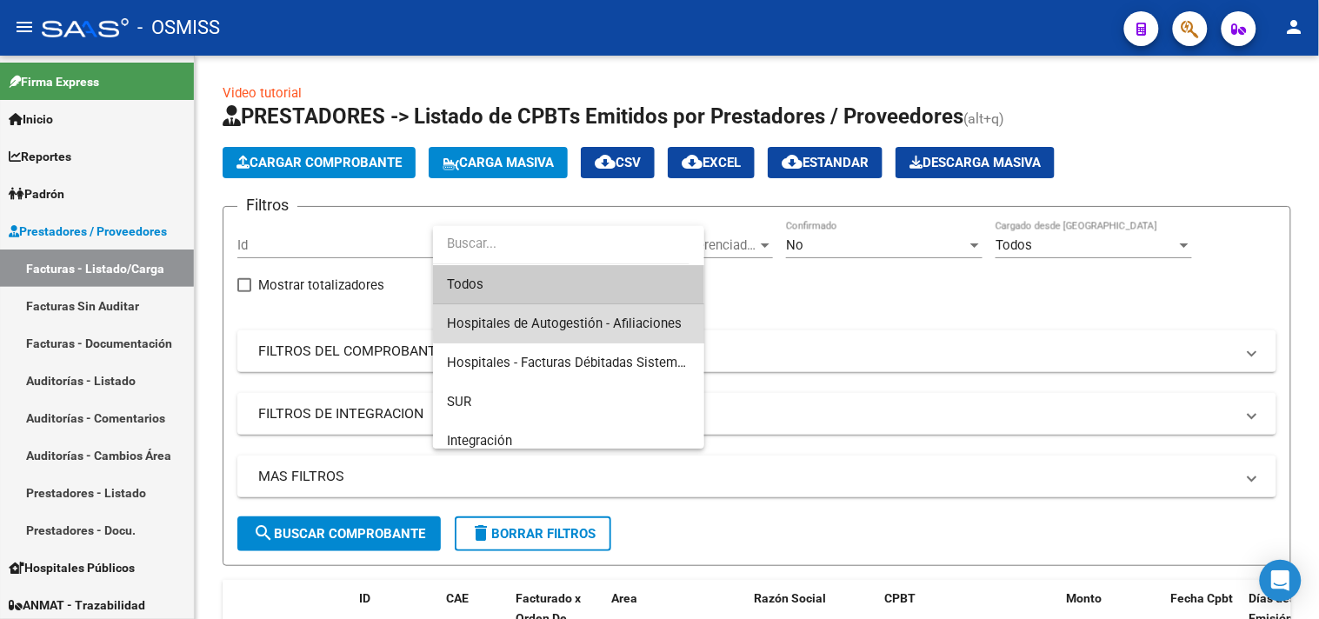
click at [610, 311] on span "Hospitales de Autogestión - Afiliaciones" at bounding box center [568, 323] width 243 height 39
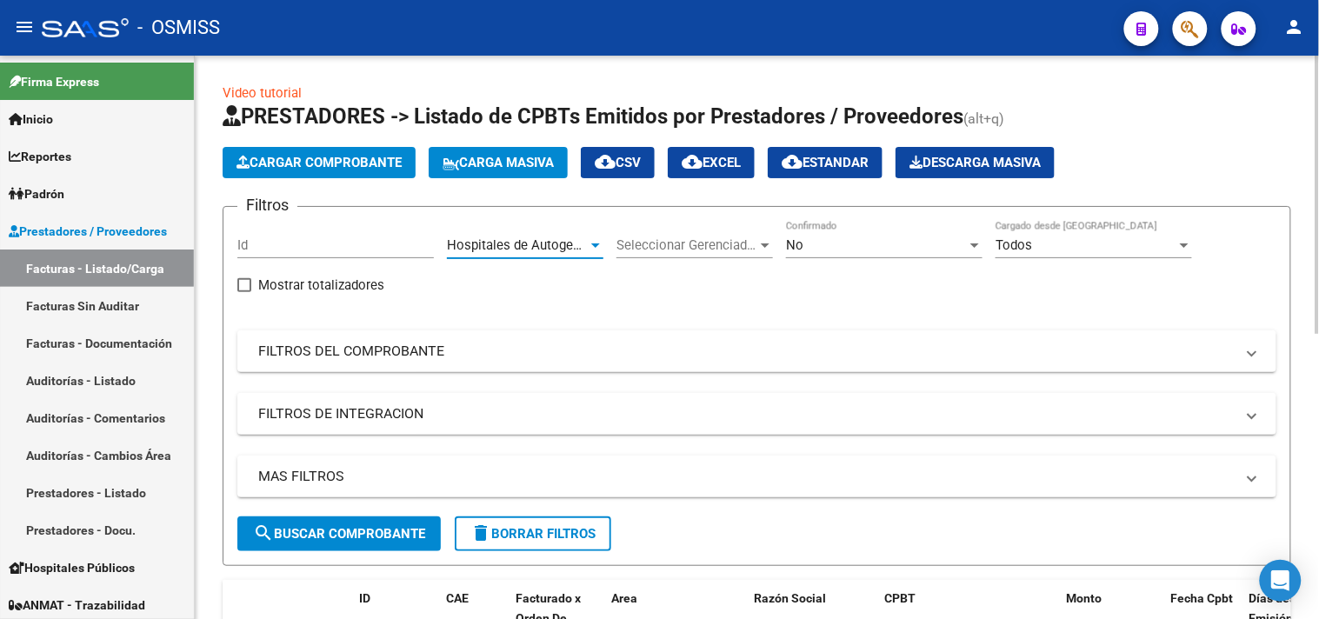
click at [855, 253] on div "No" at bounding box center [876, 245] width 181 height 16
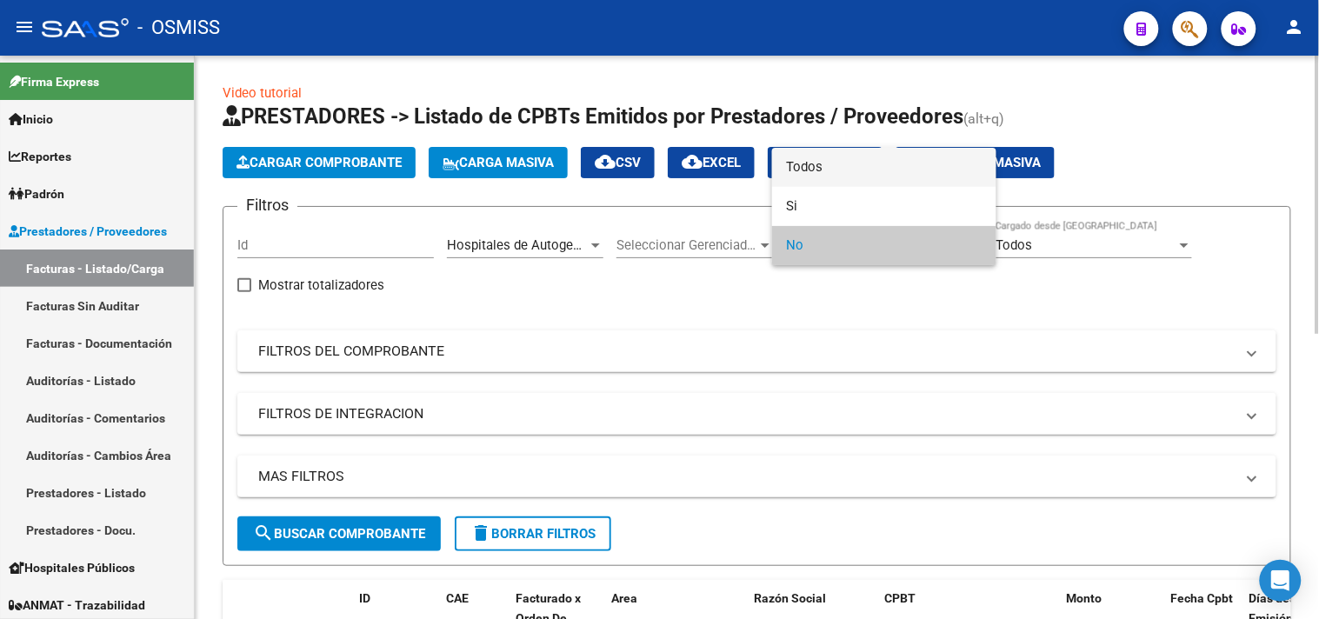
click at [848, 166] on span "Todos" at bounding box center [884, 167] width 197 height 39
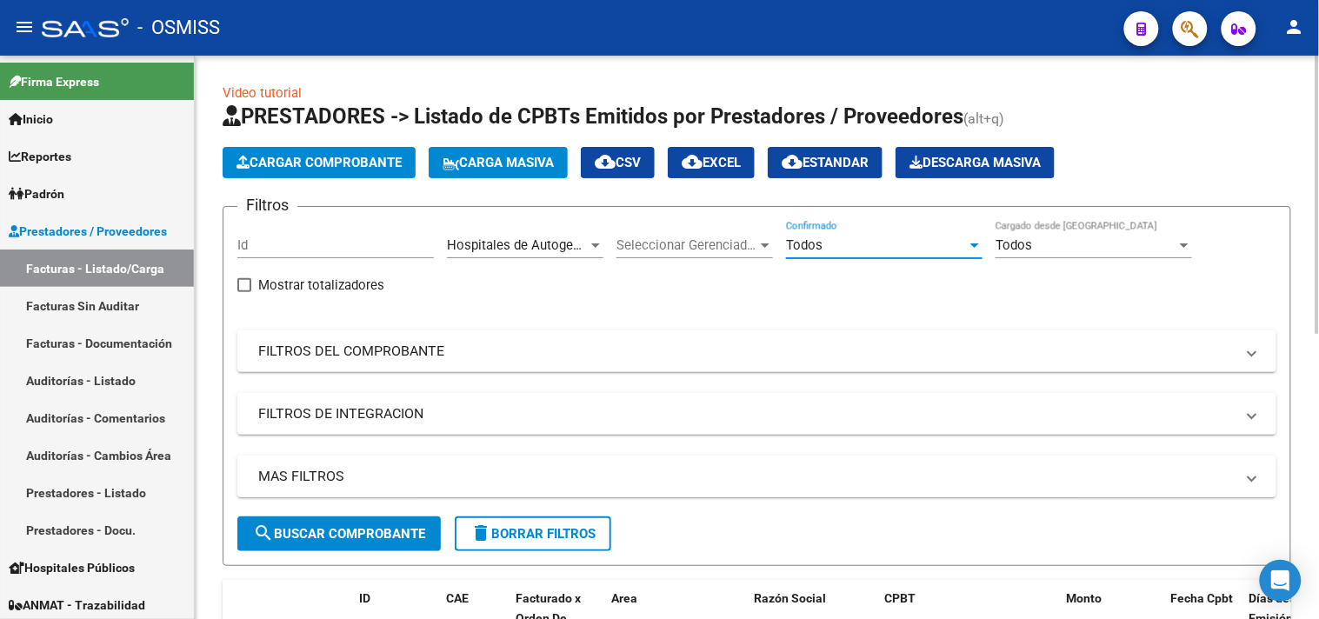
click at [794, 490] on mat-expansion-panel-header "MAS FILTROS" at bounding box center [756, 477] width 1039 height 42
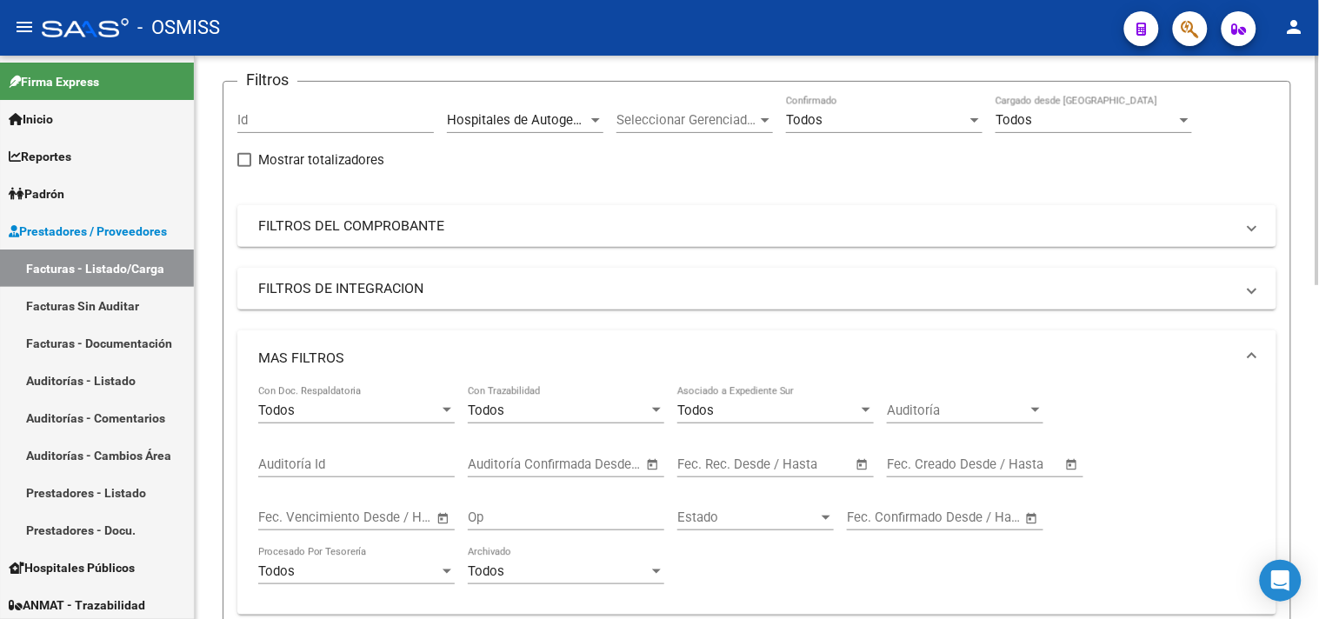
scroll to position [290, 0]
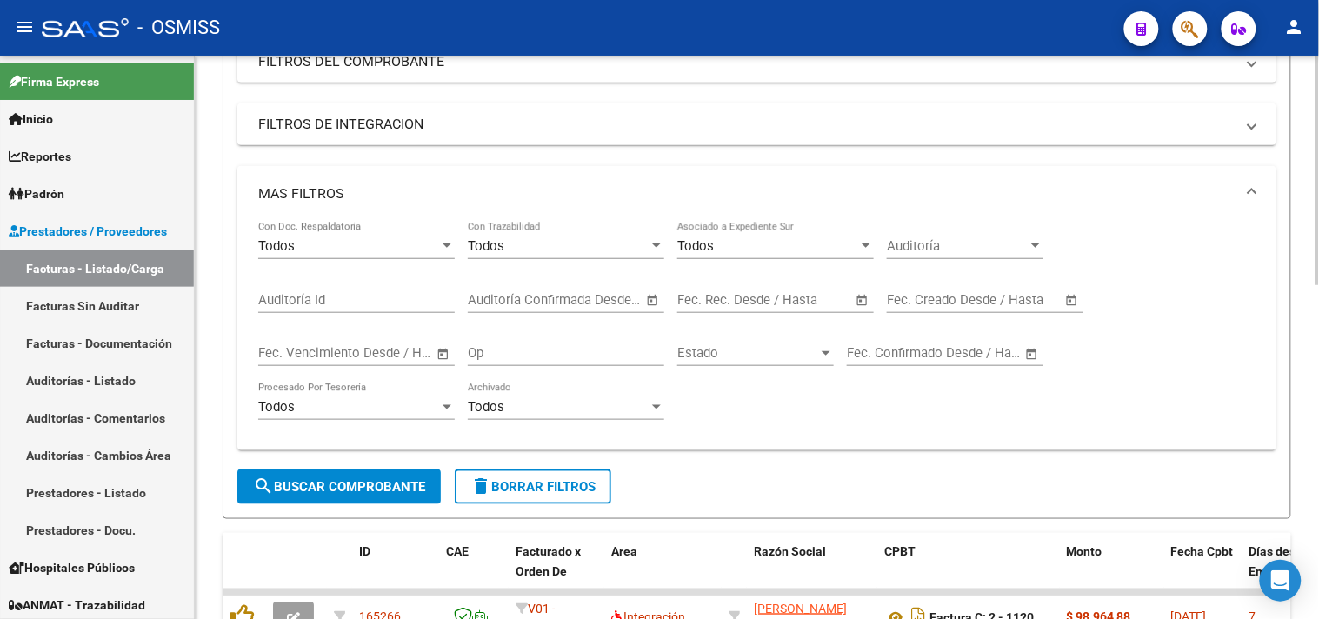
click at [961, 300] on span "–" at bounding box center [965, 300] width 9 height 16
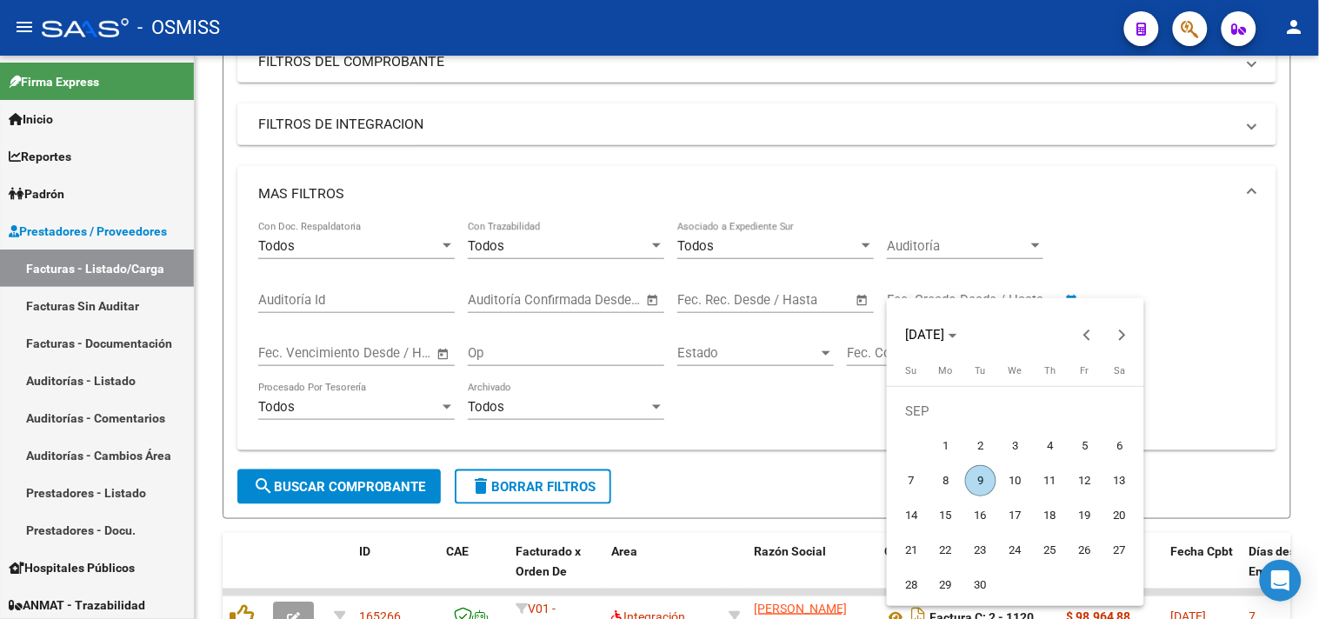
click at [983, 477] on span "9" at bounding box center [980, 480] width 31 height 31
type input "09/09/2025"
click at [983, 477] on span "9" at bounding box center [980, 480] width 31 height 31
type input "09/09/2025"
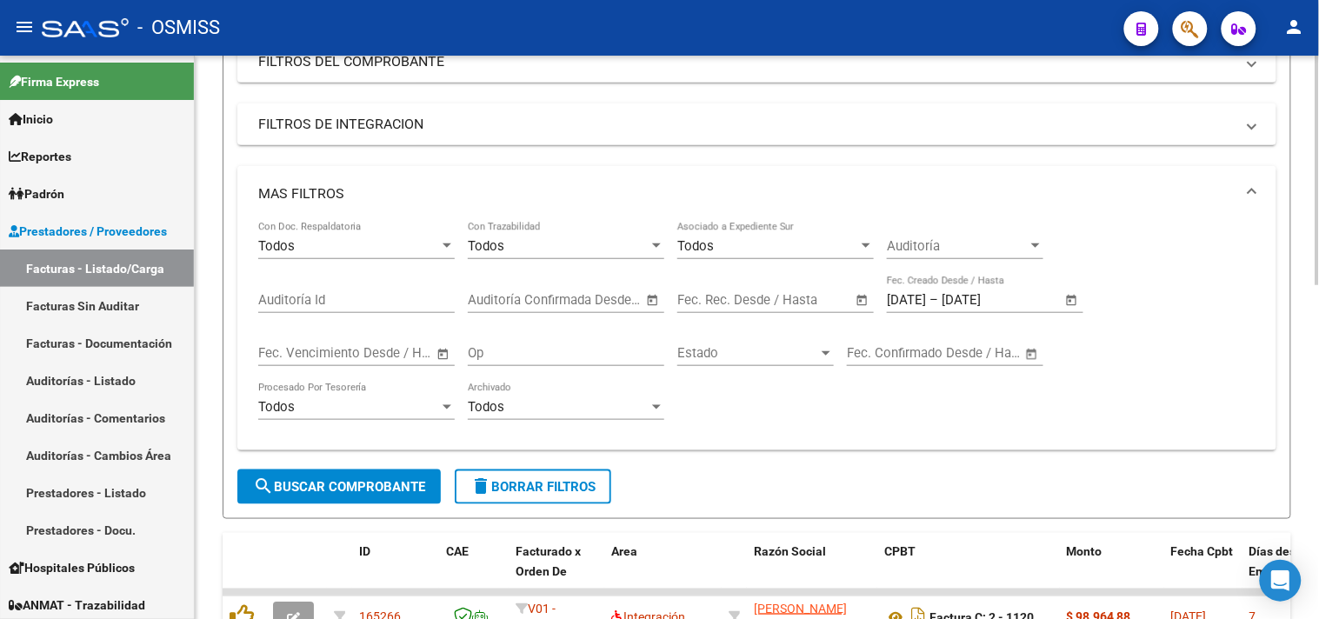
click at [398, 494] on span "search Buscar Comprobante" at bounding box center [339, 487] width 172 height 16
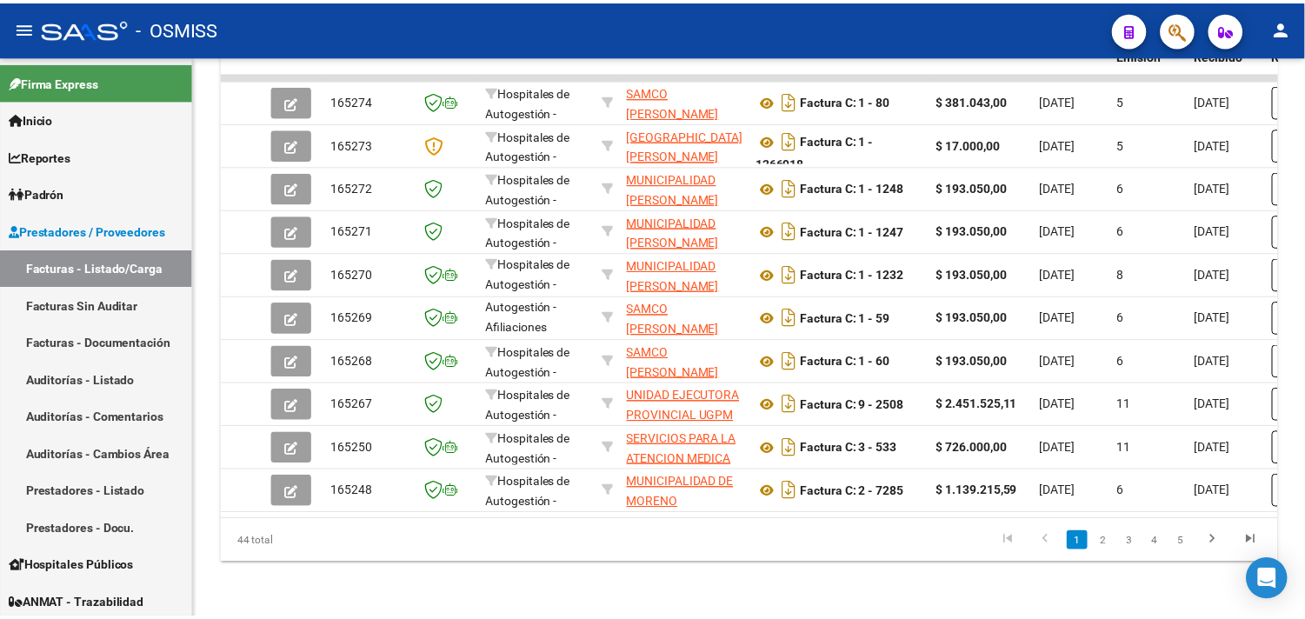
scroll to position [0, 0]
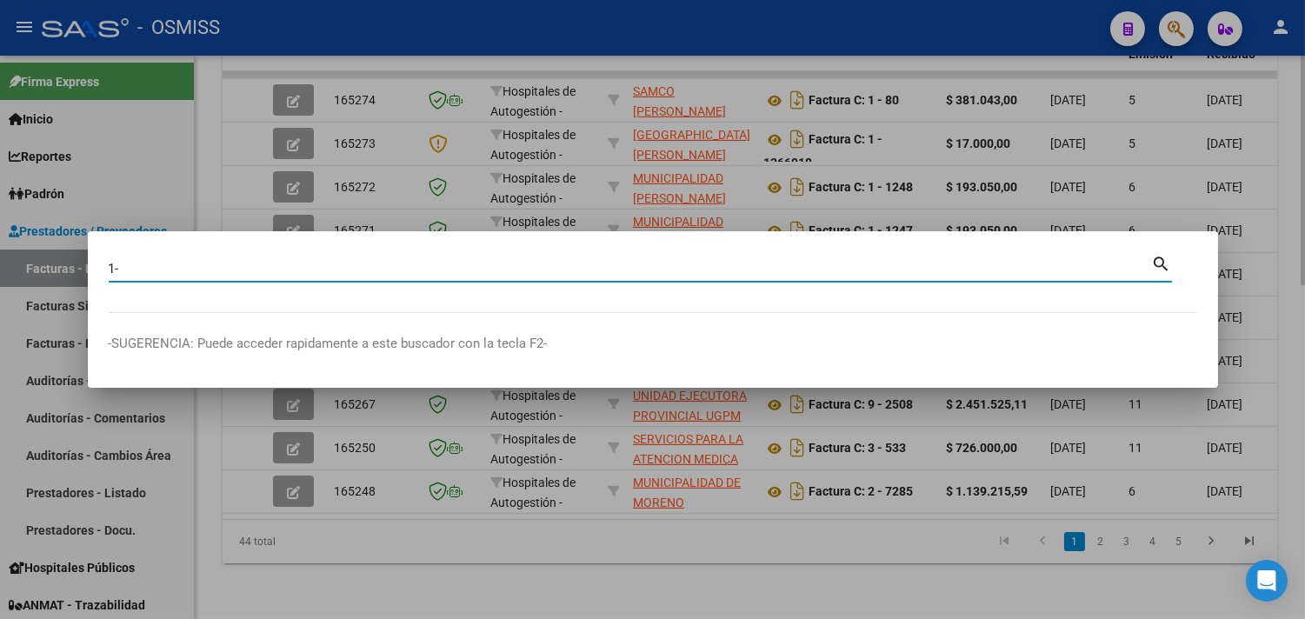
paste input "34859"
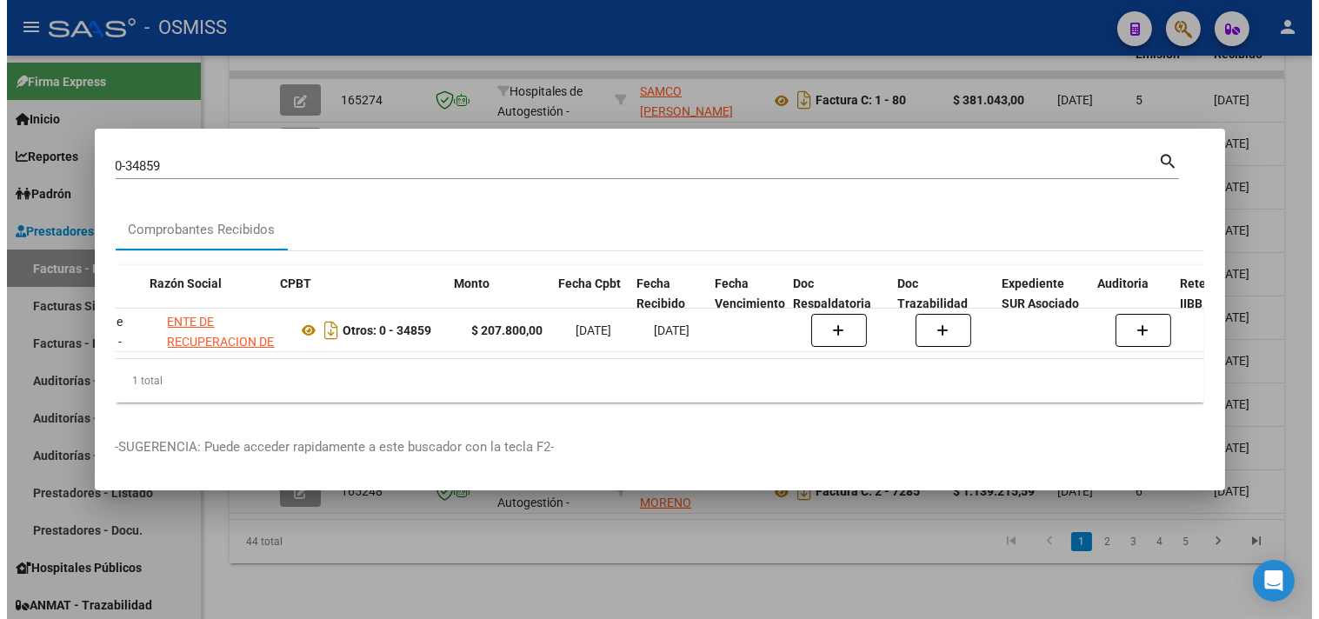
scroll to position [0, 388]
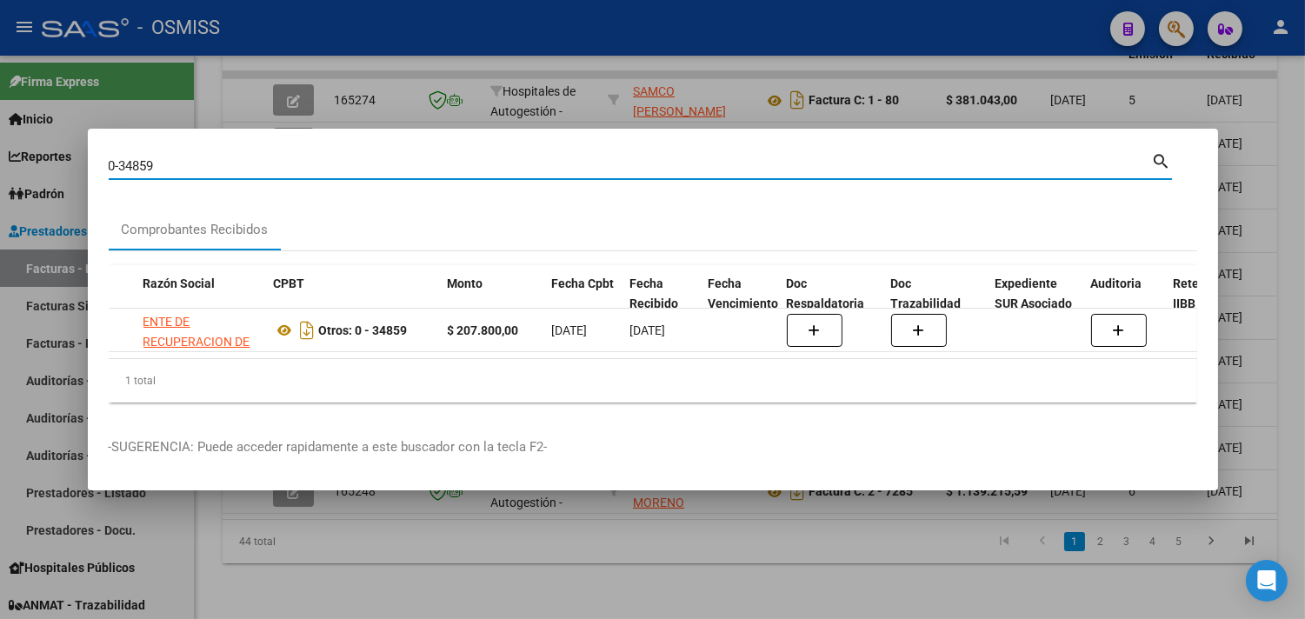
drag, startPoint x: 176, startPoint y: 163, endPoint x: 116, endPoint y: 157, distance: 60.3
click at [116, 158] on input "0-34859" at bounding box center [630, 166] width 1043 height 16
paste input "34834"
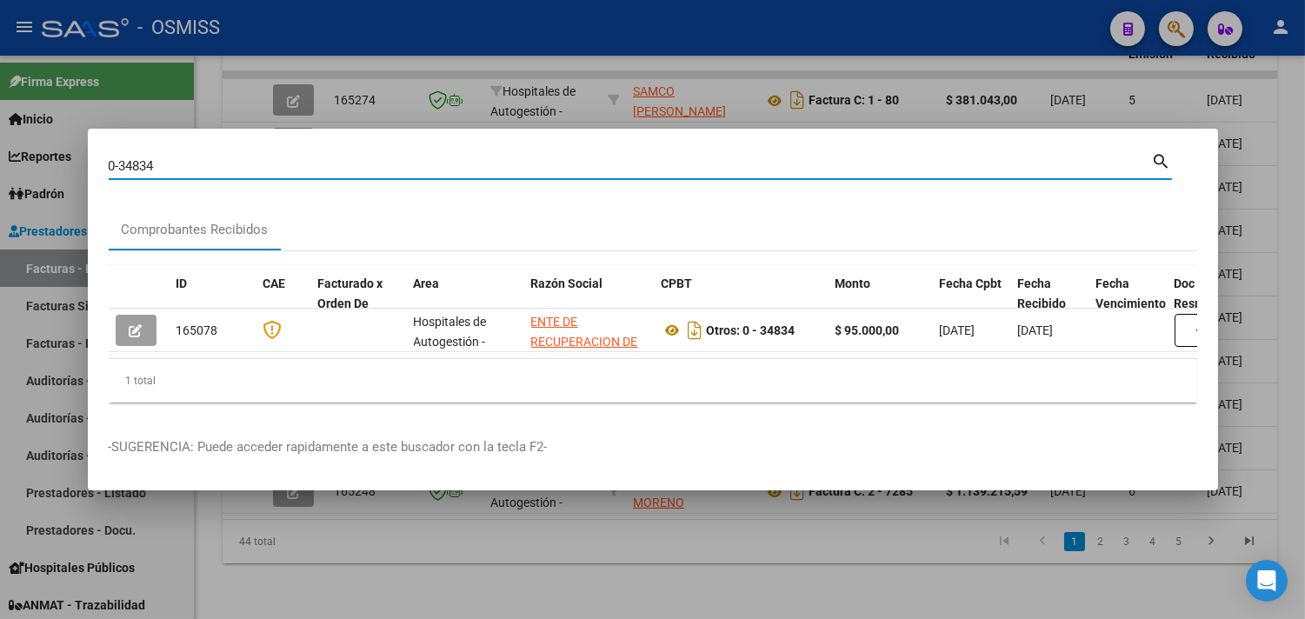
drag, startPoint x: 175, startPoint y: 152, endPoint x: 9, endPoint y: 146, distance: 166.2
click at [9, 146] on div "0-34834 Buscar (apellido, dni, cuil, nro traspaso, cuit, obra social) search Co…" at bounding box center [652, 309] width 1305 height 619
paste input "36-00000142"
drag, startPoint x: 213, startPoint y: 161, endPoint x: 0, endPoint y: 166, distance: 213.1
click at [0, 166] on div "036-00000142 Buscar (apellido, dni, cuil, nro traspaso, cuit, obra social) sear…" at bounding box center [652, 309] width 1305 height 619
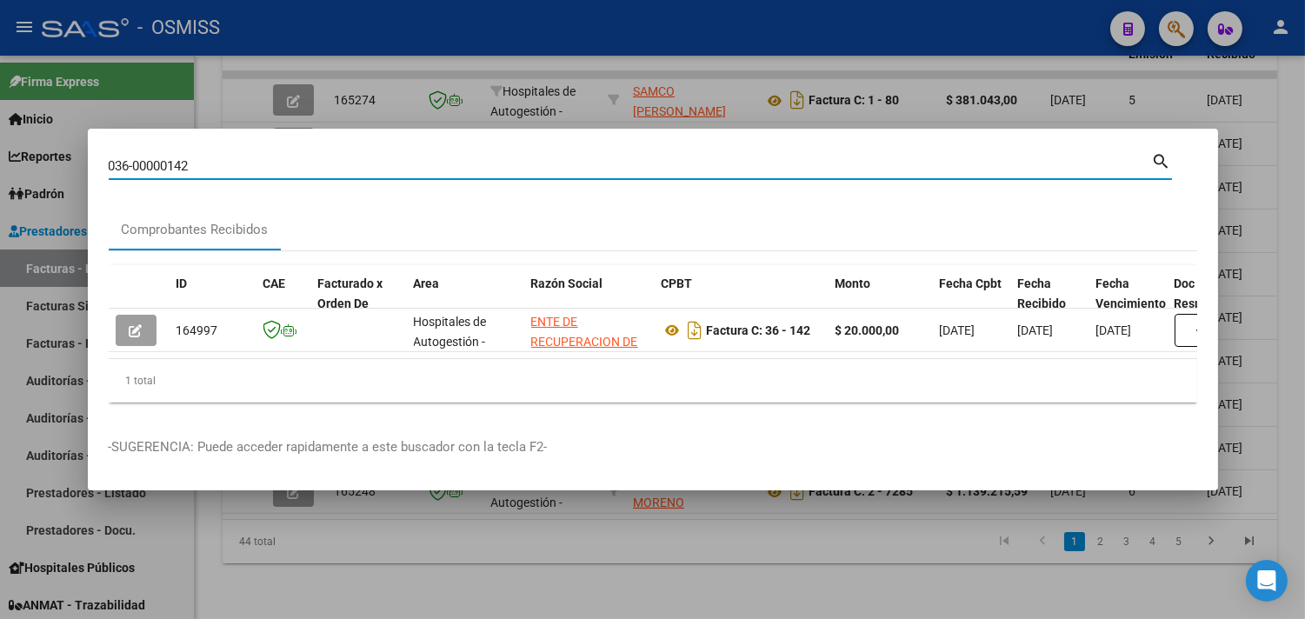
paste input "1-00000800"
type input "031-00000800"
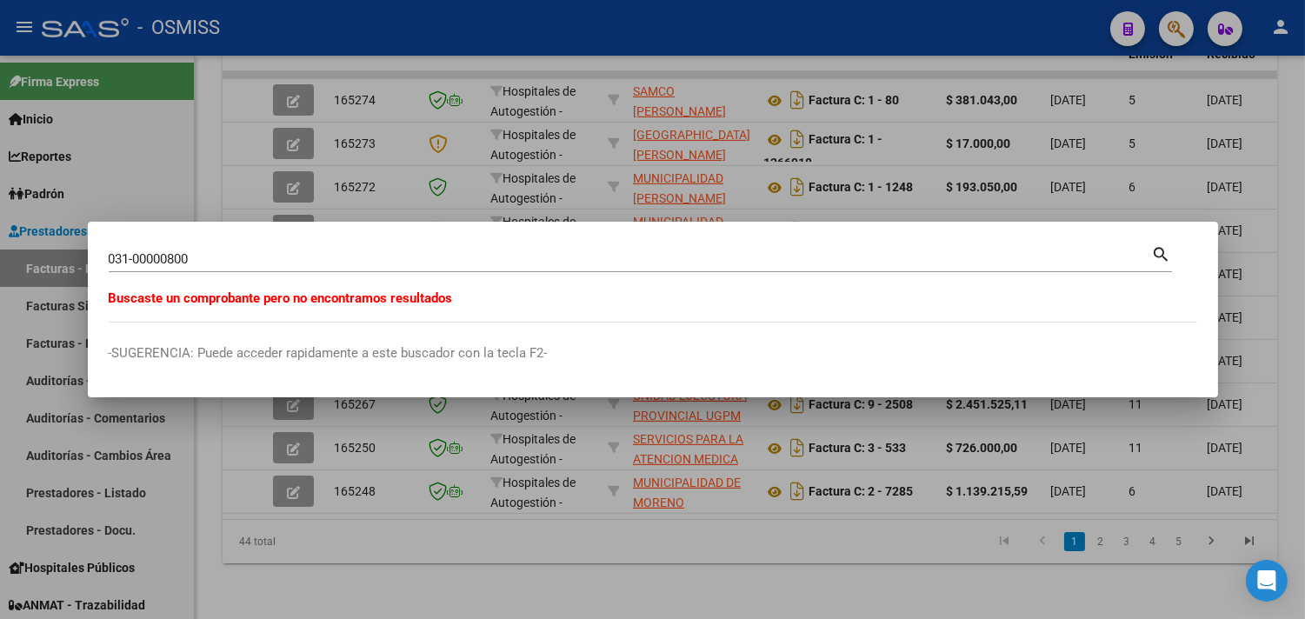
click at [218, 165] on div at bounding box center [652, 309] width 1305 height 619
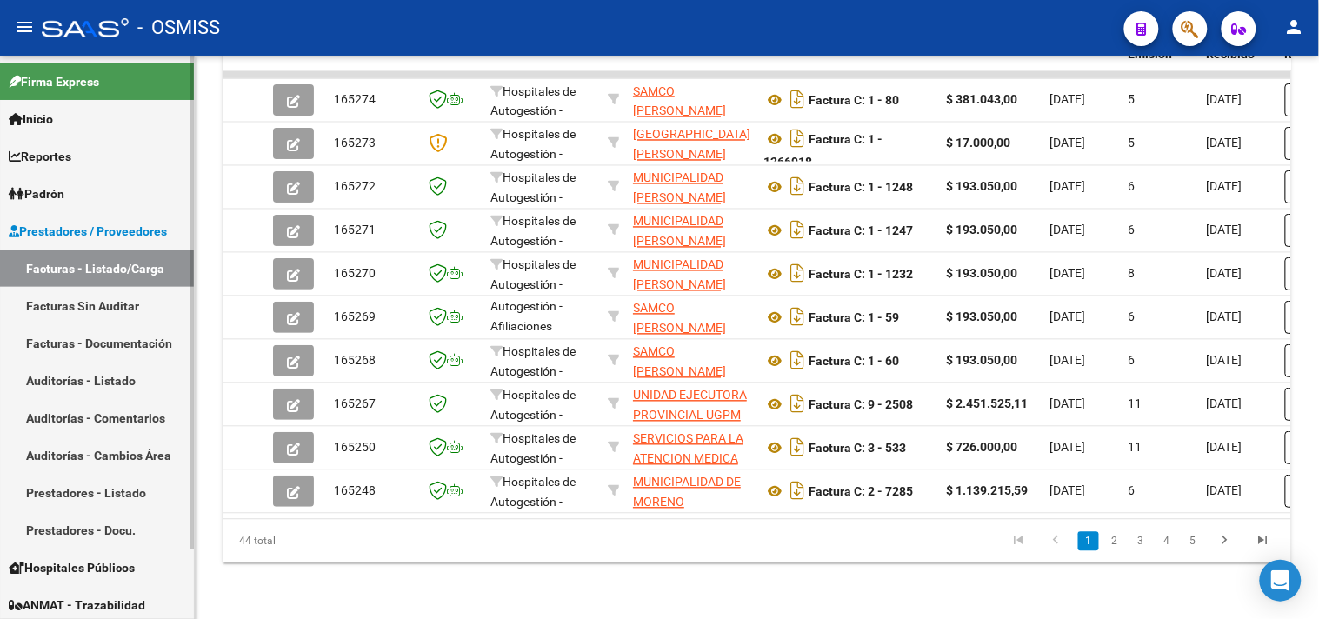
click at [113, 271] on link "Facturas - Listado/Carga" at bounding box center [97, 268] width 194 height 37
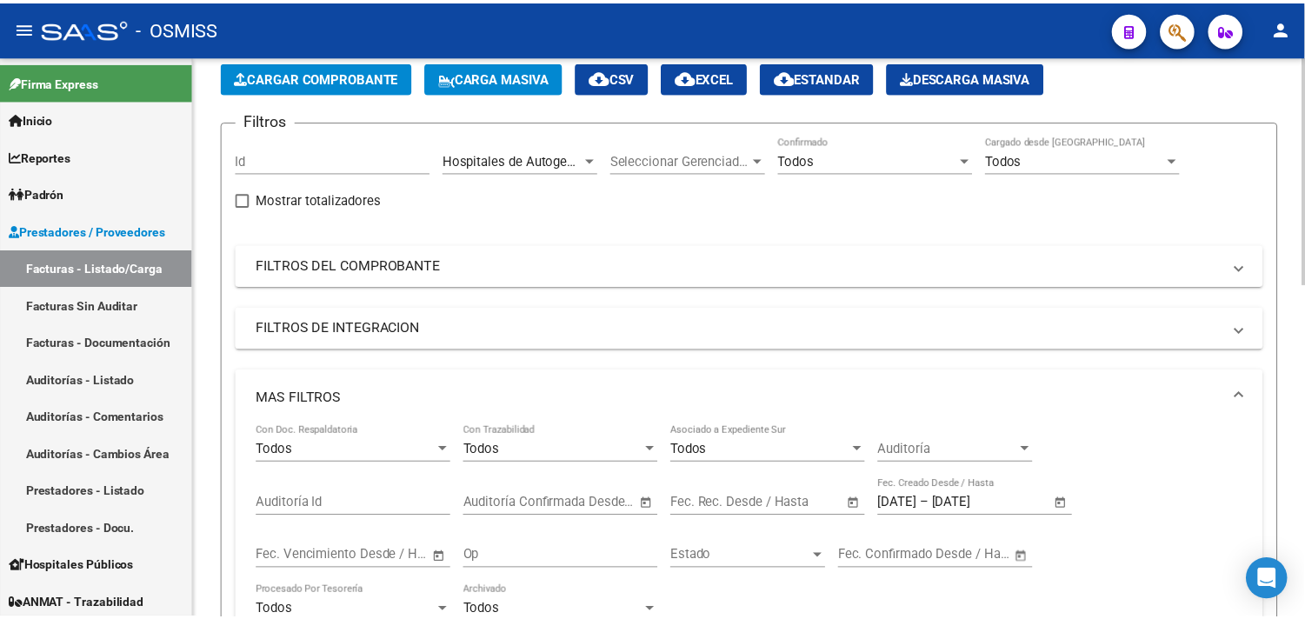
scroll to position [0, 0]
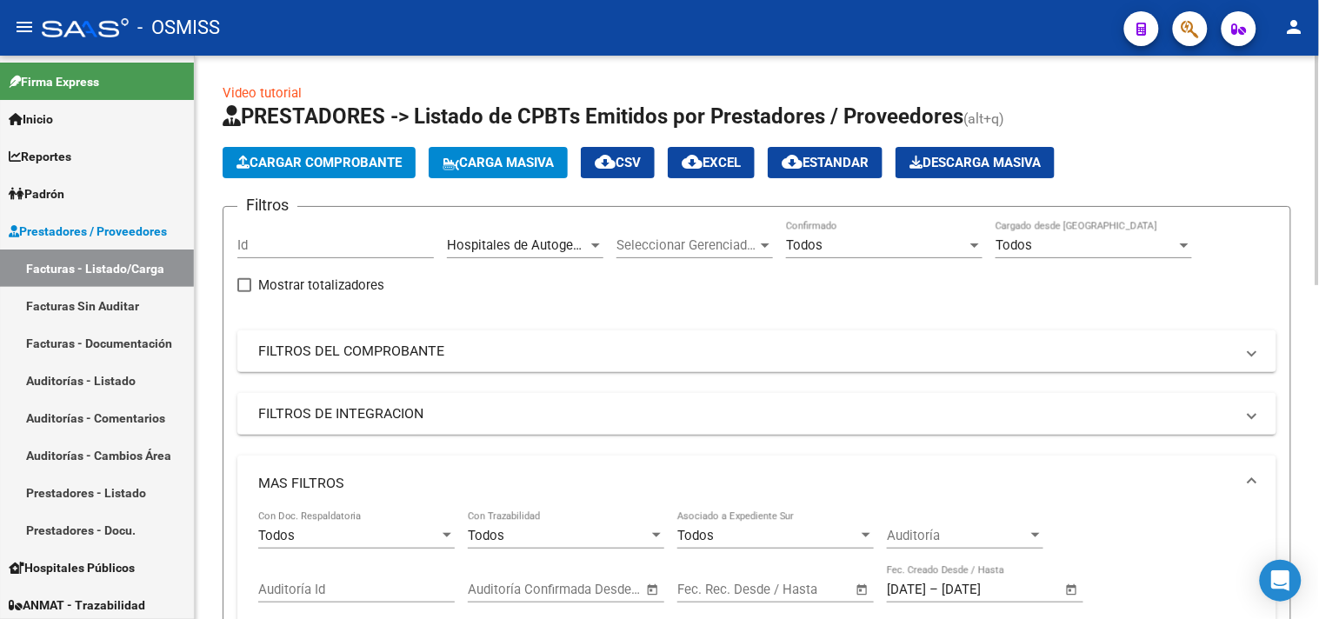
click at [340, 168] on span "Cargar Comprobante" at bounding box center [319, 163] width 165 height 16
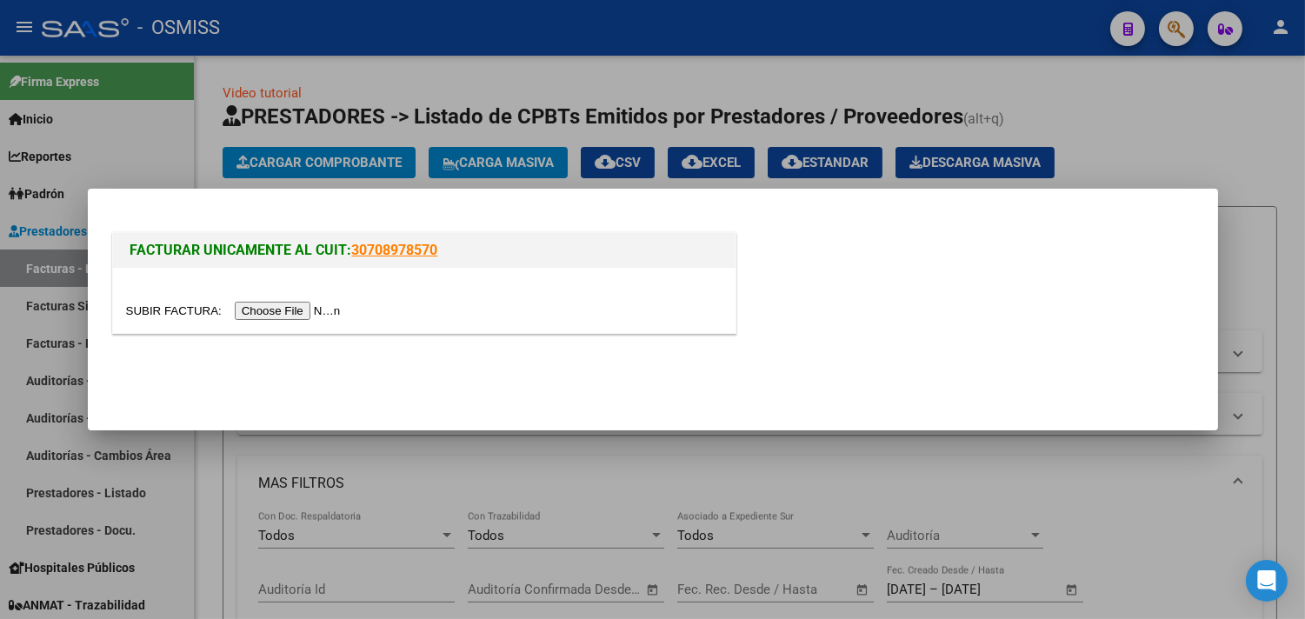
click at [304, 309] on input "file" at bounding box center [236, 311] width 220 height 18
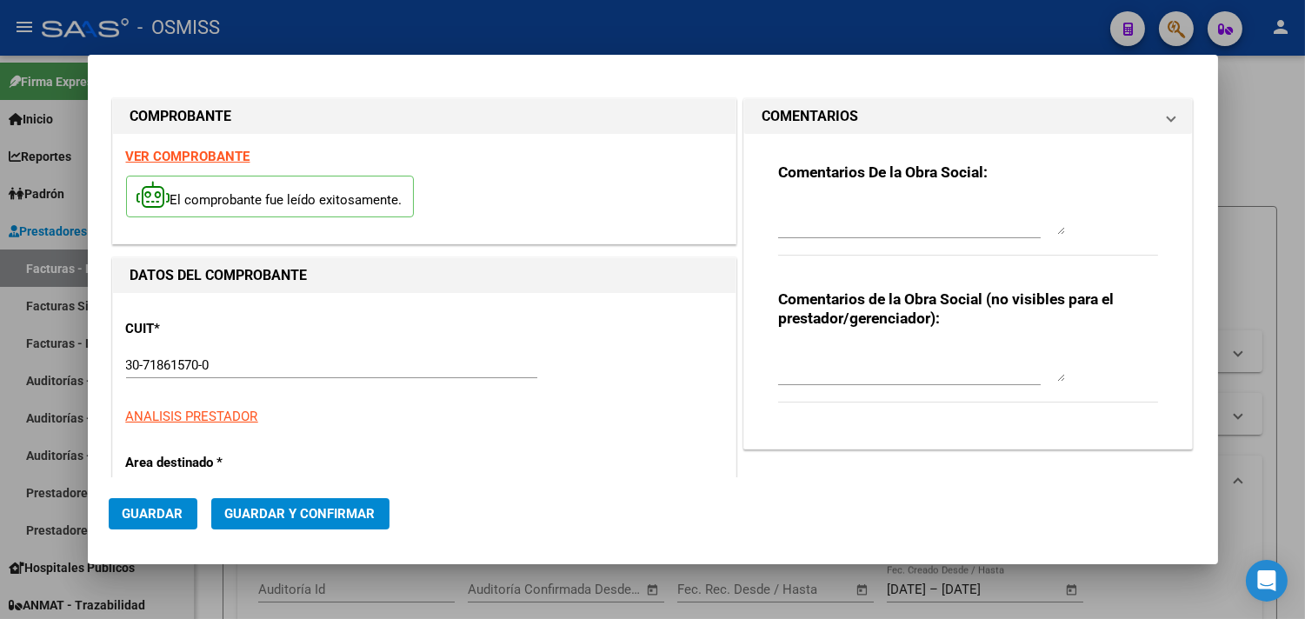
type input "2025-10-09"
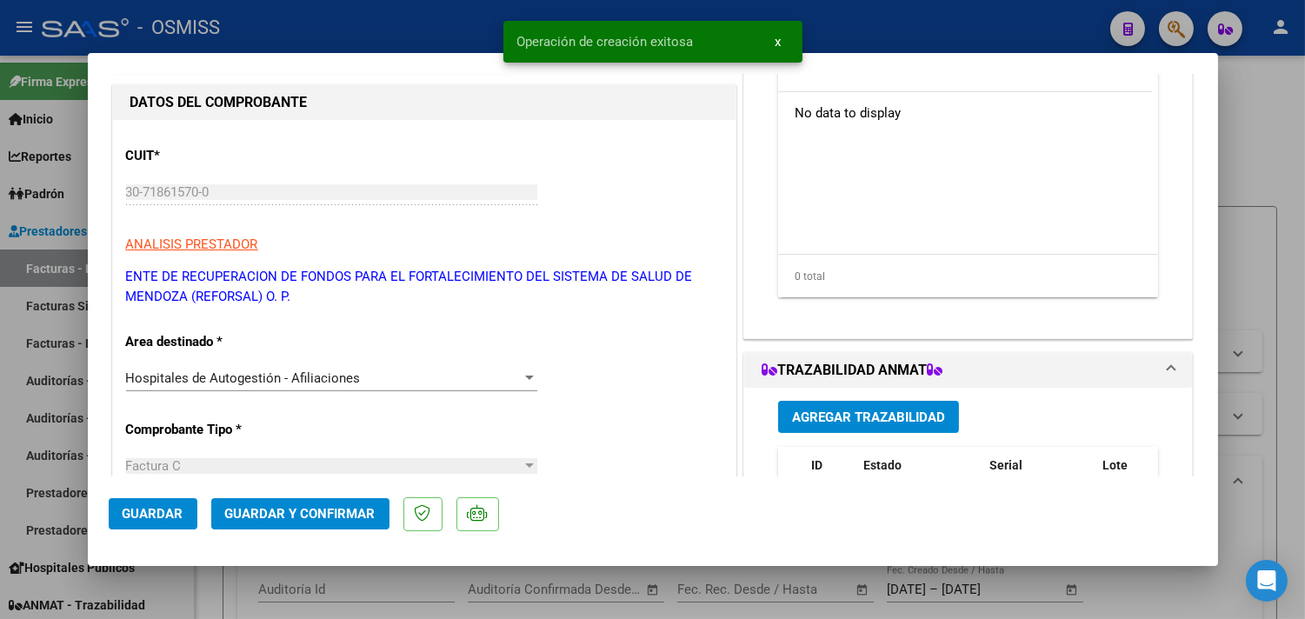
scroll to position [290, 0]
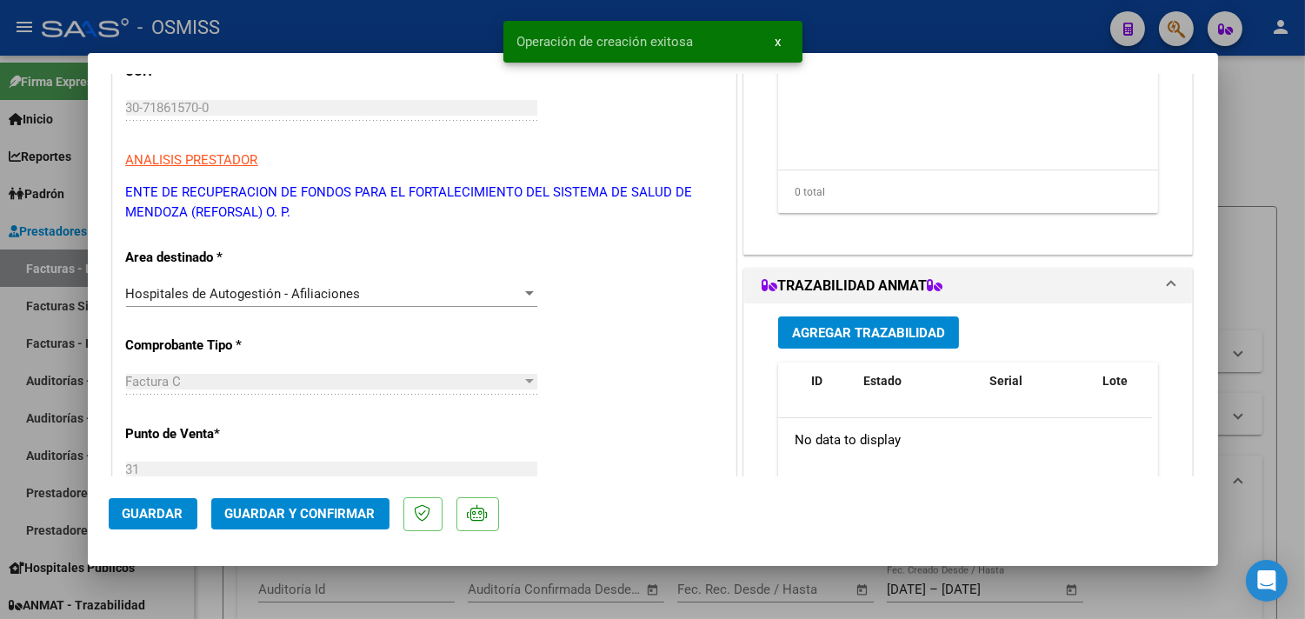
click at [302, 527] on button "Guardar y Confirmar" at bounding box center [300, 513] width 178 height 31
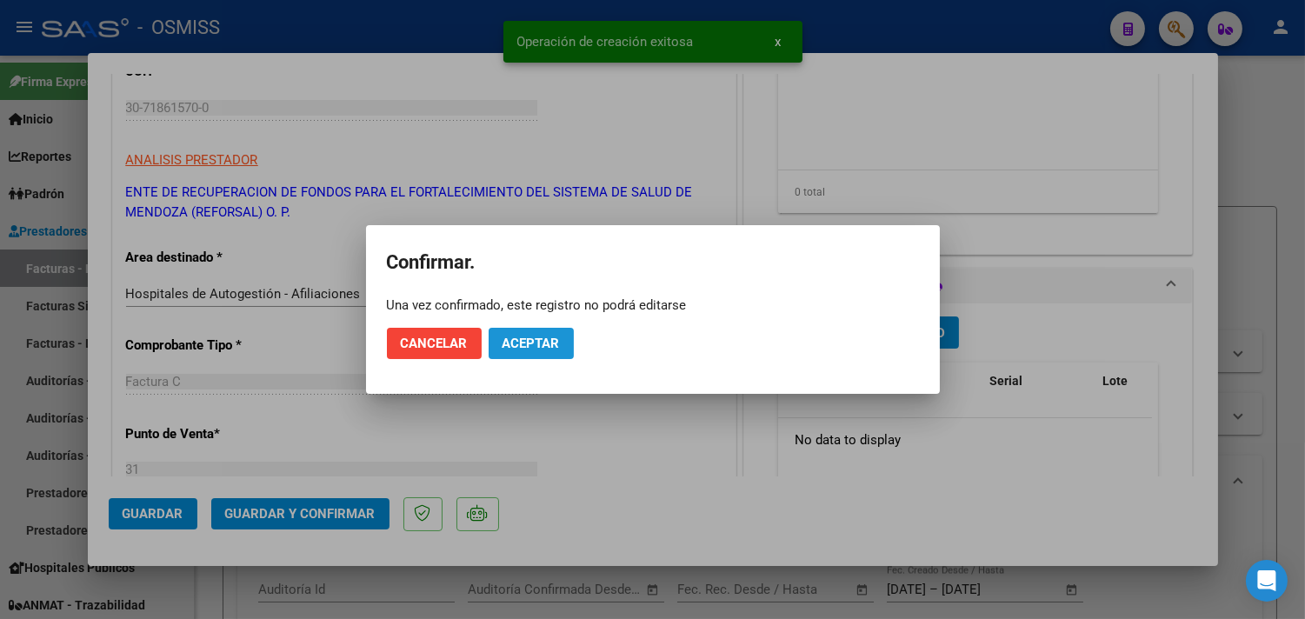
click at [536, 350] on button "Aceptar" at bounding box center [531, 343] width 85 height 31
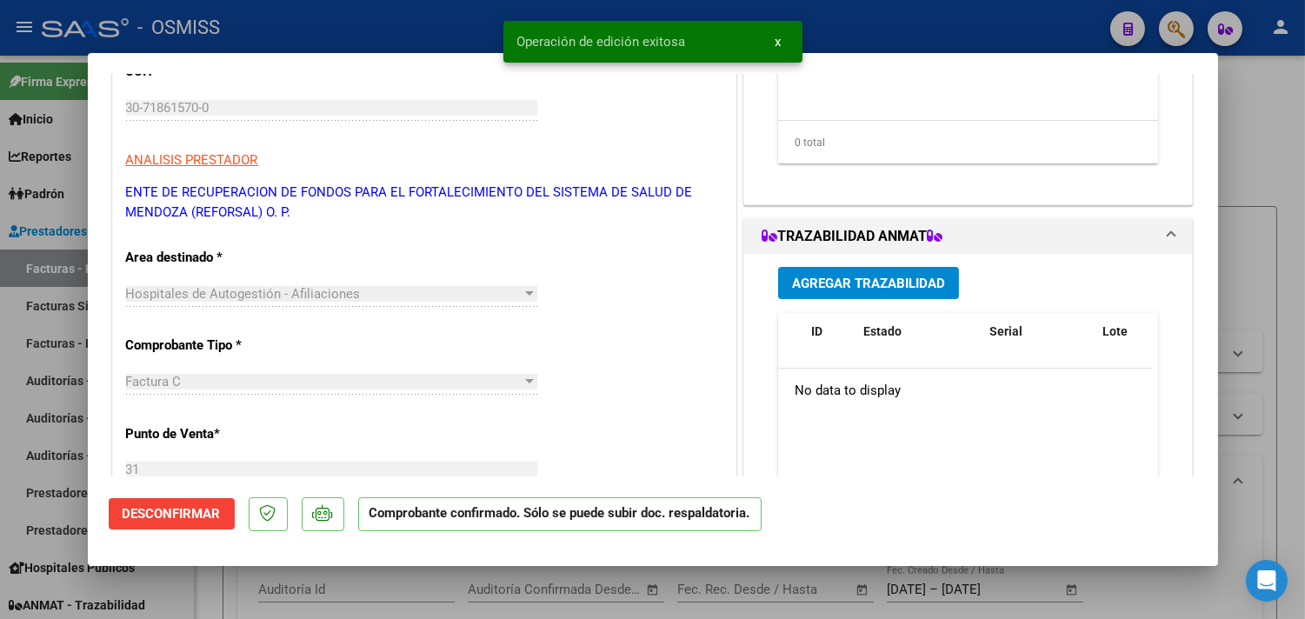
click at [1267, 129] on div at bounding box center [652, 309] width 1305 height 619
type input "$ 0,00"
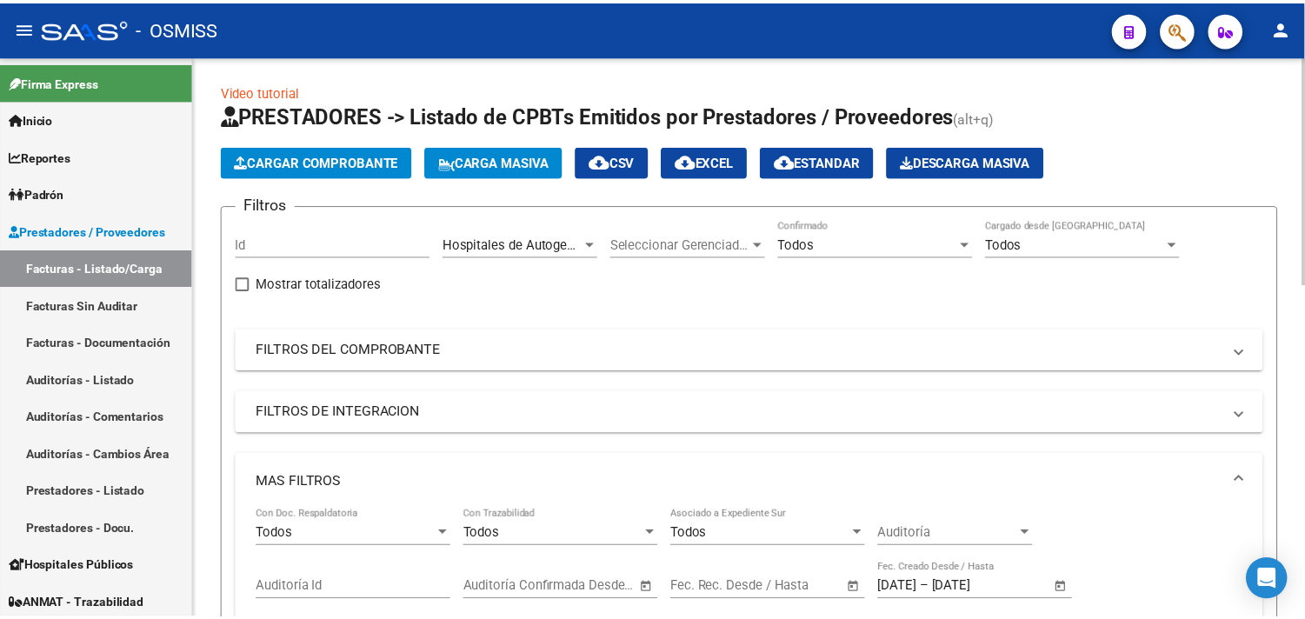
scroll to position [0, 0]
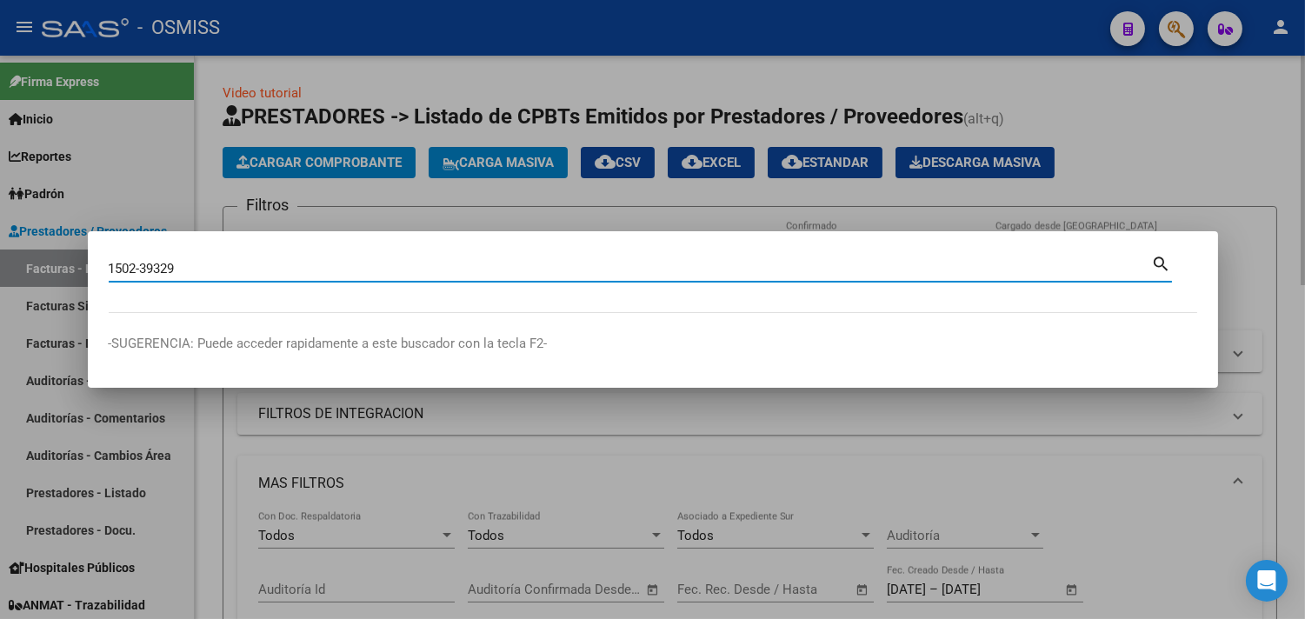
type input "1502-39329"
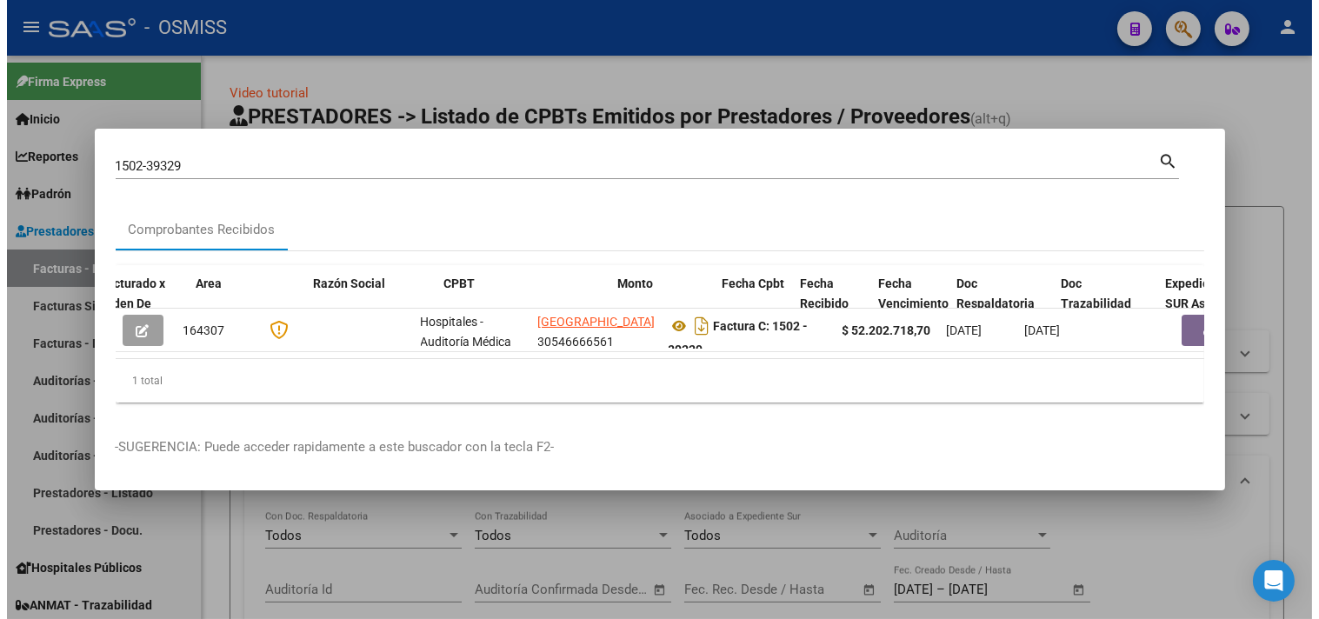
scroll to position [0, 647]
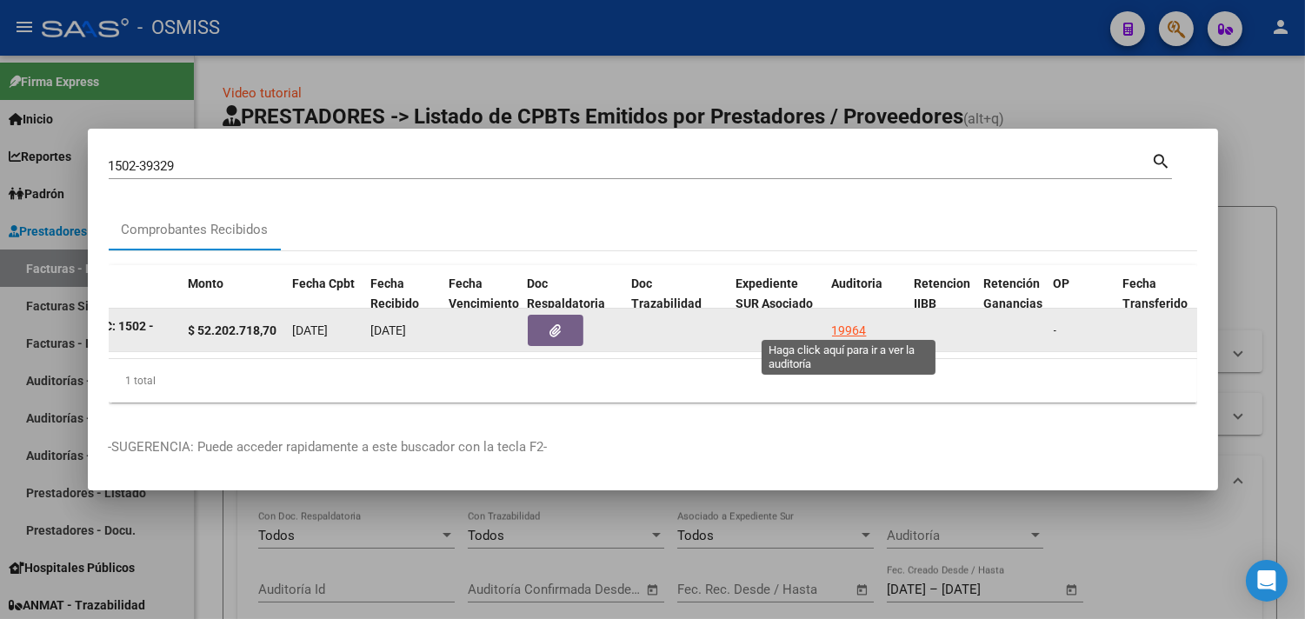
click at [855, 323] on div "19964" at bounding box center [849, 331] width 35 height 20
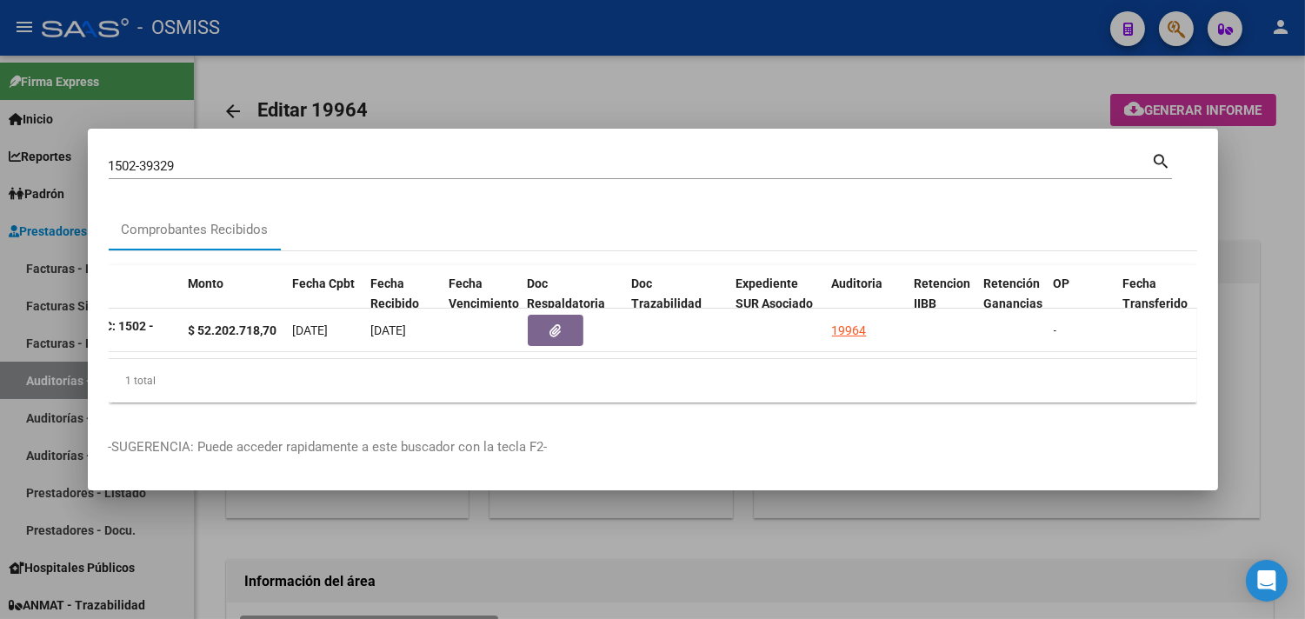
click at [1281, 197] on div at bounding box center [652, 309] width 1305 height 619
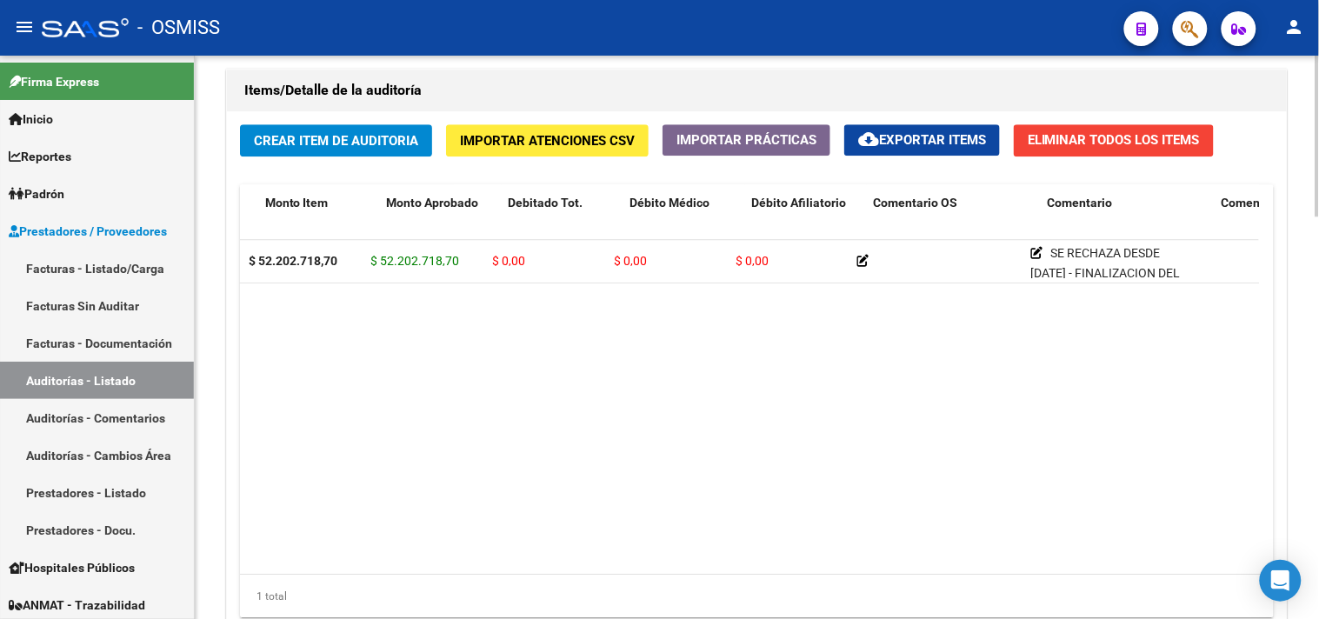
scroll to position [0, 230]
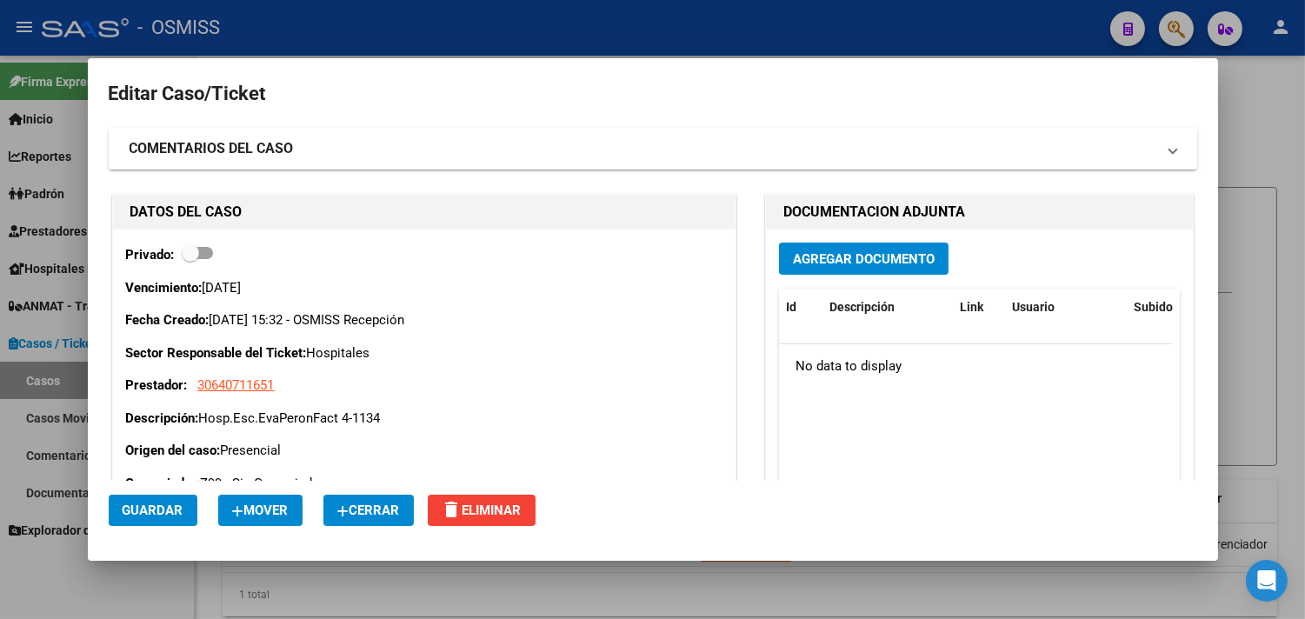
click at [397, 510] on span "Cerrar" at bounding box center [368, 511] width 63 height 16
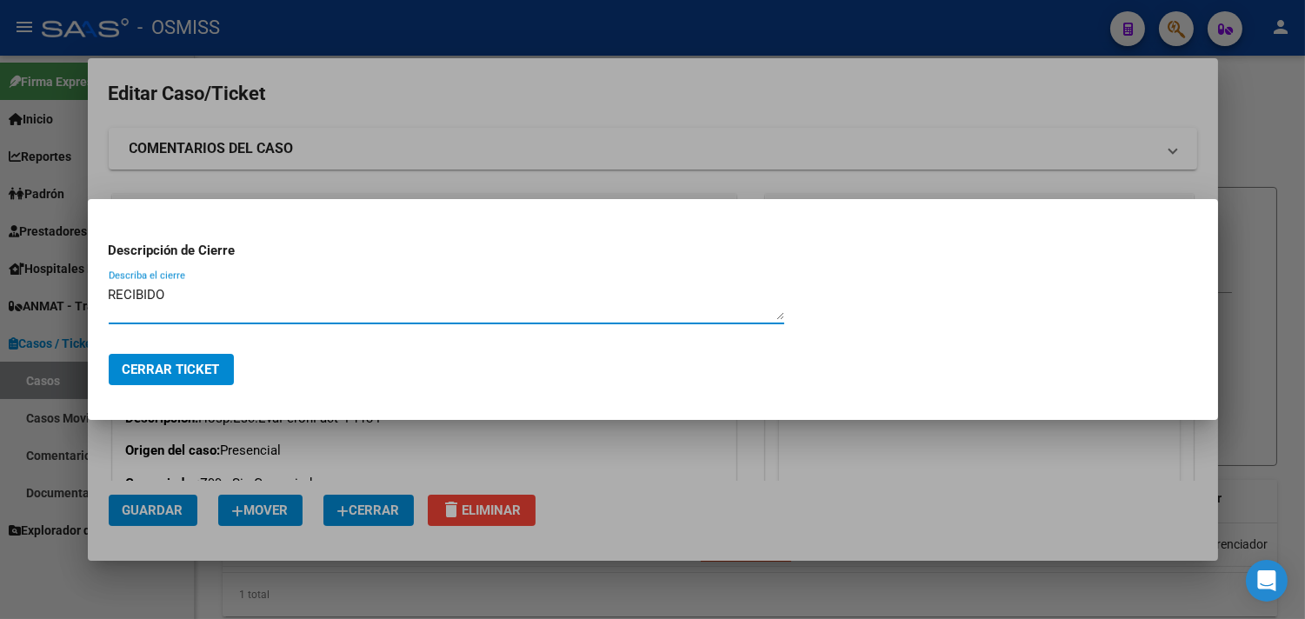
type textarea "RECIBIDO"
click at [146, 366] on span "Cerrar Ticket" at bounding box center [171, 370] width 97 height 16
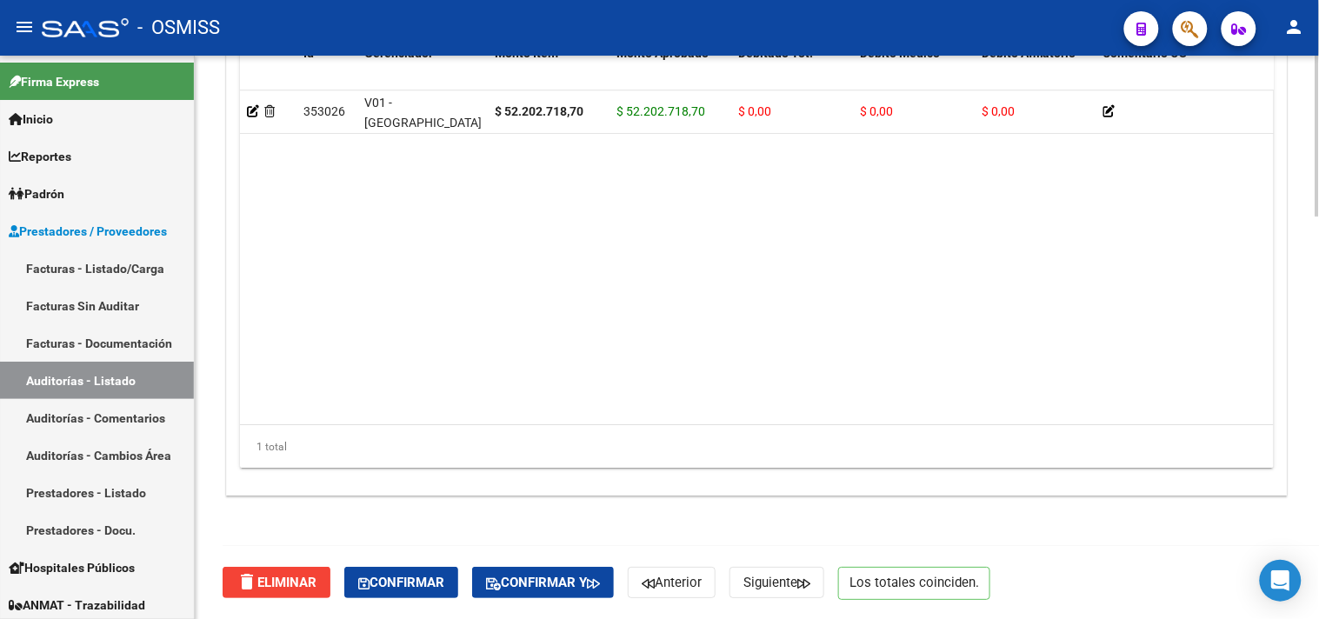
scroll to position [1310, 0]
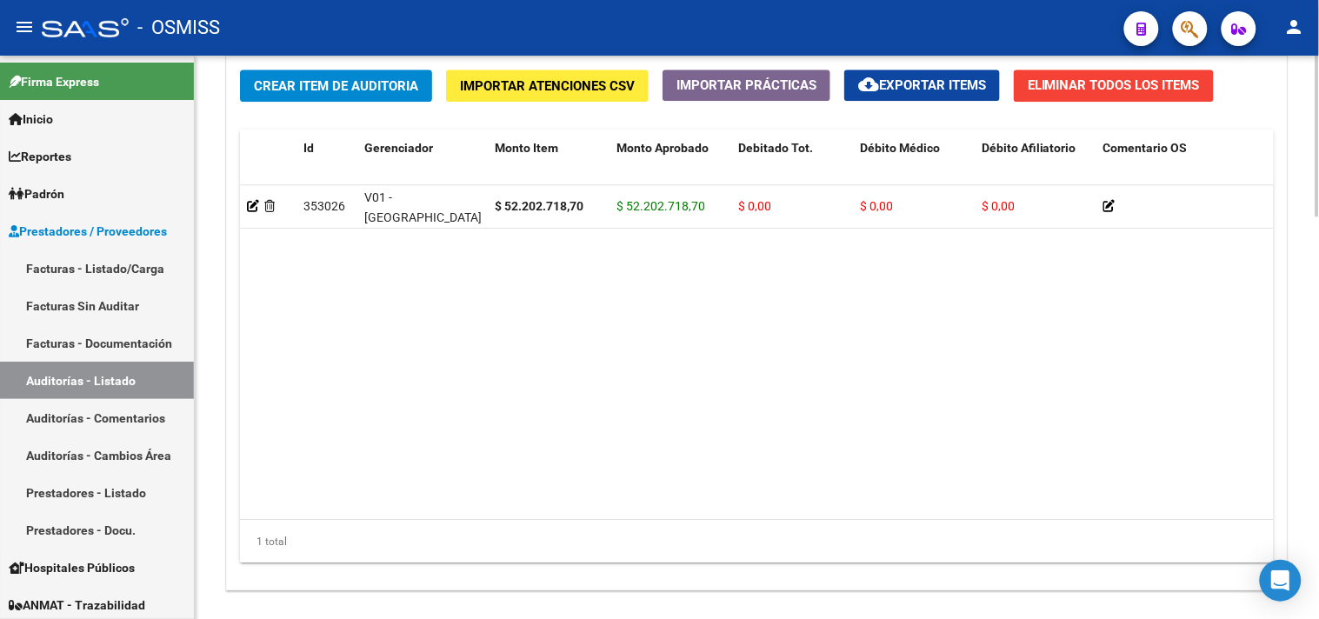
click at [579, 509] on datatable-body "353026 V01 - [PERSON_NAME] $ 52.202.718,70 $ 52.202.718,70 $ 0,00 $ 0,00 $ 0,00…" at bounding box center [757, 352] width 1034 height 335
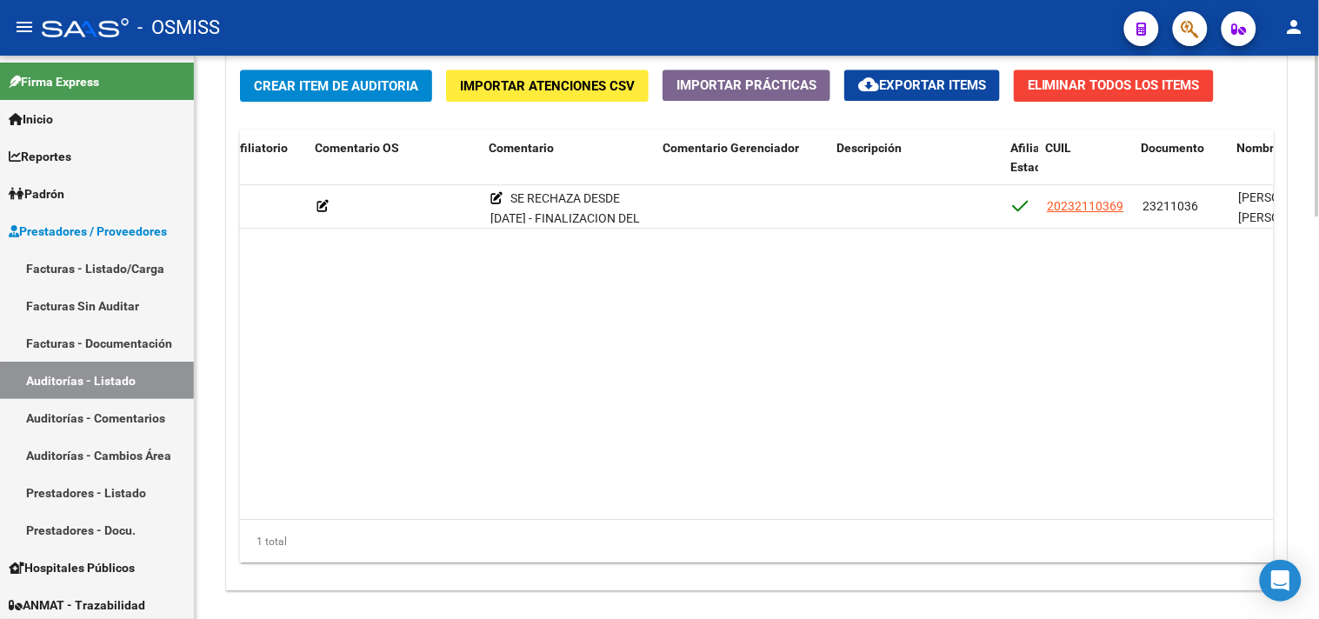
scroll to position [0, 788]
